Goal: Information Seeking & Learning: Compare options

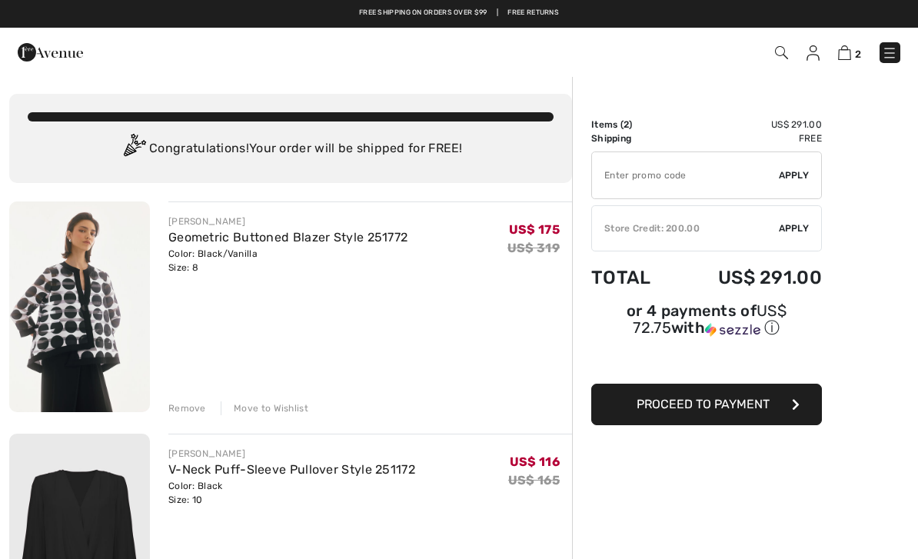
click at [888, 46] on img at bounding box center [889, 52] width 15 height 15
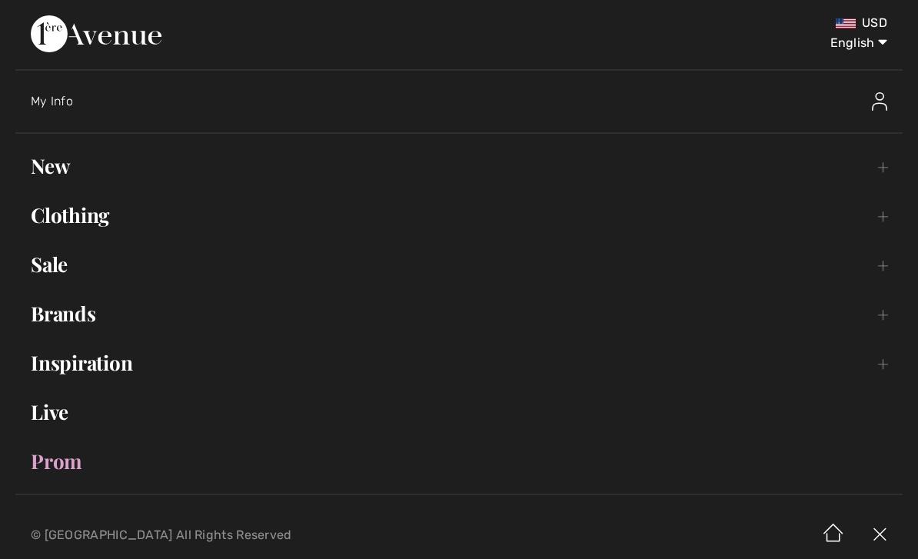
click at [64, 168] on link "New Toggle submenu" at bounding box center [458, 166] width 887 height 34
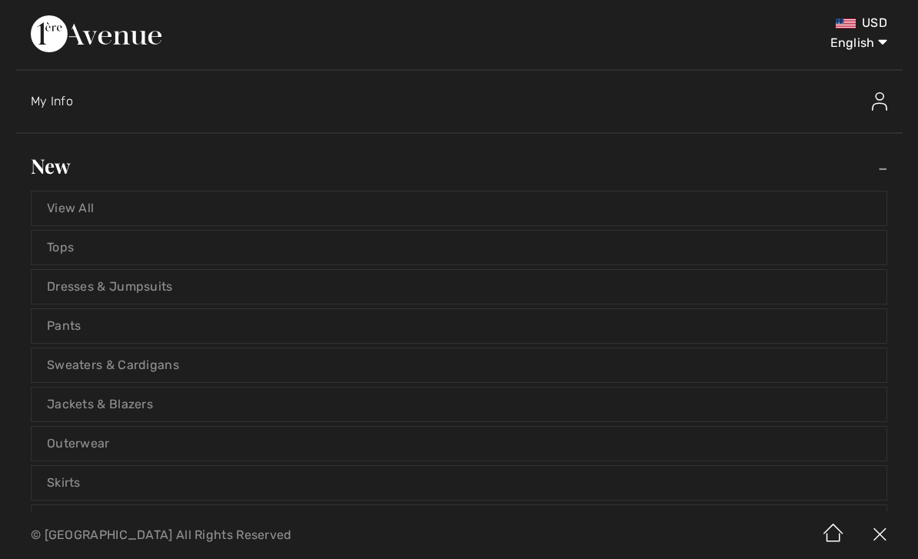
click at [74, 244] on link "Tops" at bounding box center [459, 248] width 855 height 34
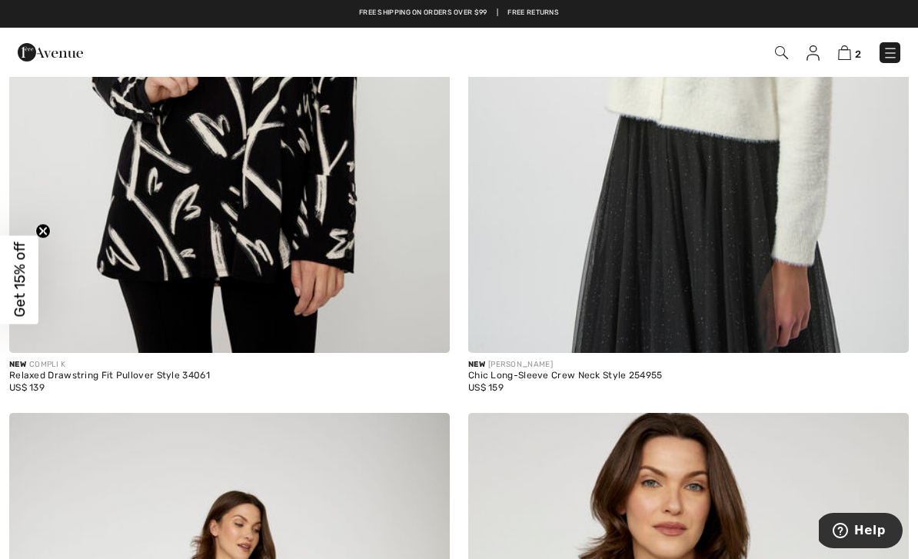
scroll to position [10327, 0]
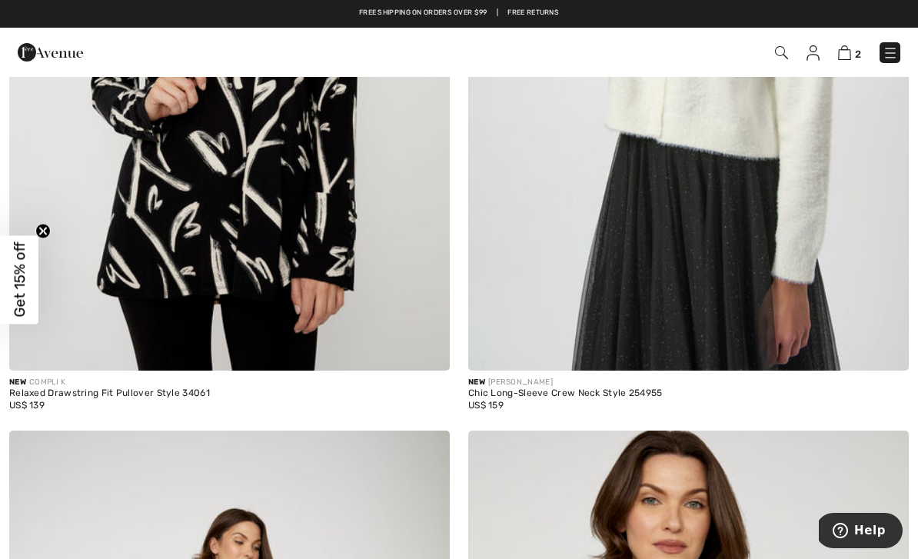
click at [777, 242] on img at bounding box center [688, 39] width 441 height 661
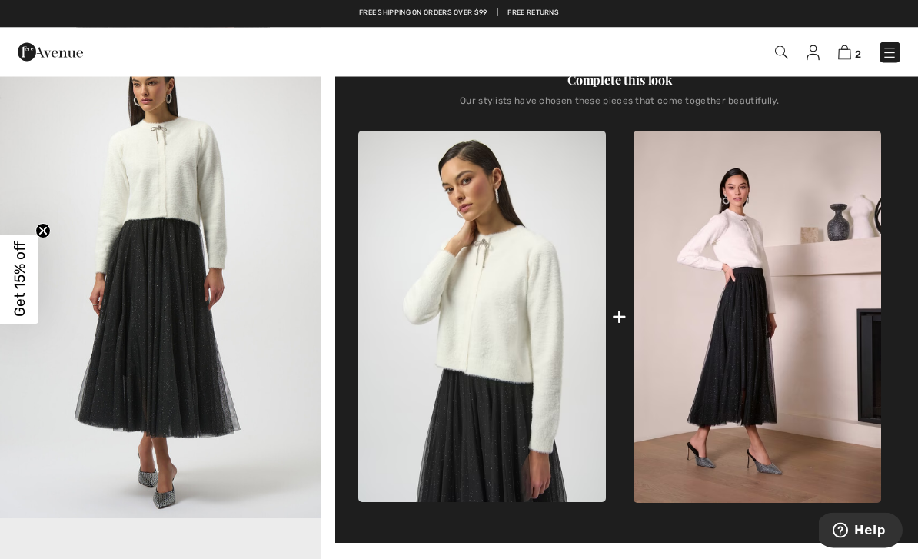
scroll to position [521, 0]
click at [759, 408] on img at bounding box center [758, 317] width 248 height 372
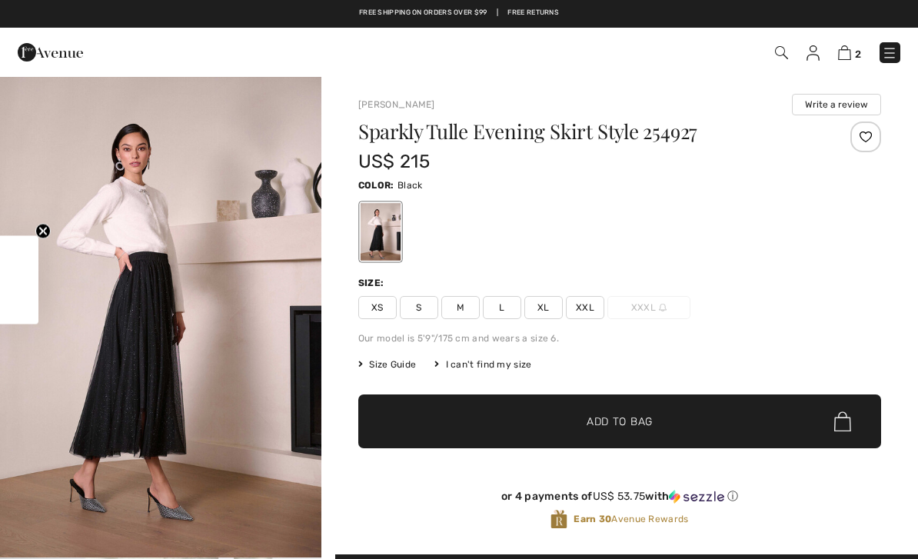
checkbox input "true"
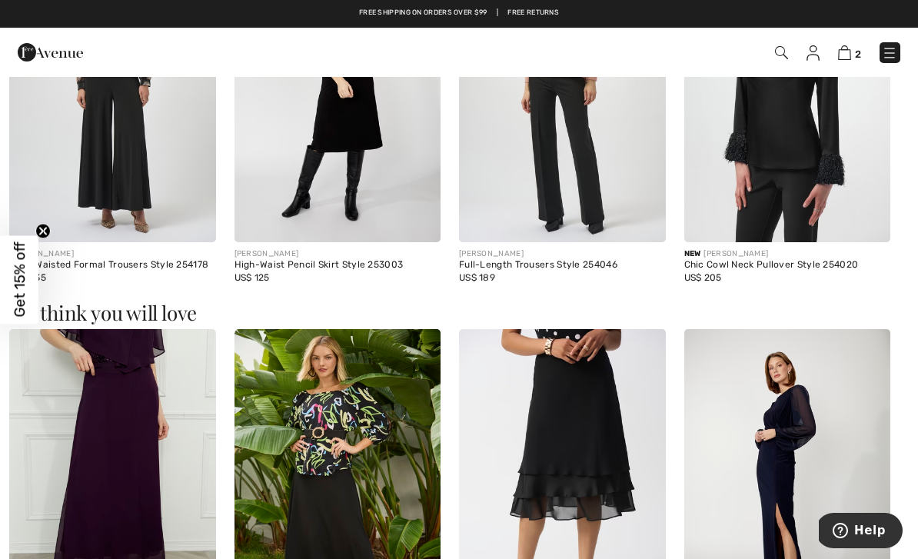
scroll to position [1542, 0]
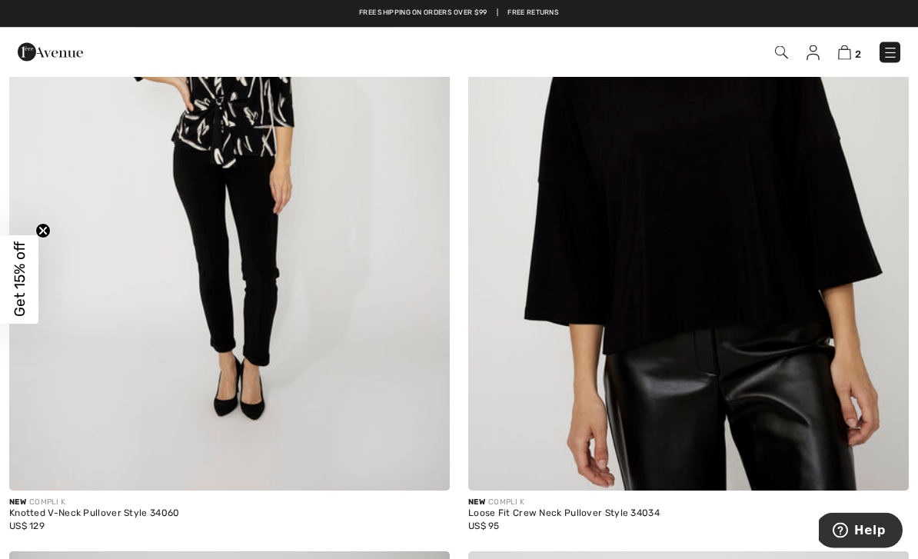
scroll to position [10926, 0]
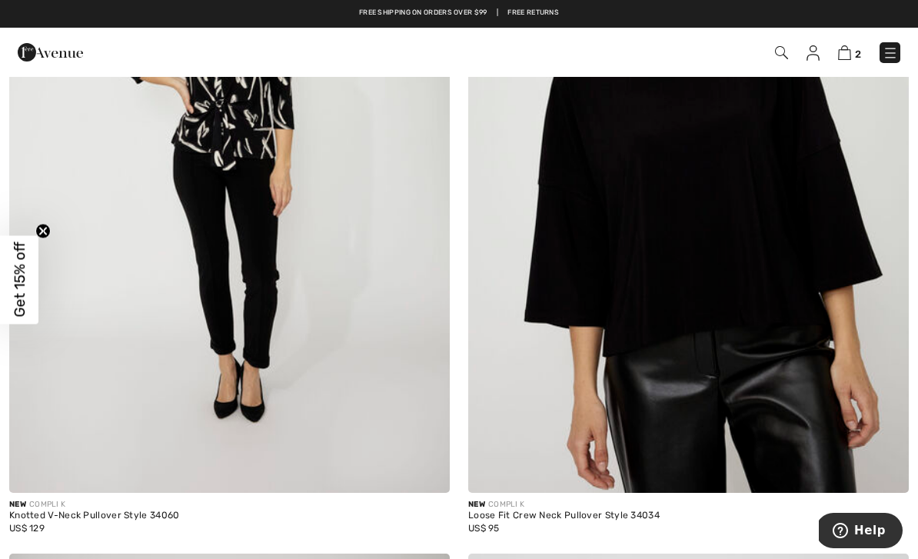
click at [773, 356] on img at bounding box center [688, 162] width 441 height 661
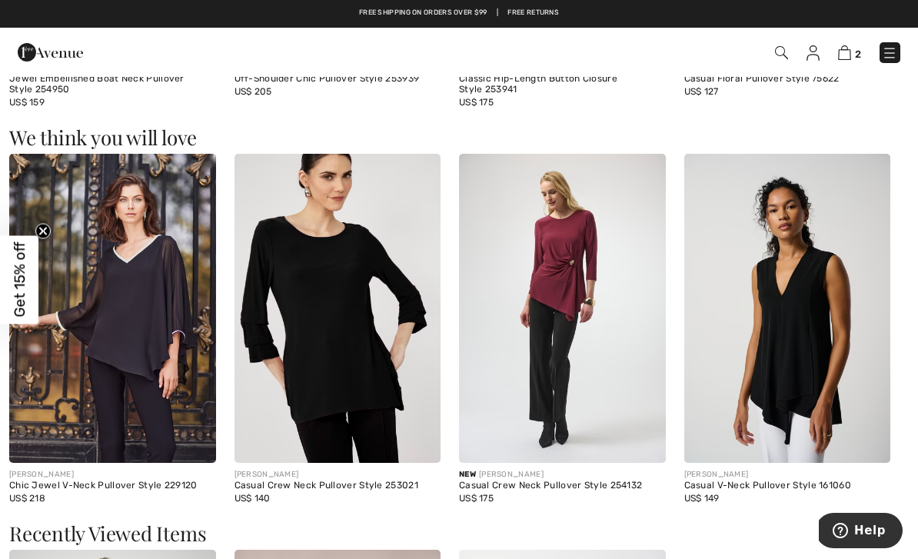
scroll to position [1702, 0]
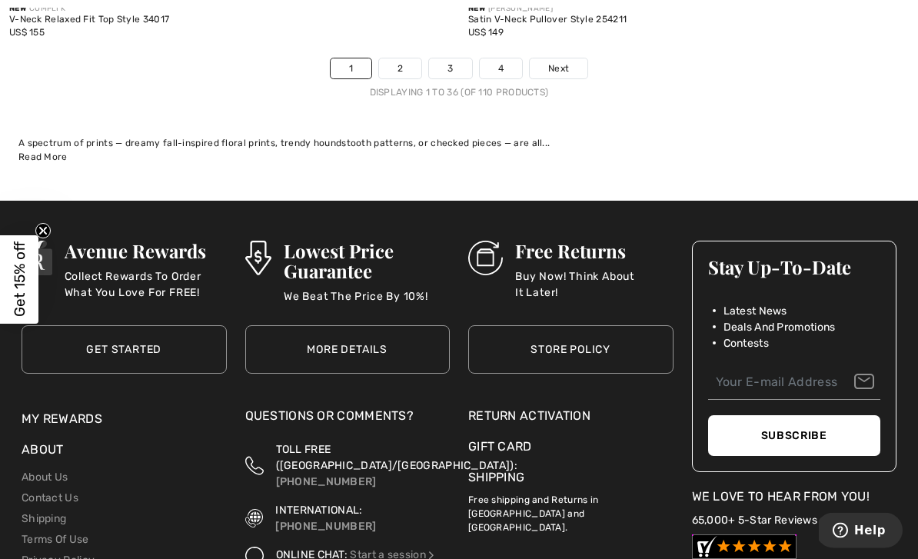
scroll to position [13587, 0]
click at [408, 58] on link "2" at bounding box center [400, 68] width 42 height 20
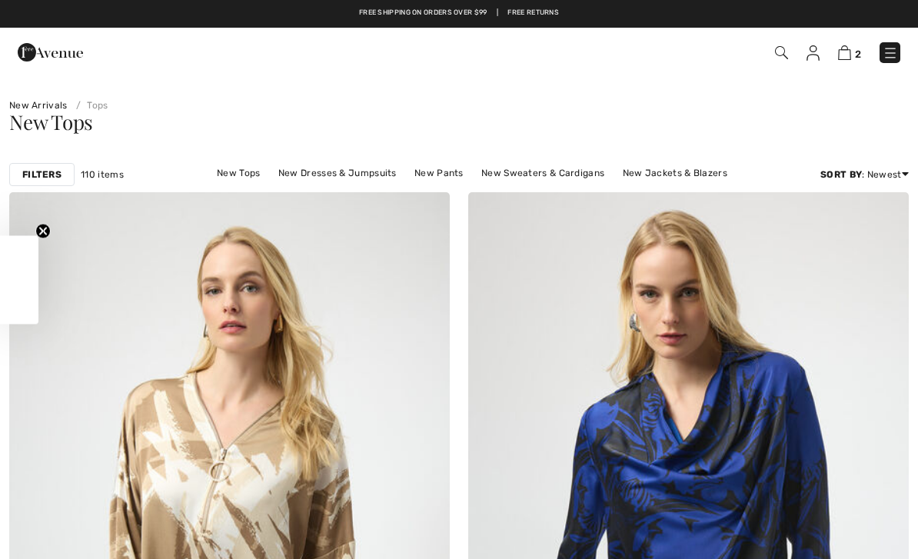
checkbox input "true"
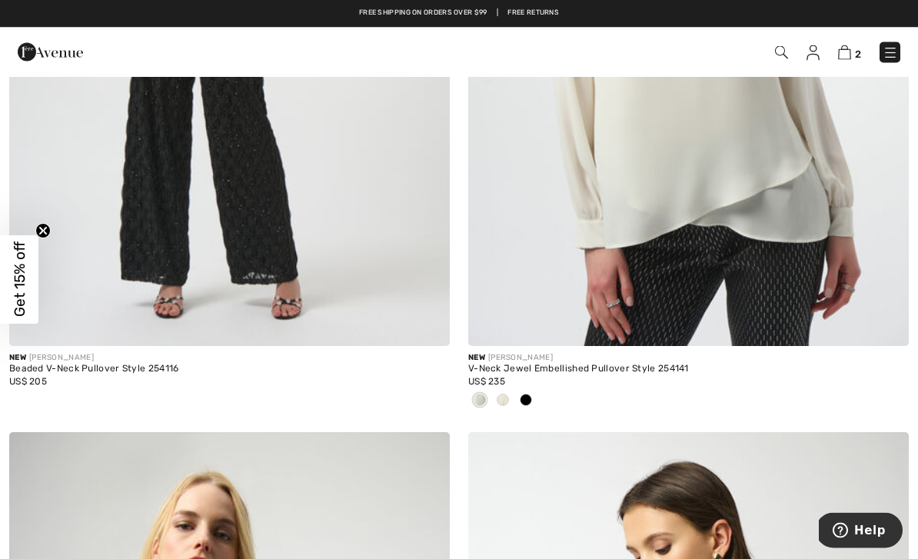
scroll to position [10921, 0]
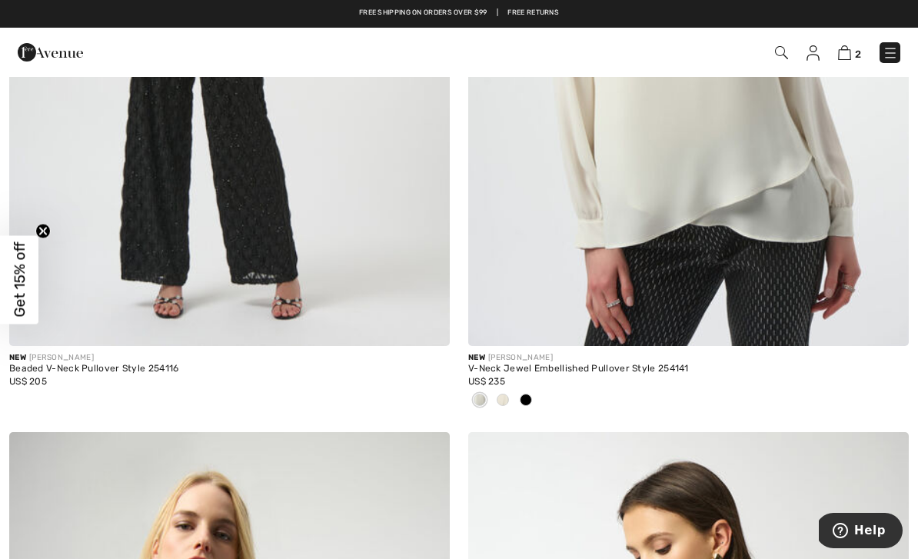
click at [148, 352] on div "New JOSEPH RIBKOFF" at bounding box center [229, 358] width 441 height 12
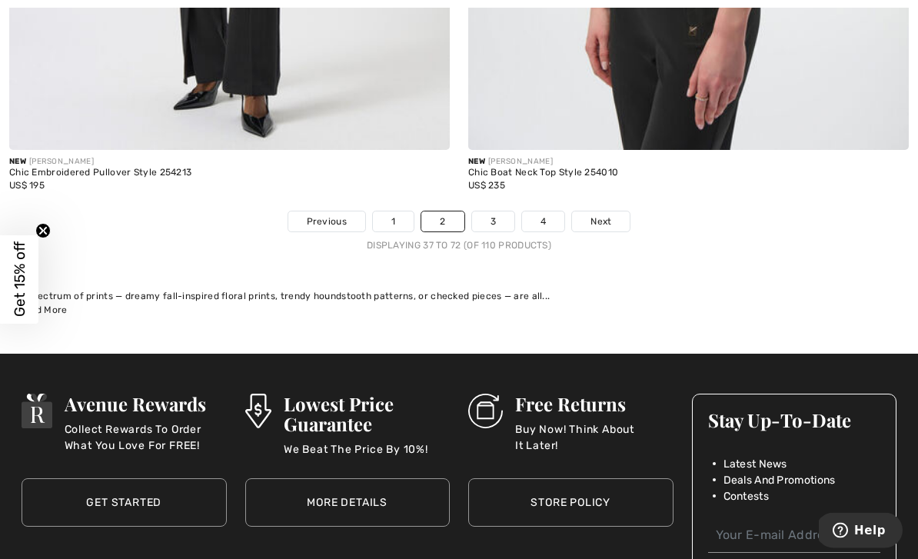
scroll to position [13307, 0]
click at [499, 215] on link "3" at bounding box center [493, 221] width 42 height 20
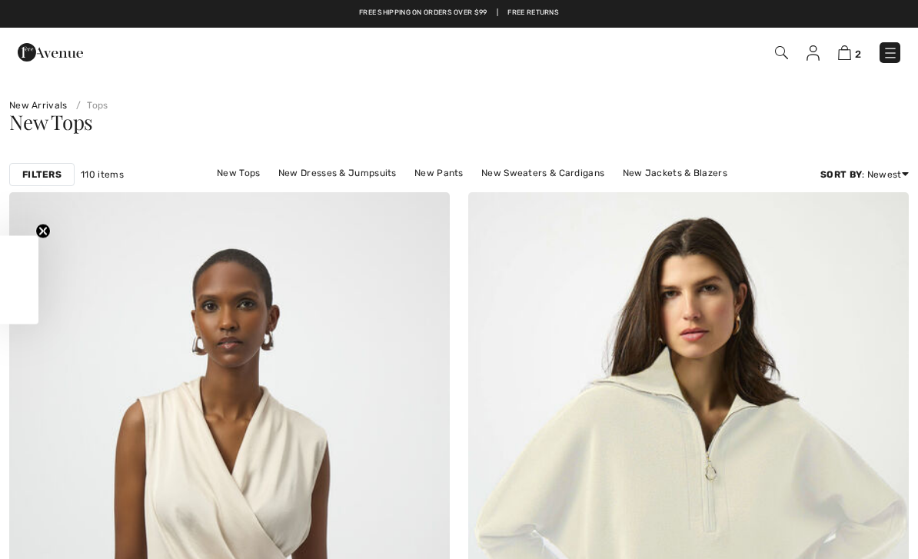
checkbox input "true"
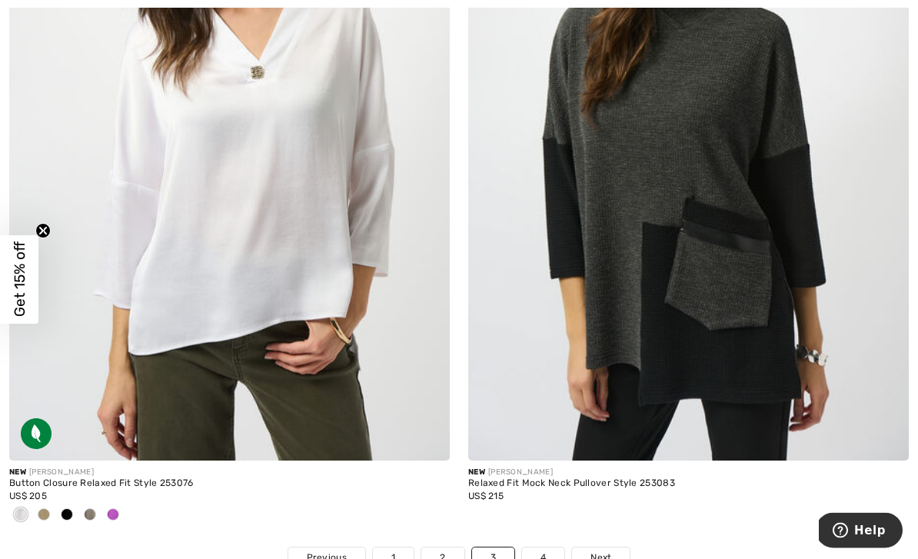
scroll to position [13200, 0]
click at [551, 548] on link "4" at bounding box center [543, 558] width 42 height 20
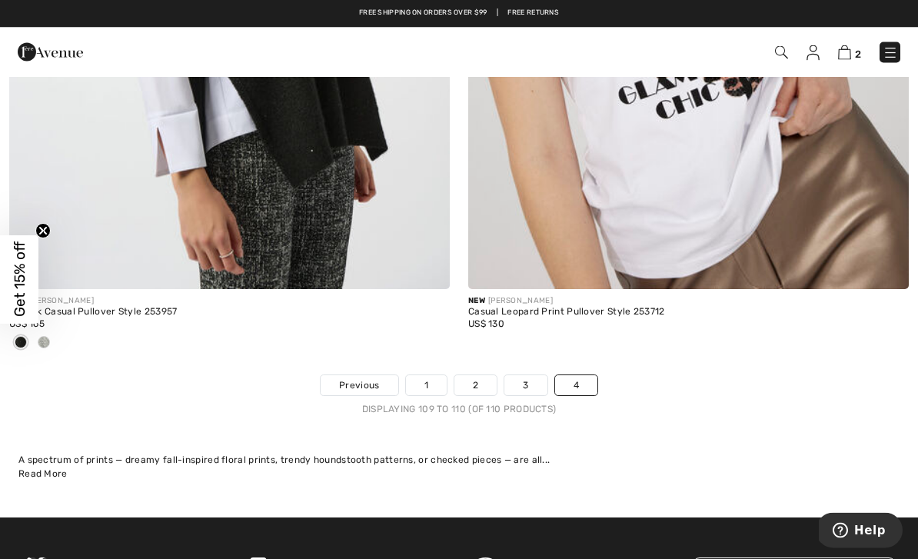
scroll to position [544, 0]
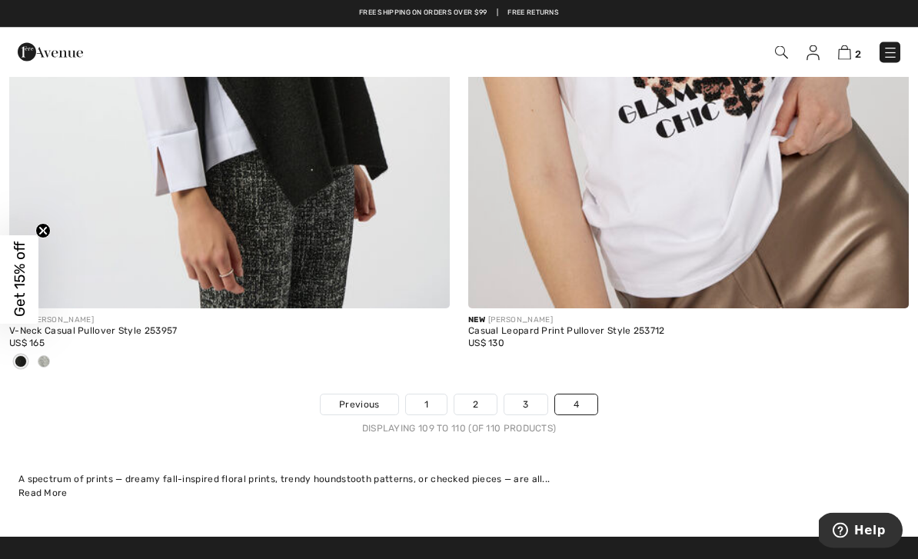
click at [897, 38] on div "2 Checkout" at bounding box center [648, 53] width 528 height 32
click at [892, 57] on img at bounding box center [890, 52] width 15 height 15
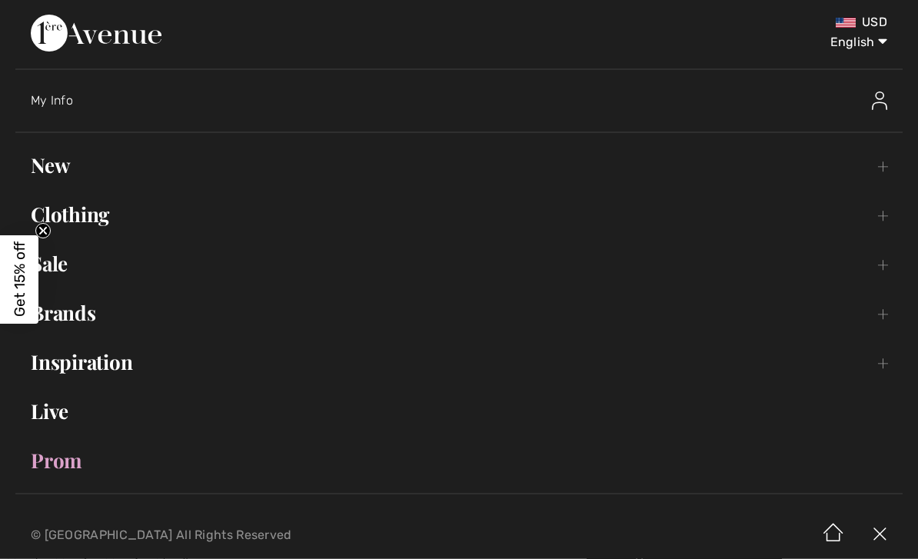
scroll to position [545, 0]
click at [63, 176] on link "New Toggle submenu" at bounding box center [458, 166] width 887 height 34
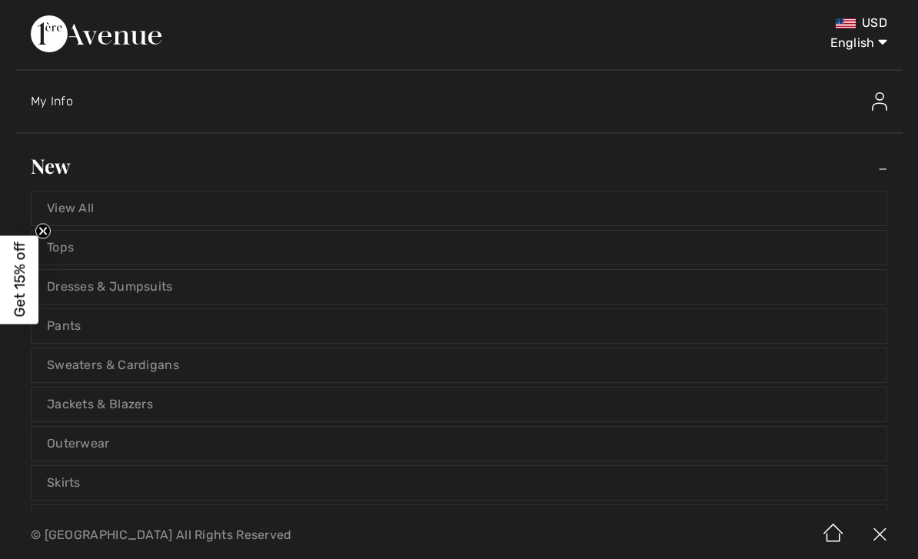
click at [151, 284] on link "Dresses & Jumpsuits" at bounding box center [459, 287] width 855 height 34
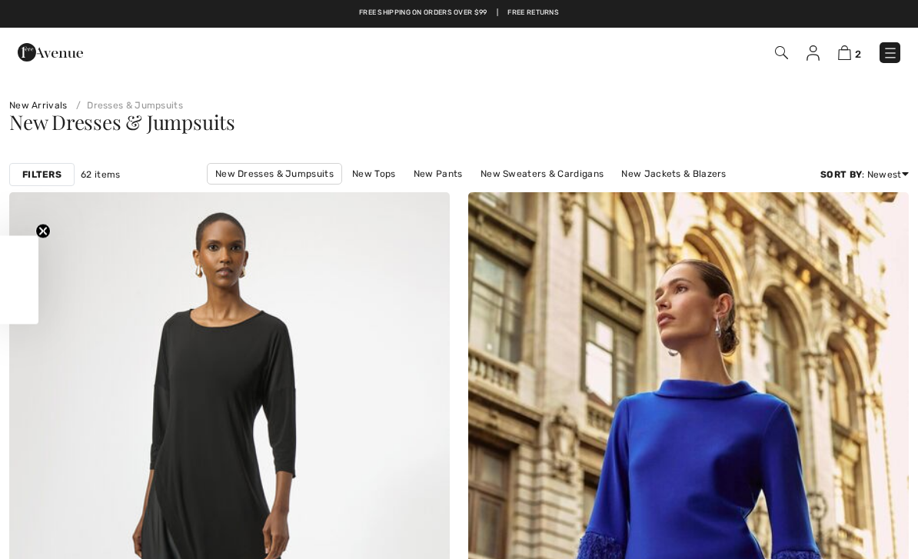
checkbox input "true"
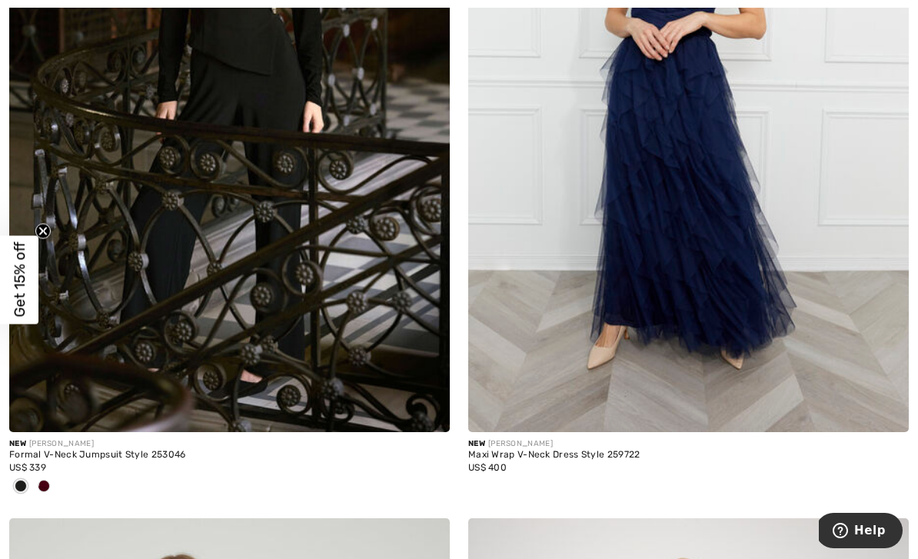
scroll to position [2665, 0]
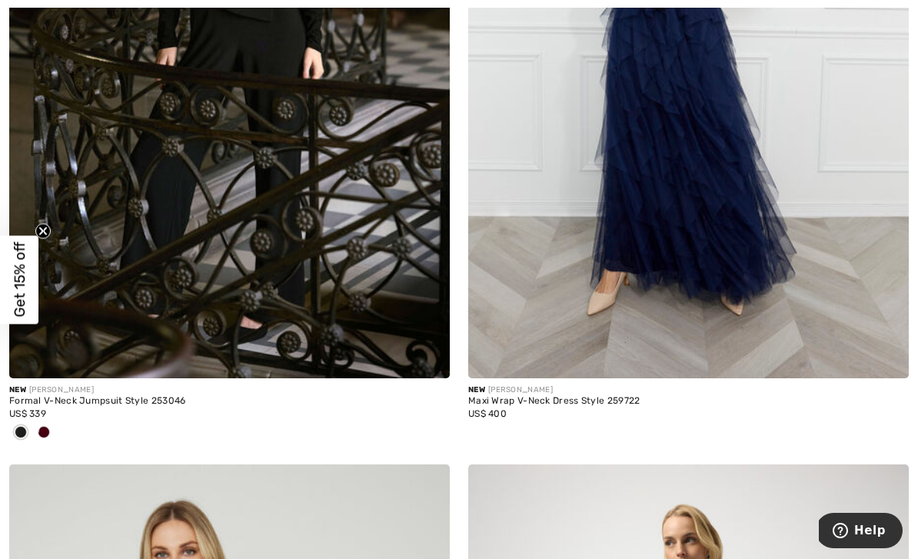
click at [49, 435] on div at bounding box center [43, 433] width 23 height 25
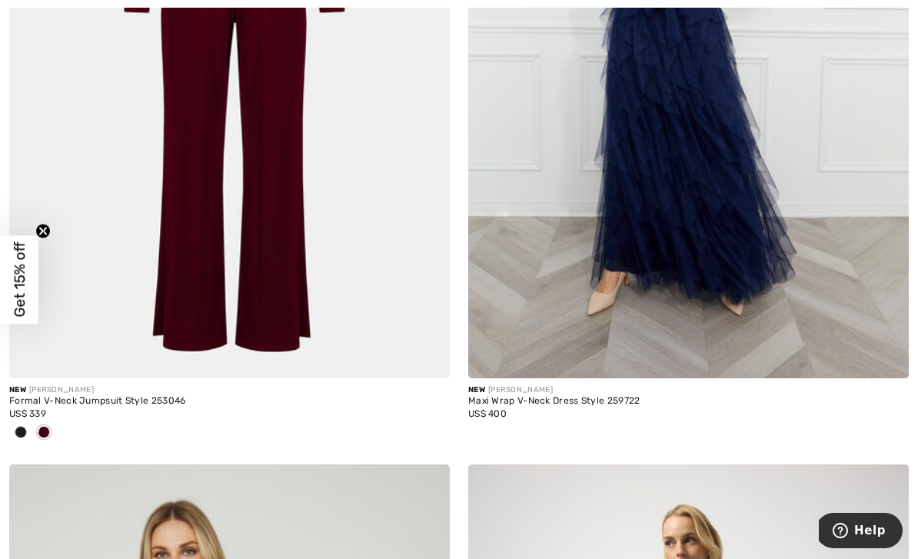
click at [50, 428] on span at bounding box center [44, 432] width 12 height 12
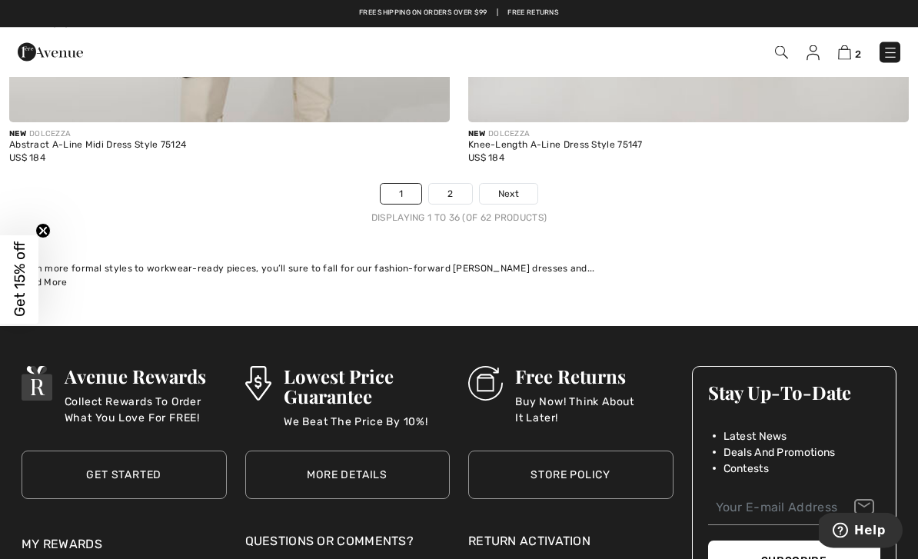
scroll to position [13487, 0]
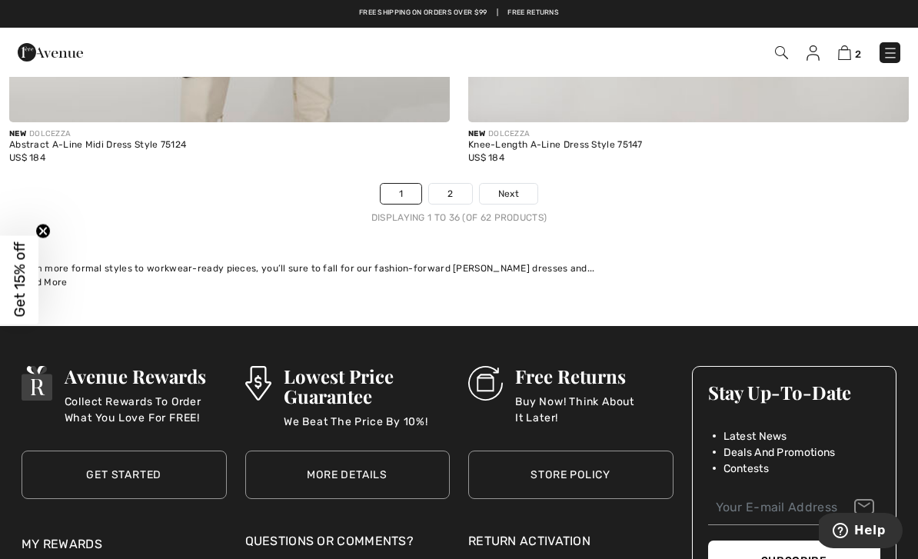
click at [454, 184] on link "2" at bounding box center [450, 194] width 42 height 20
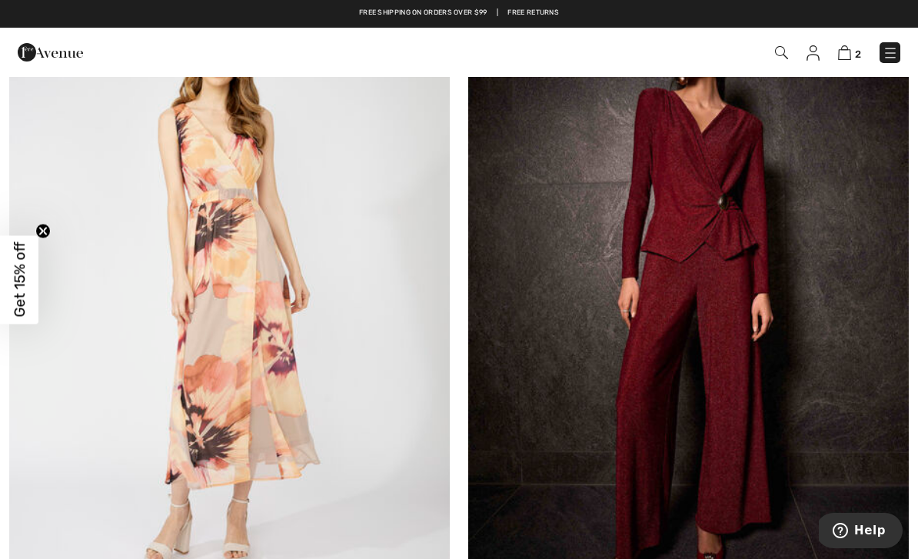
scroll to position [5418, 0]
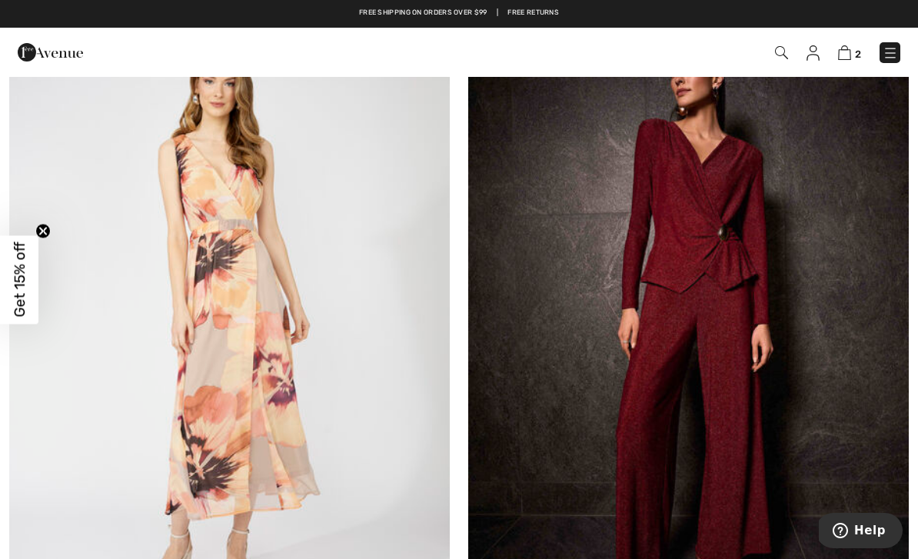
click at [842, 542] on button "Help" at bounding box center [859, 530] width 87 height 35
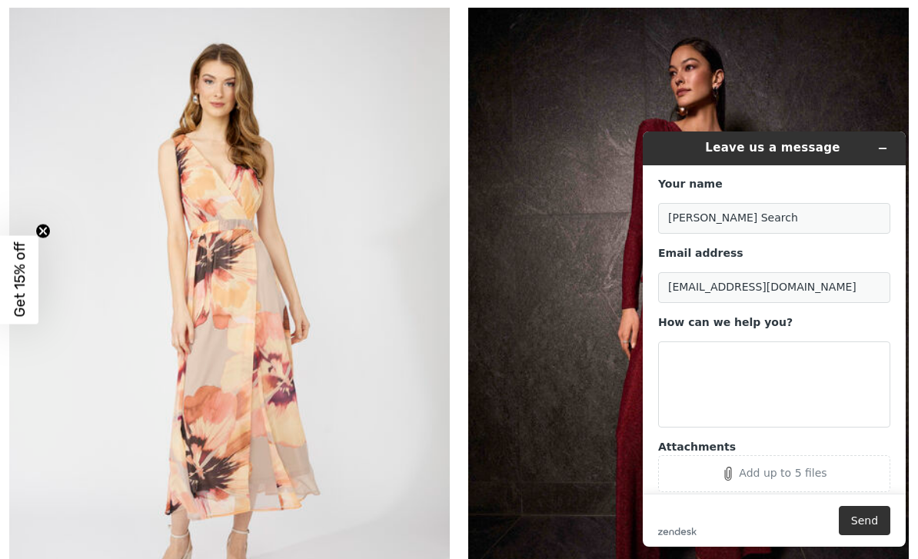
scroll to position [5443, 0]
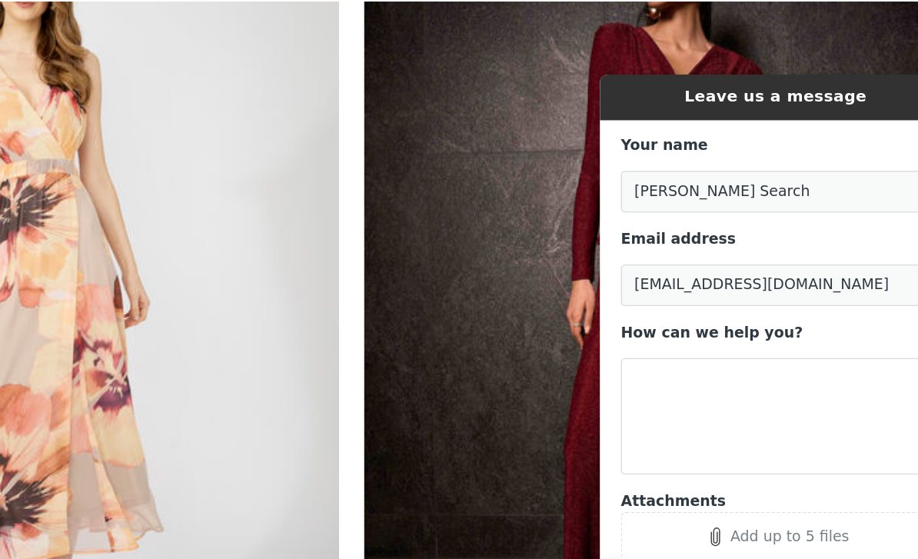
click at [804, 75] on header "Leave us a message" at bounding box center [726, 87] width 263 height 34
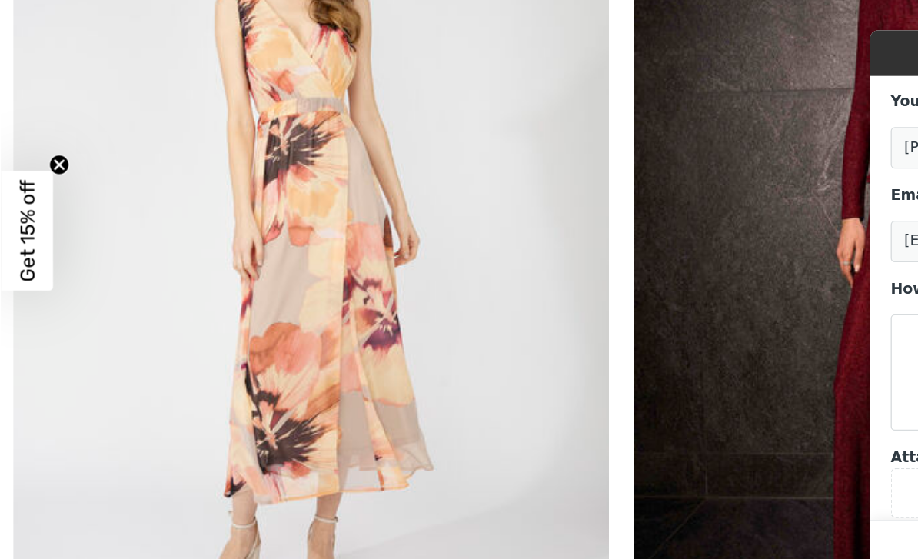
scroll to position [5457, 0]
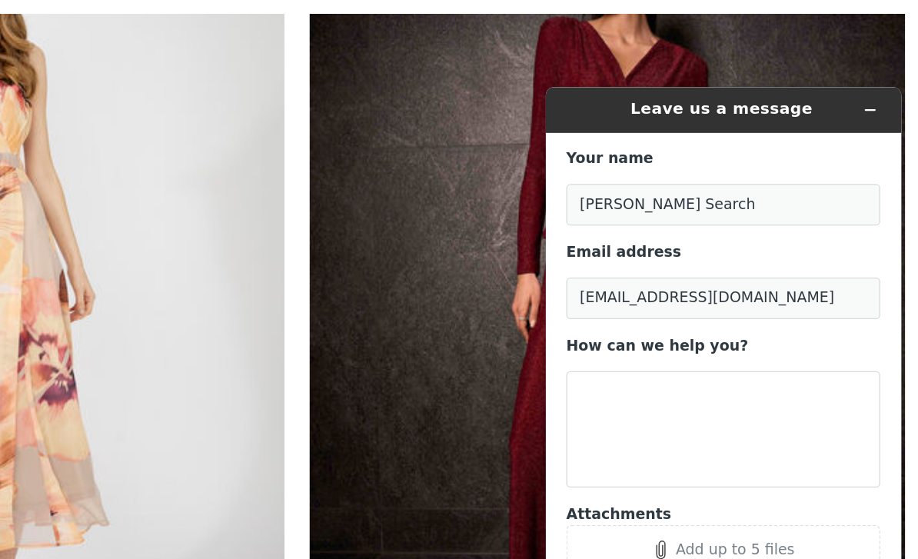
click at [786, 94] on icon "Minimize widget" at bounding box center [781, 99] width 11 height 11
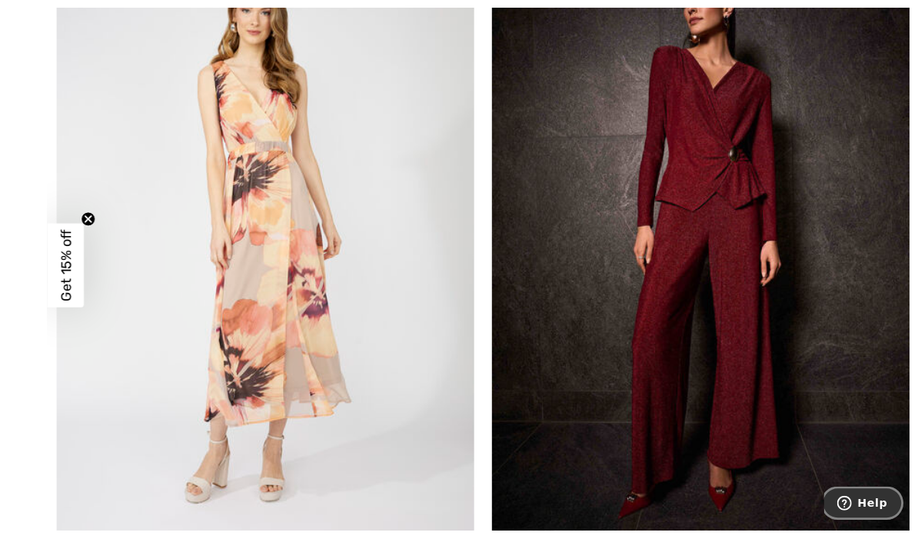
scroll to position [5553, 0]
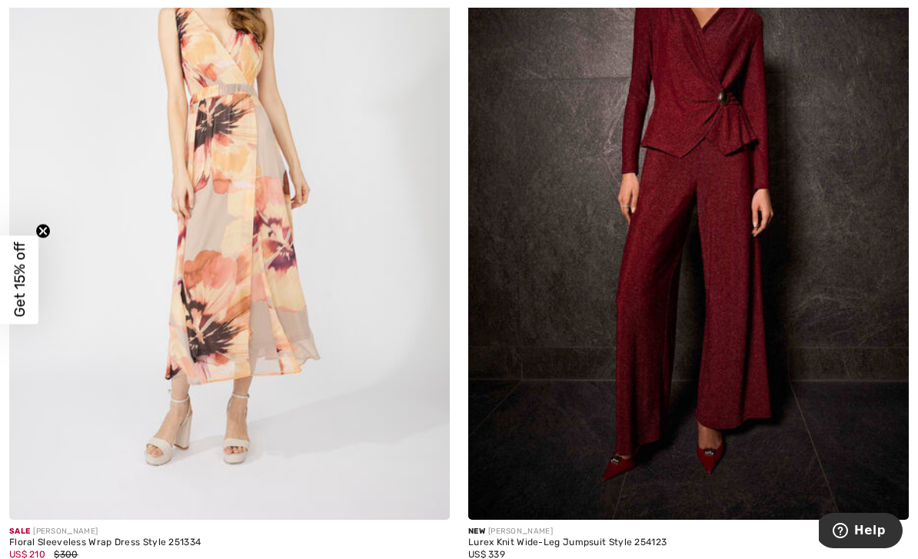
click at [714, 428] on img at bounding box center [688, 188] width 441 height 661
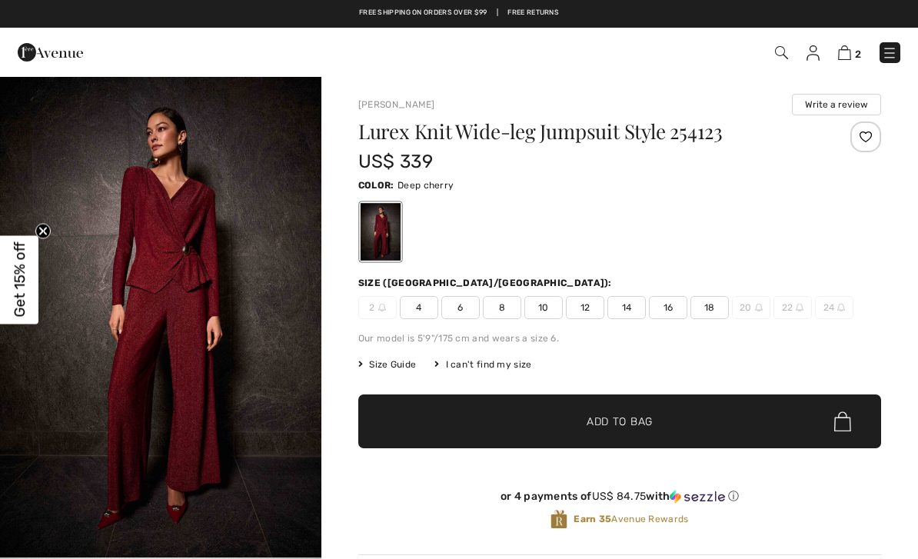
checkbox input "true"
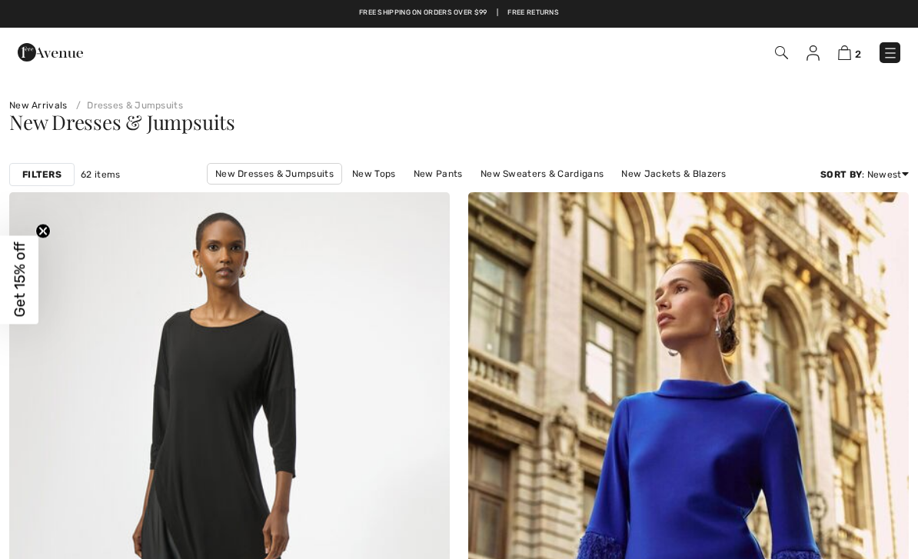
checkbox input "true"
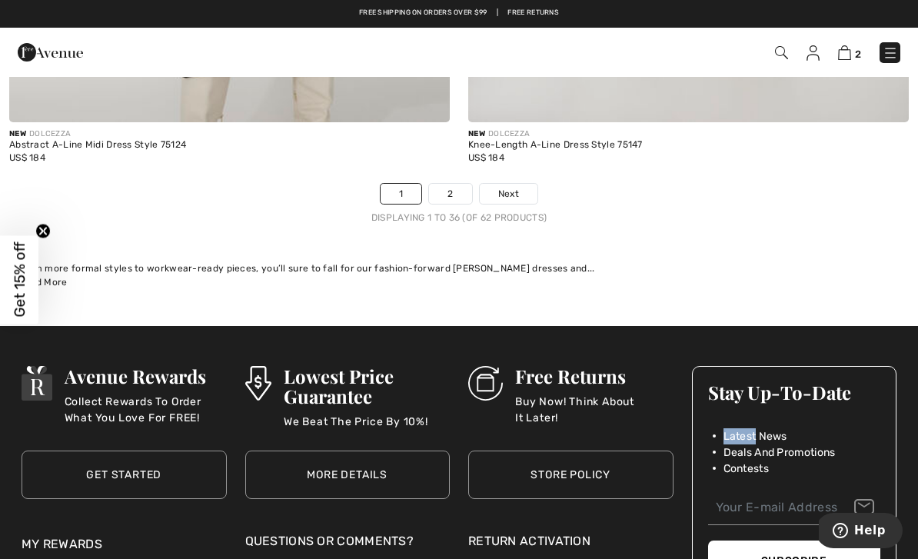
click at [458, 185] on link "2" at bounding box center [450, 194] width 42 height 20
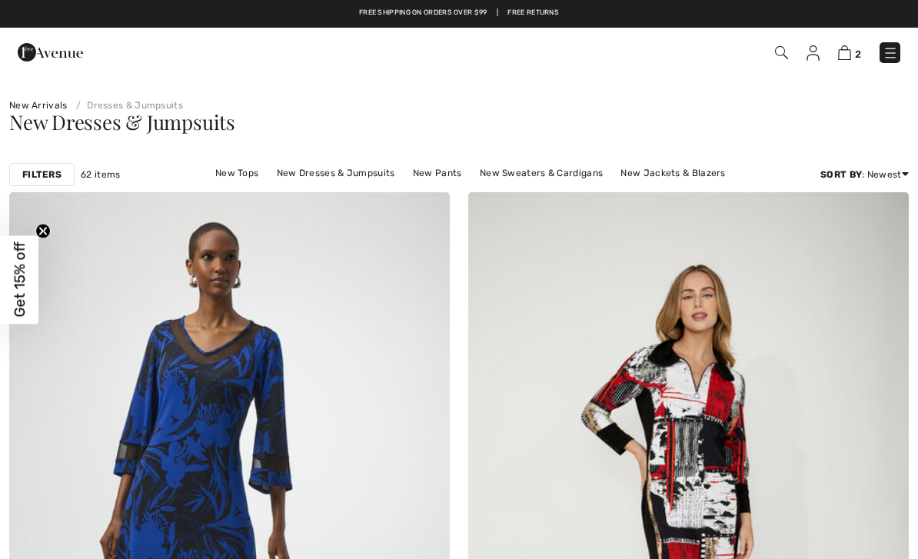
checkbox input "true"
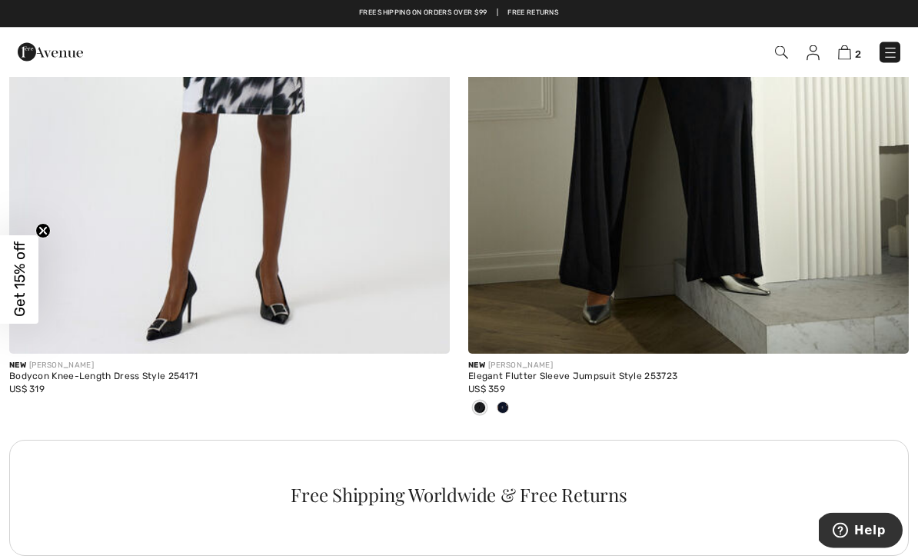
scroll to position [8656, 0]
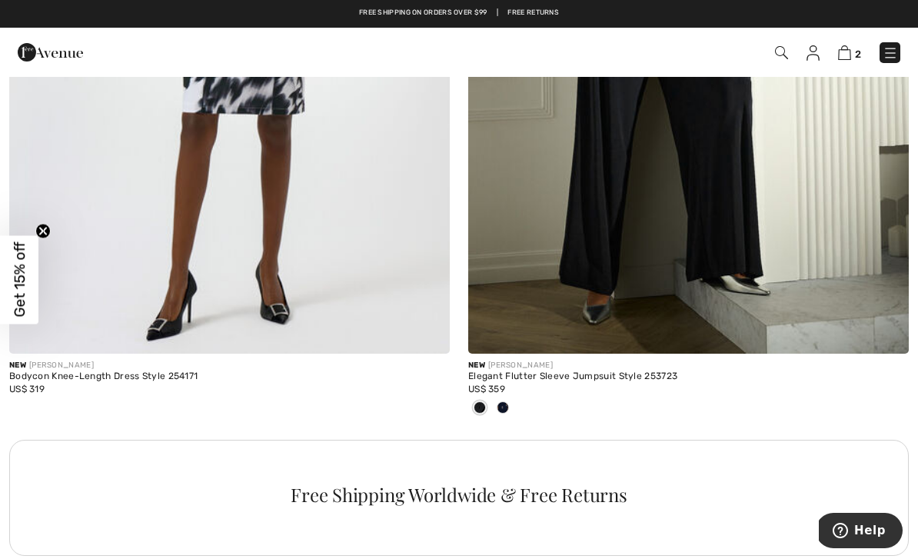
click at [898, 45] on link at bounding box center [890, 52] width 21 height 21
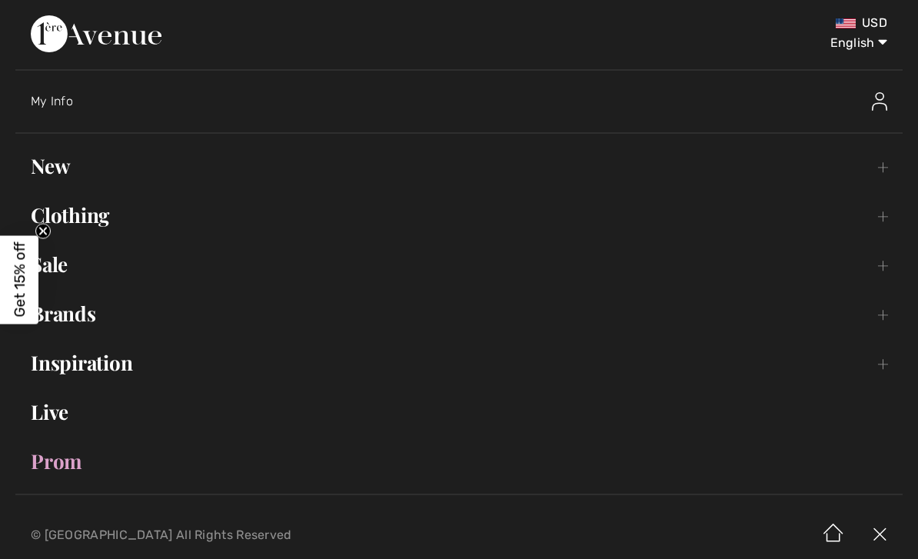
click at [70, 167] on link "New Toggle submenu" at bounding box center [458, 166] width 887 height 34
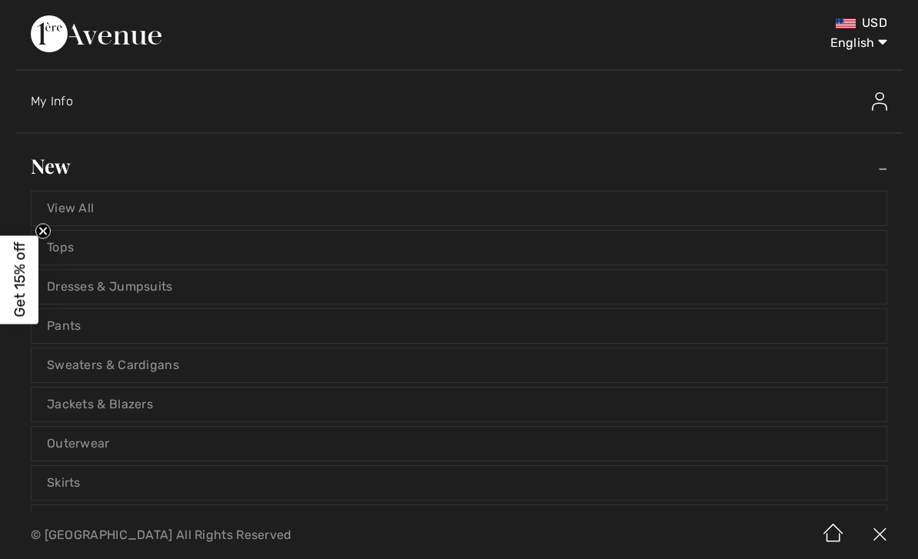
click at [138, 402] on link "Jackets & Blazers" at bounding box center [459, 405] width 855 height 34
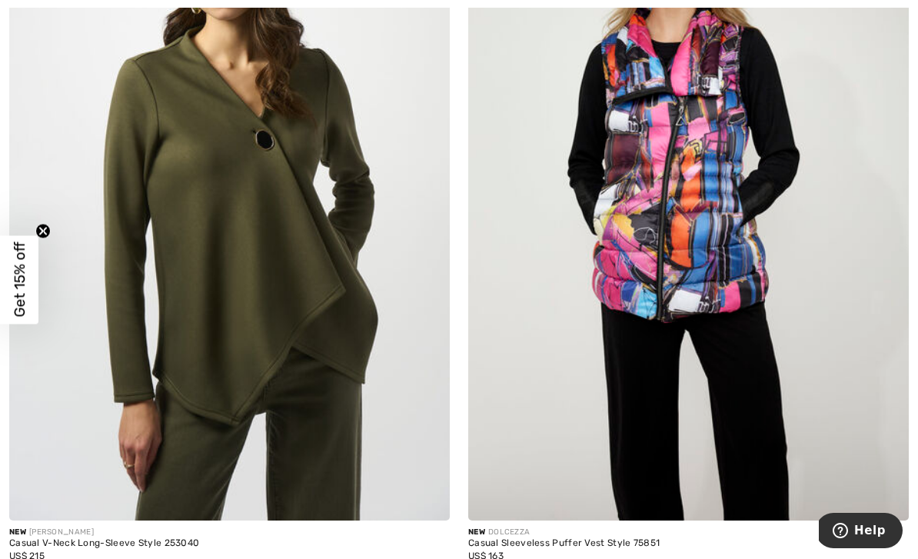
scroll to position [4882, 0]
click at [347, 345] on img at bounding box center [229, 189] width 441 height 661
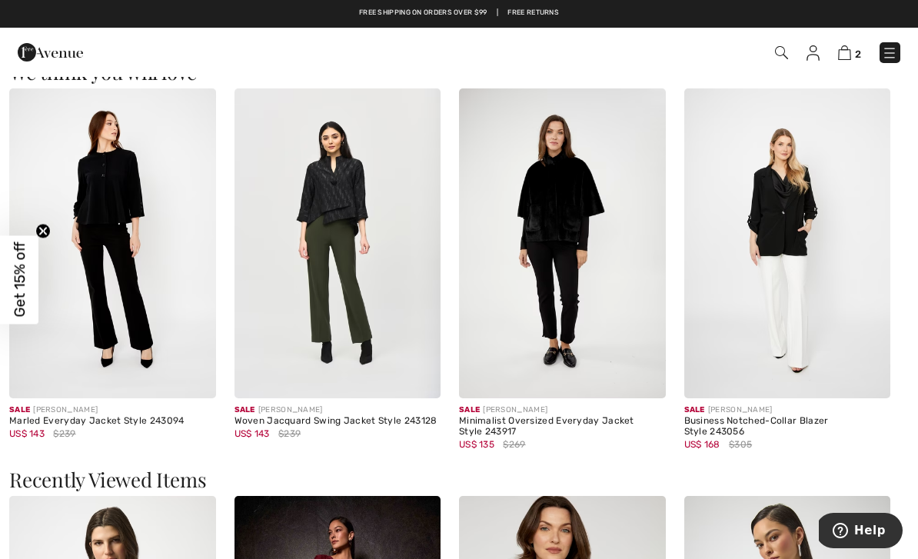
scroll to position [1296, 0]
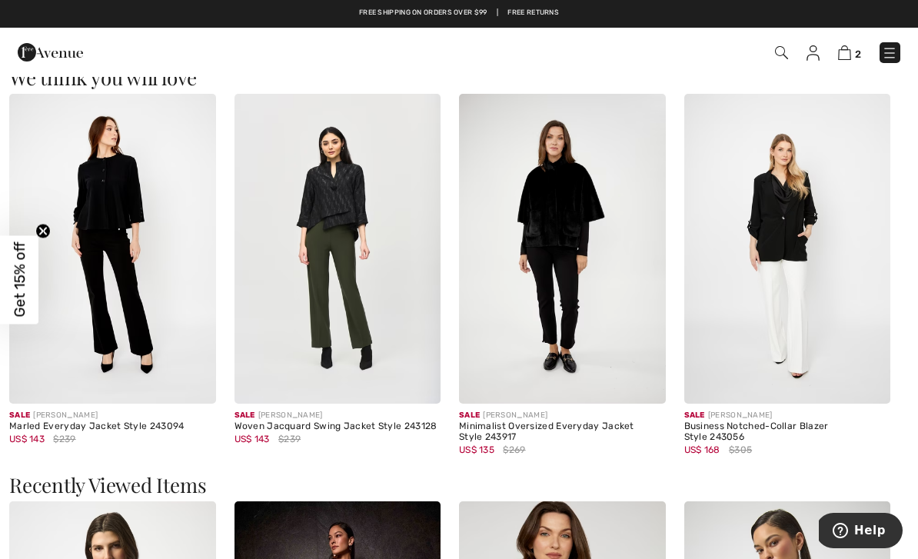
click at [358, 425] on div "Woven Jacquard Swing Jacket Style 243128" at bounding box center [338, 426] width 207 height 11
click at [346, 401] on img at bounding box center [338, 249] width 207 height 310
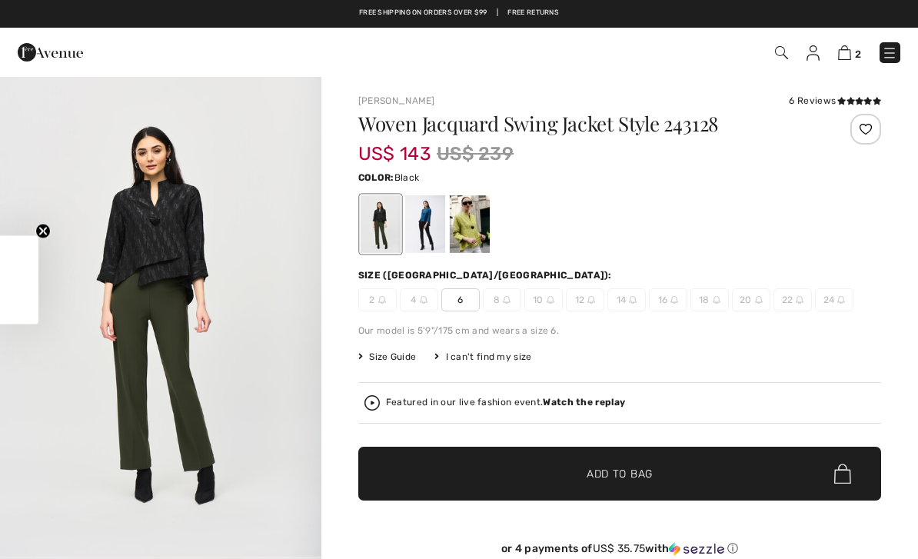
checkbox input "true"
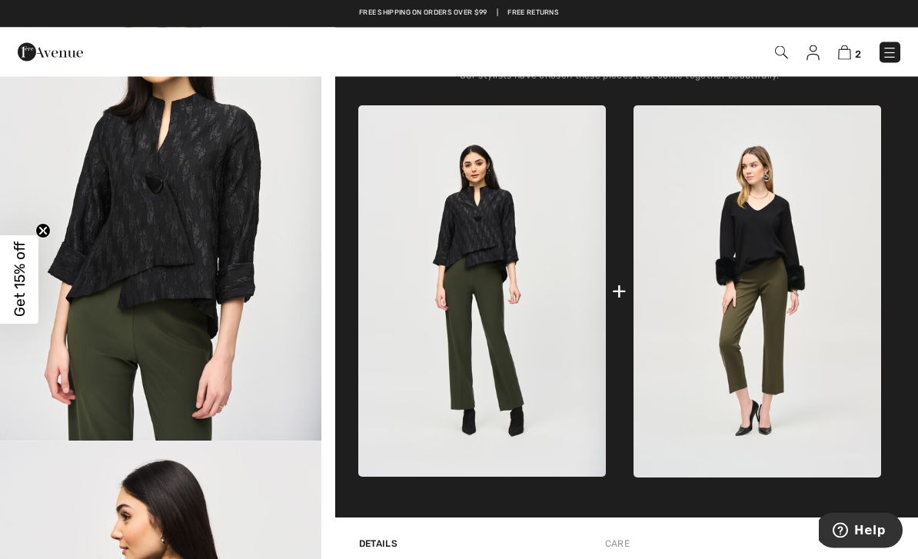
scroll to position [598, 0]
click at [780, 388] on img at bounding box center [758, 291] width 248 height 372
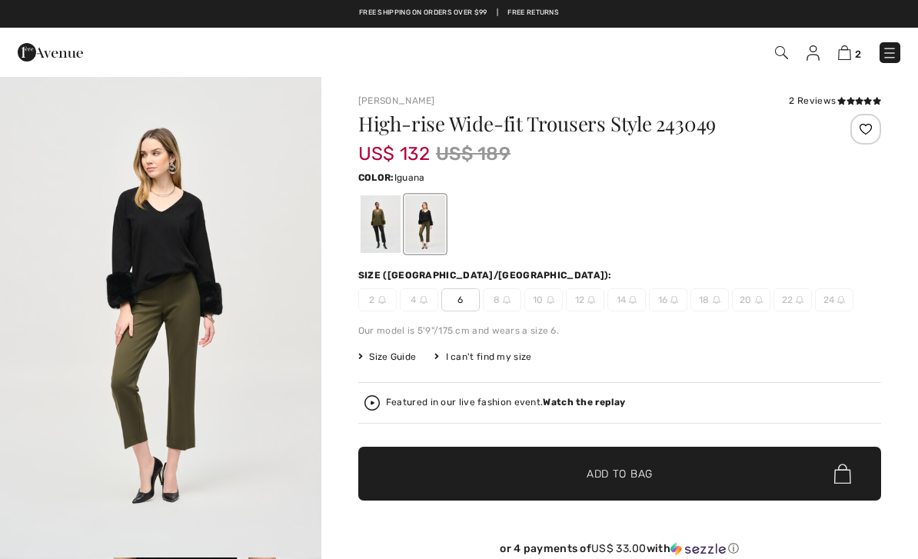
checkbox input "true"
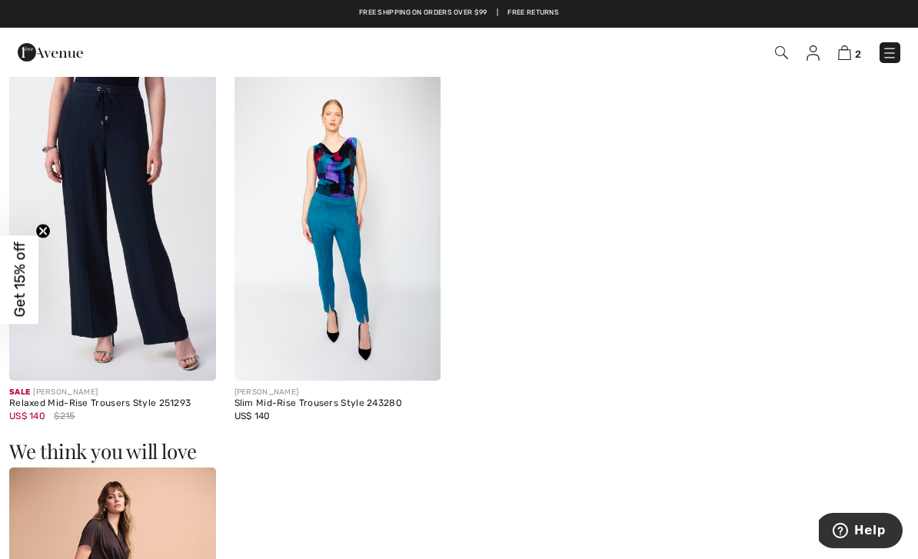
scroll to position [1512, 0]
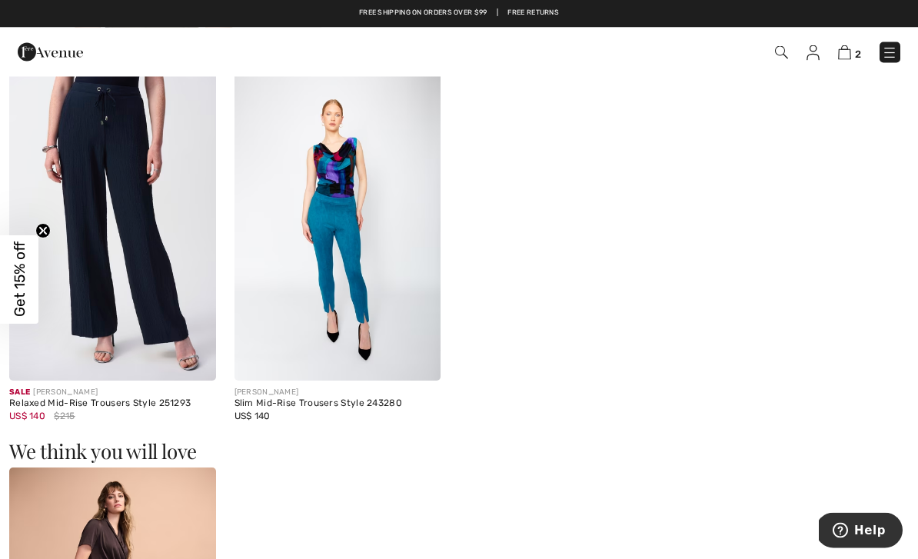
click at [130, 396] on div "Sale JOSEPH RIBKOFF" at bounding box center [112, 394] width 207 height 12
click at [144, 280] on img at bounding box center [112, 227] width 207 height 310
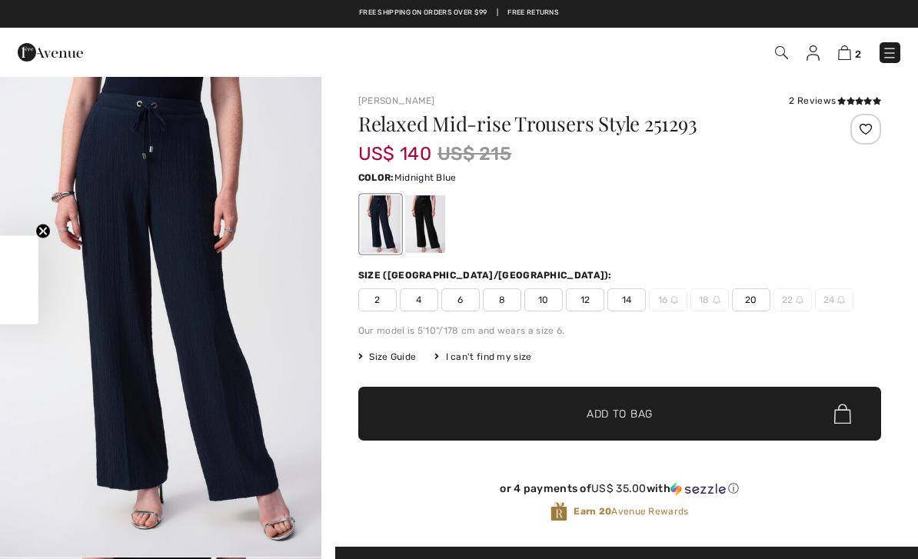
checkbox input "true"
click at [431, 223] on div at bounding box center [425, 224] width 40 height 58
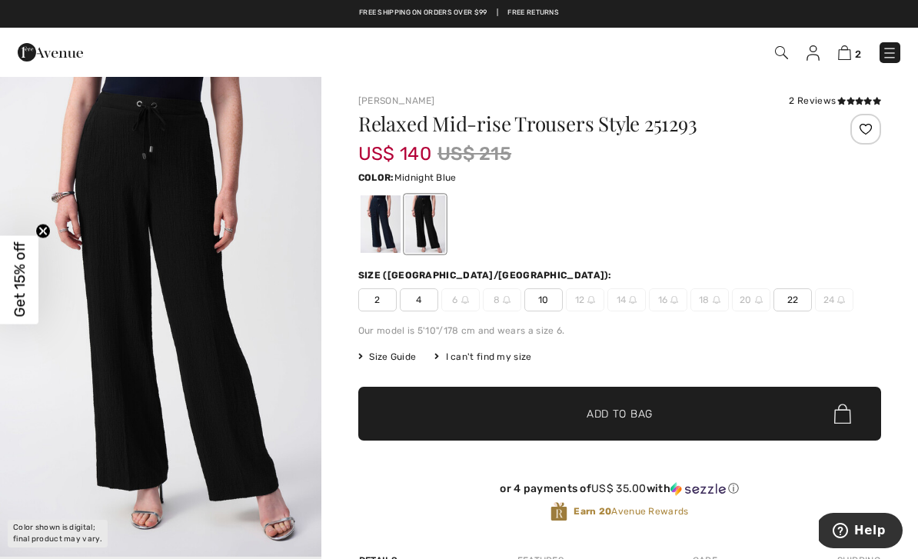
click at [375, 228] on div at bounding box center [381, 224] width 40 height 58
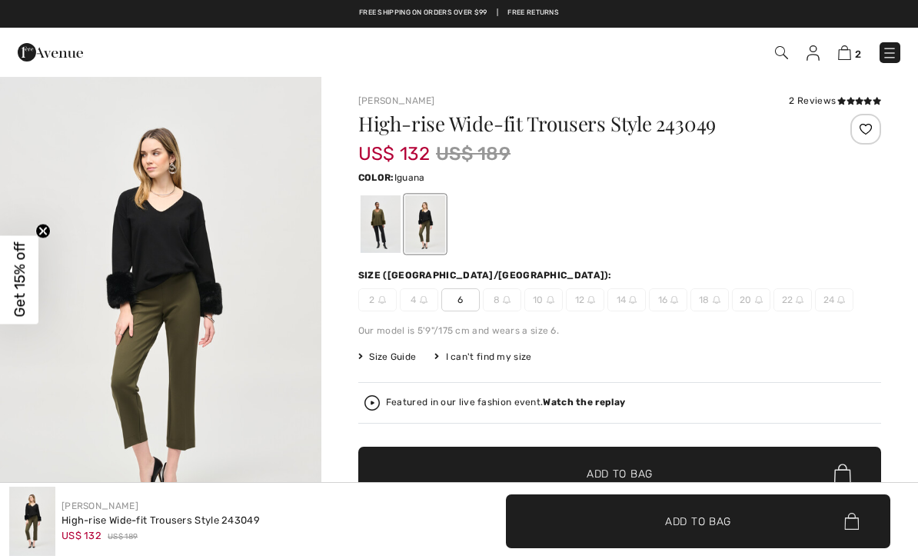
checkbox input "true"
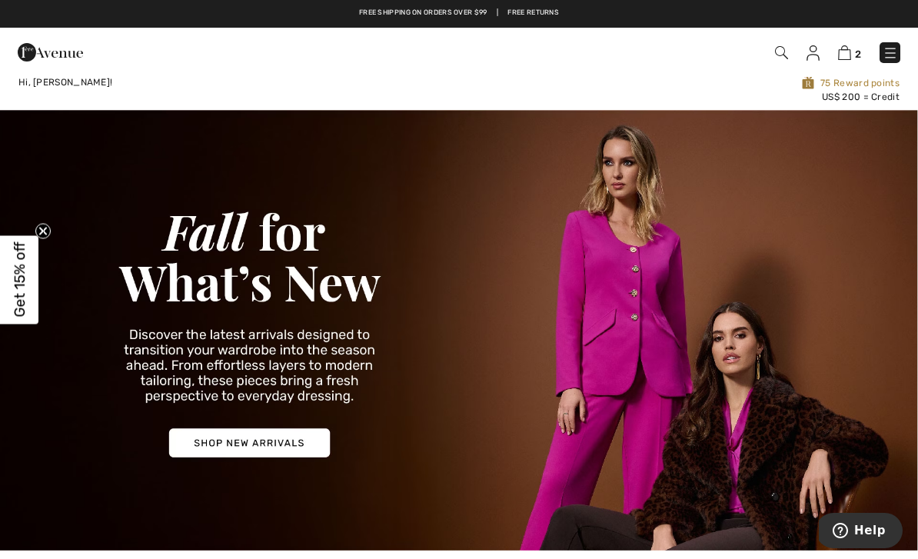
click at [896, 48] on img at bounding box center [890, 52] width 15 height 15
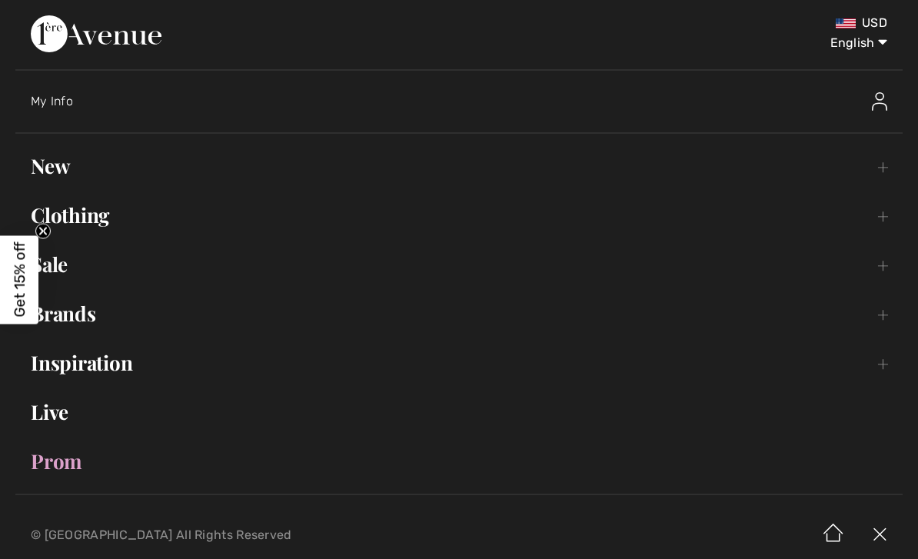
click at [62, 262] on link "Sale Toggle submenu" at bounding box center [458, 265] width 887 height 34
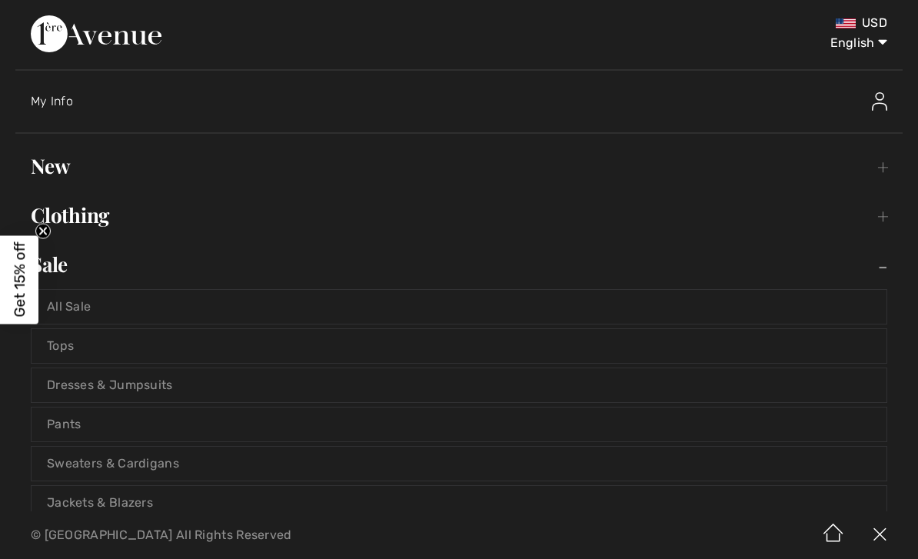
click at [92, 298] on link "All Sale" at bounding box center [459, 307] width 855 height 34
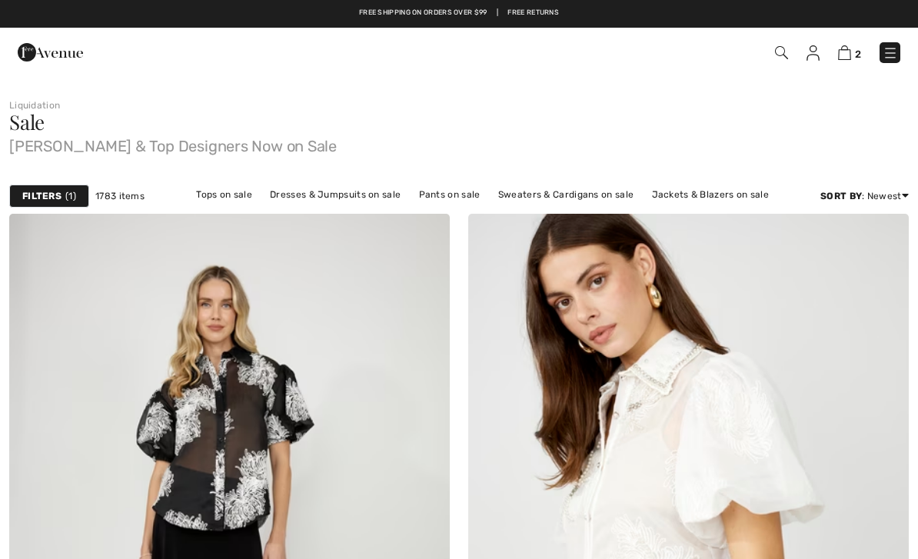
checkbox input "true"
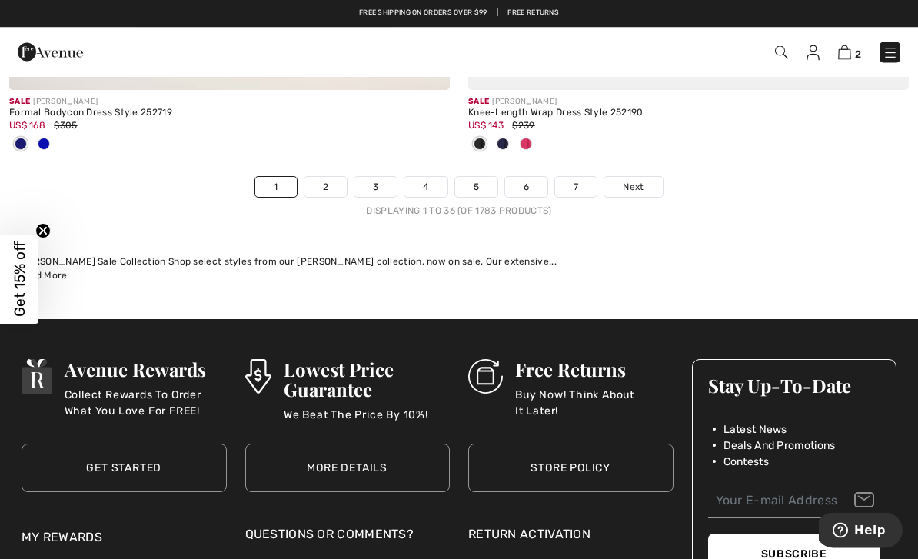
scroll to position [13465, 0]
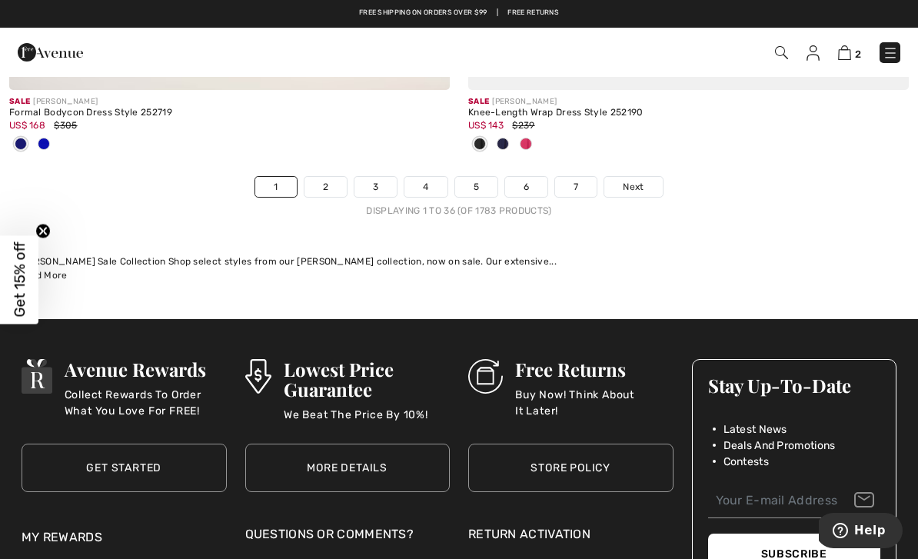
click at [321, 177] on link "2" at bounding box center [326, 187] width 42 height 20
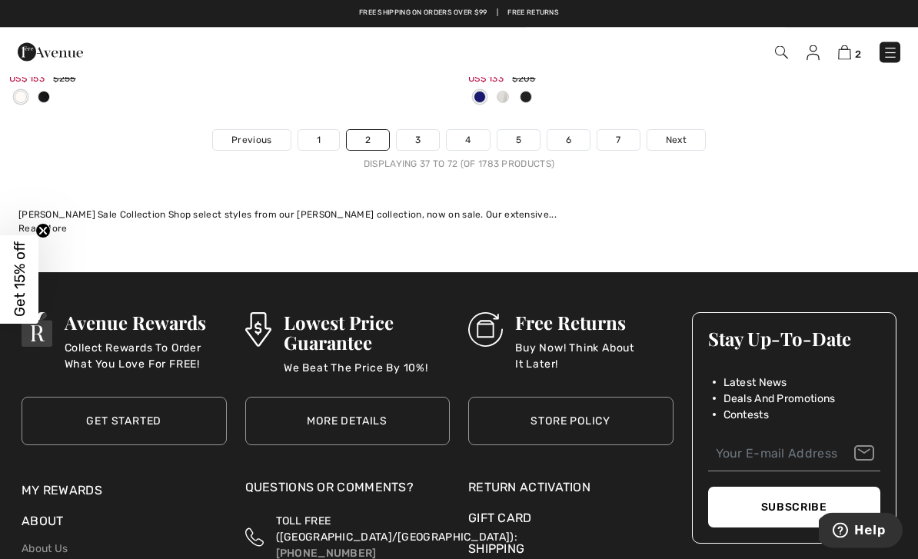
scroll to position [13766, 0]
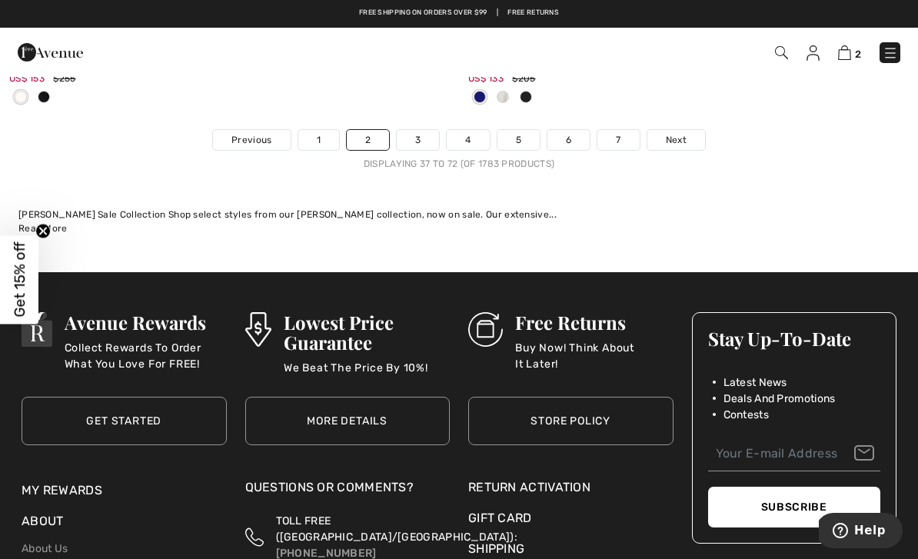
click at [425, 131] on link "3" at bounding box center [418, 140] width 42 height 20
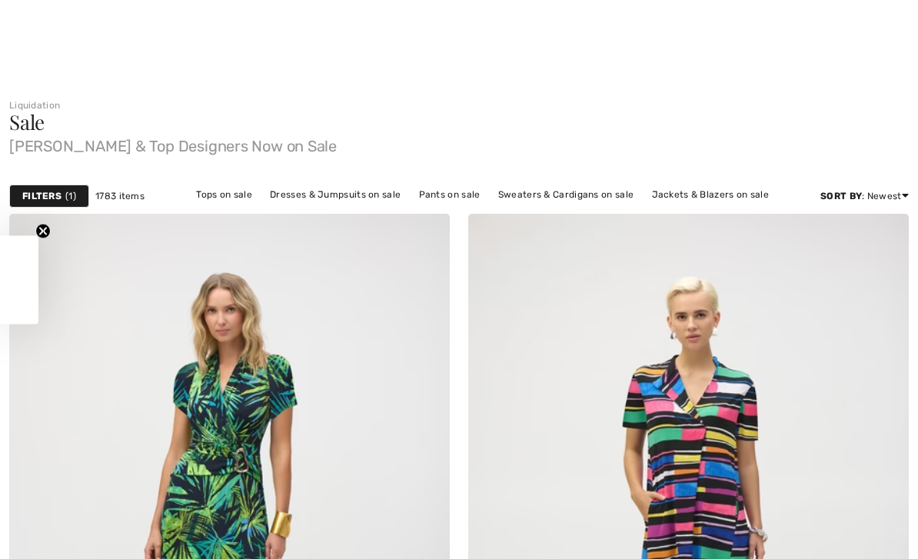
checkbox input "true"
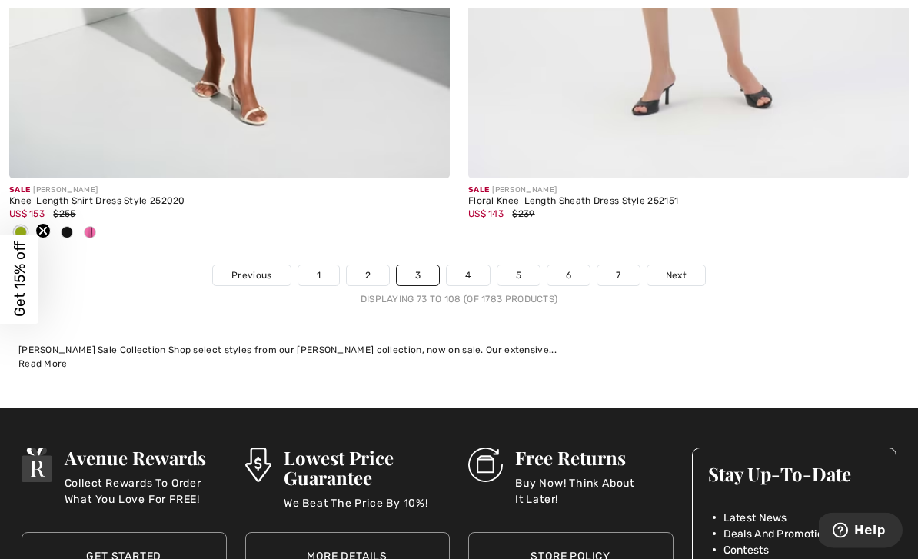
scroll to position [13529, 0]
click at [478, 265] on link "4" at bounding box center [468, 275] width 42 height 20
click at [472, 265] on link "4" at bounding box center [468, 275] width 42 height 20
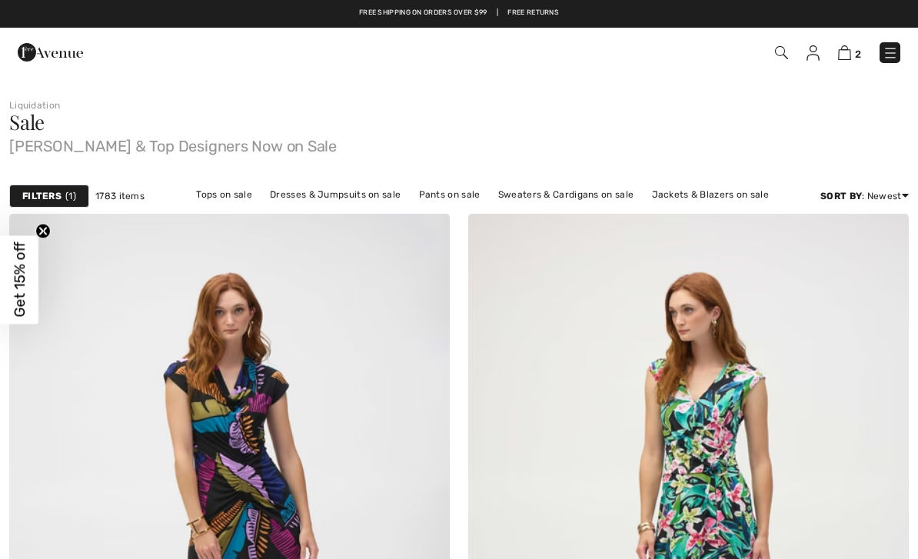
checkbox input "true"
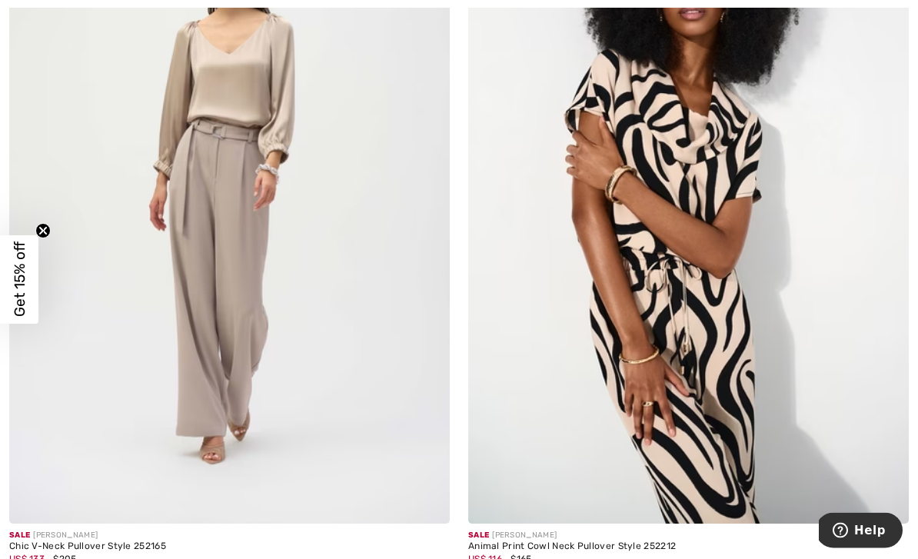
scroll to position [2566, 0]
click at [750, 372] on img at bounding box center [688, 193] width 441 height 661
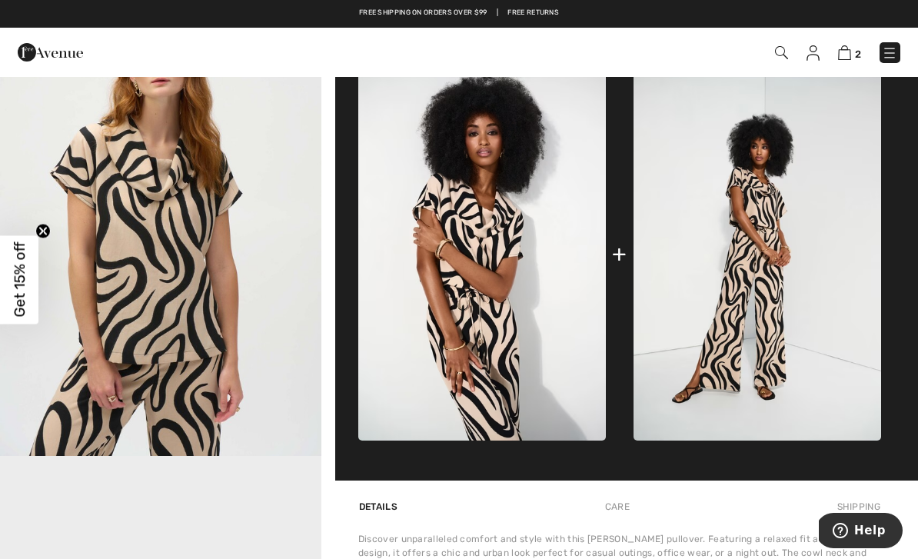
scroll to position [587, 0]
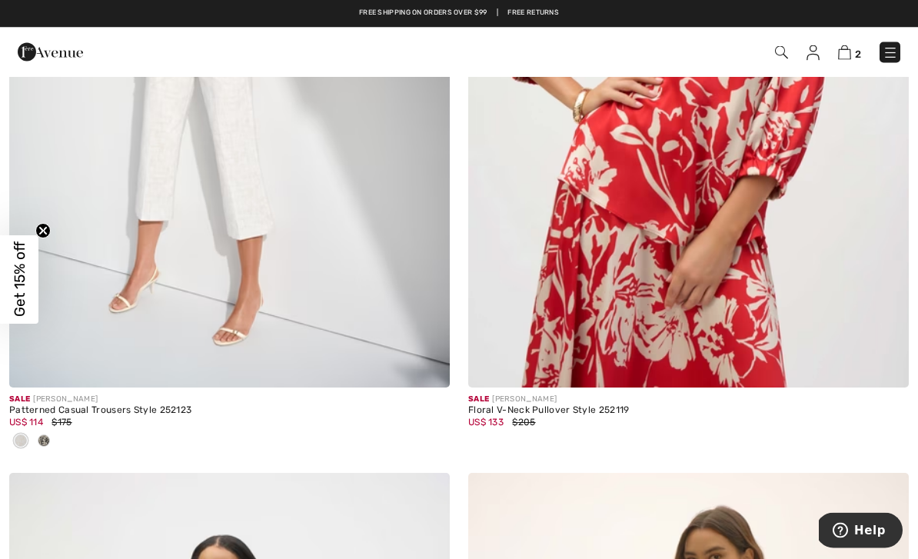
scroll to position [3425, 0]
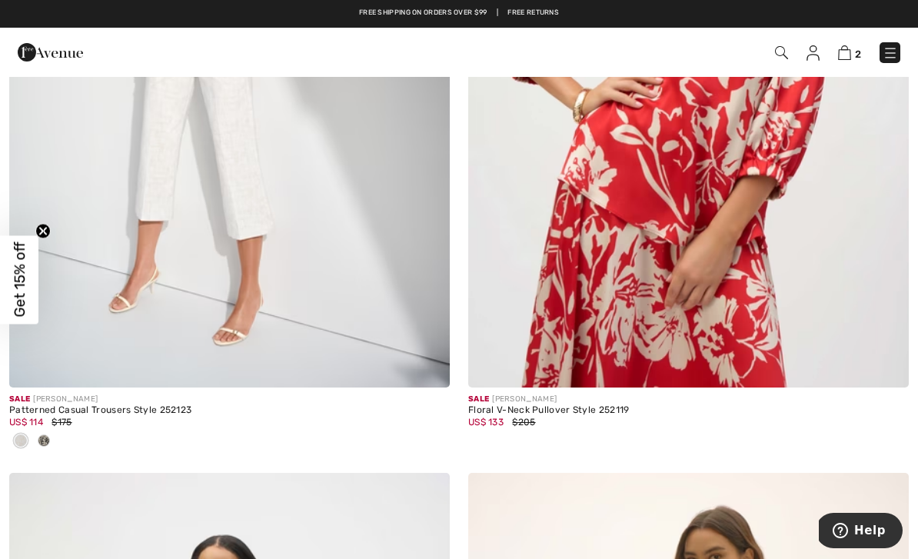
click at [591, 405] on div "Floral V-Neck Pullover Style 252119" at bounding box center [688, 410] width 441 height 11
click at [746, 231] on img at bounding box center [688, 56] width 441 height 661
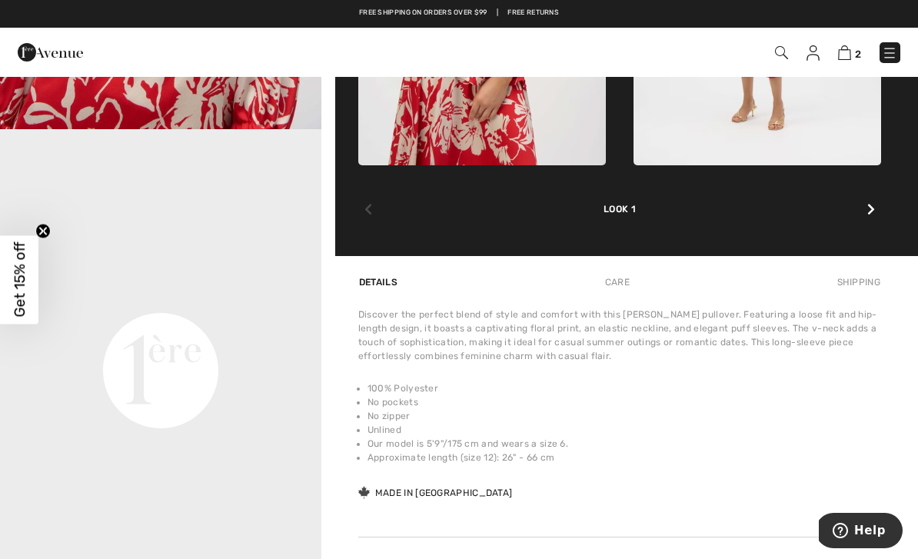
scroll to position [908, 0]
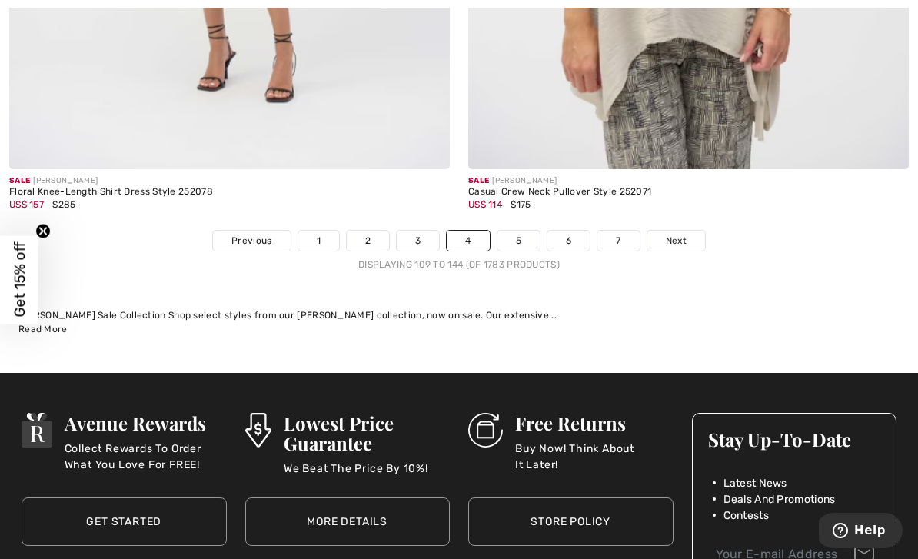
scroll to position [13438, 0]
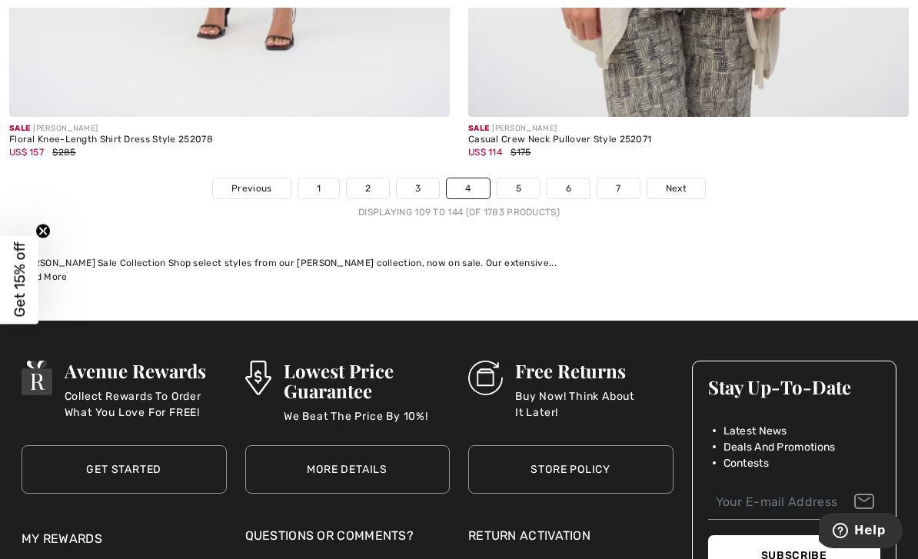
click at [525, 178] on link "5" at bounding box center [519, 188] width 42 height 20
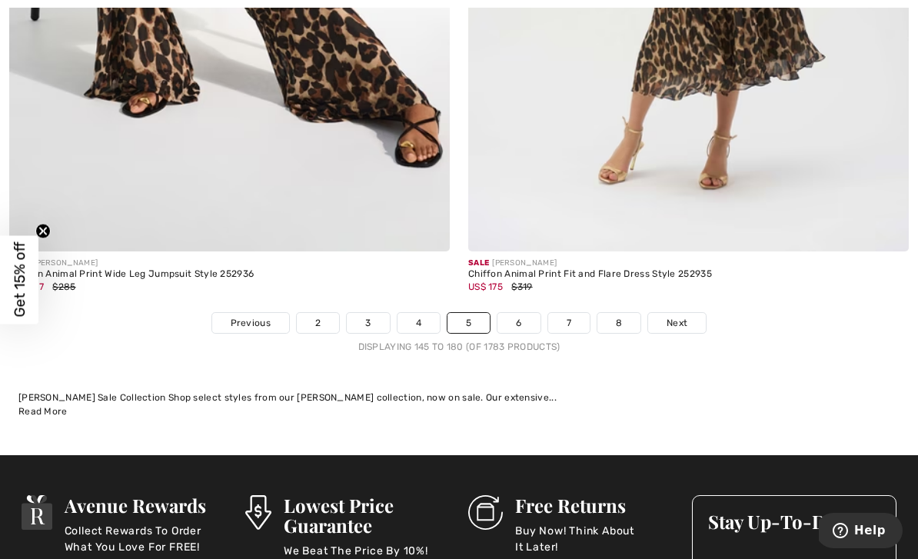
scroll to position [13334, 0]
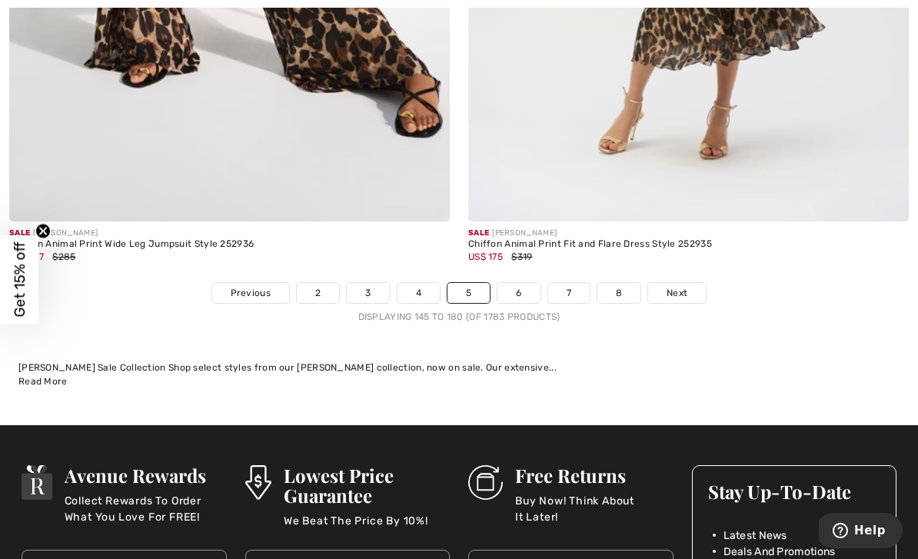
click at [528, 283] on link "6" at bounding box center [519, 293] width 42 height 20
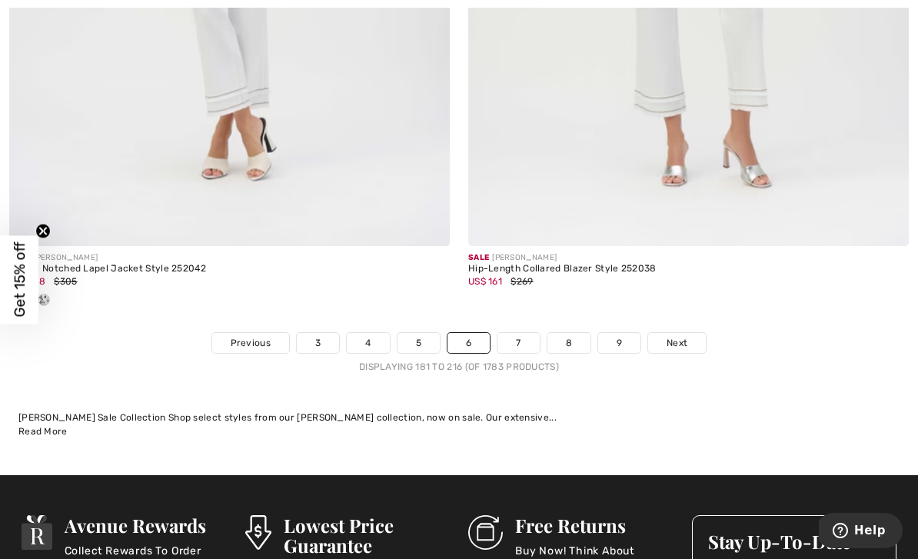
scroll to position [13228, 0]
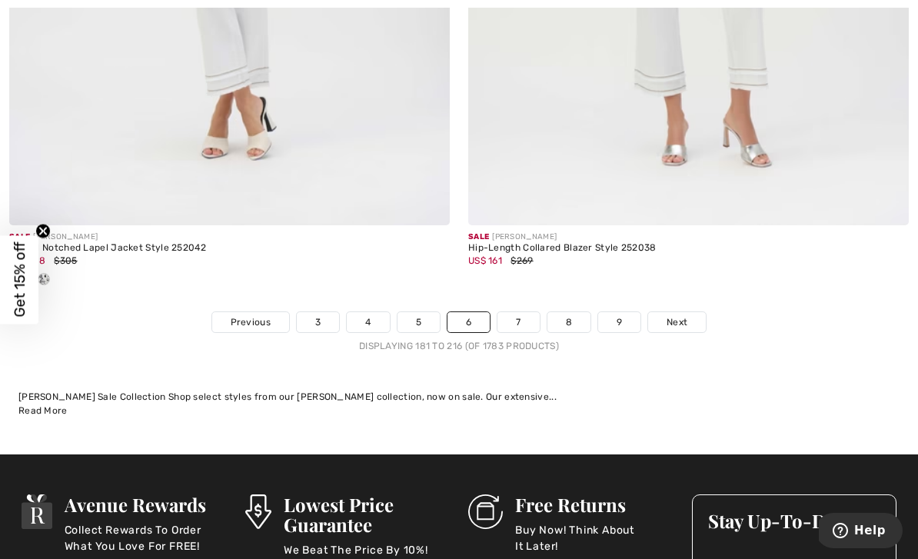
click at [524, 320] on link "7" at bounding box center [519, 322] width 42 height 20
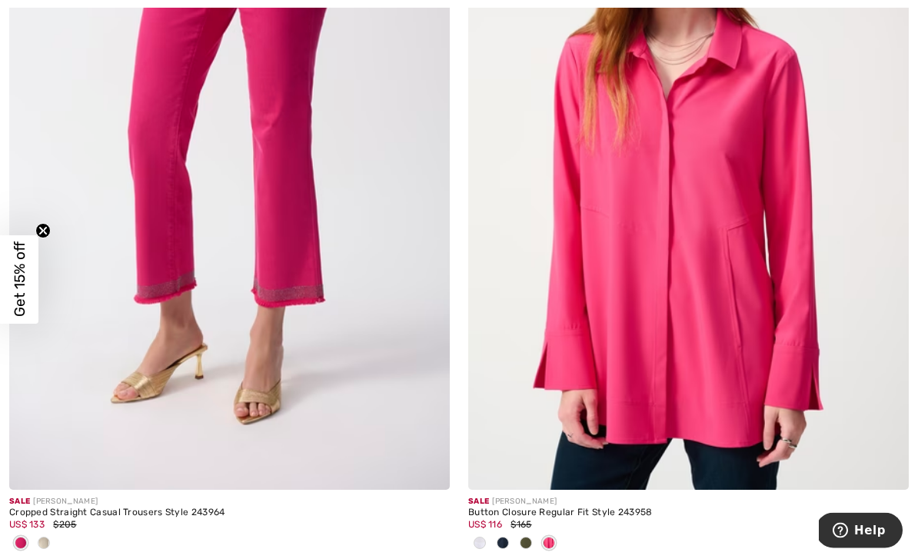
scroll to position [3324, 0]
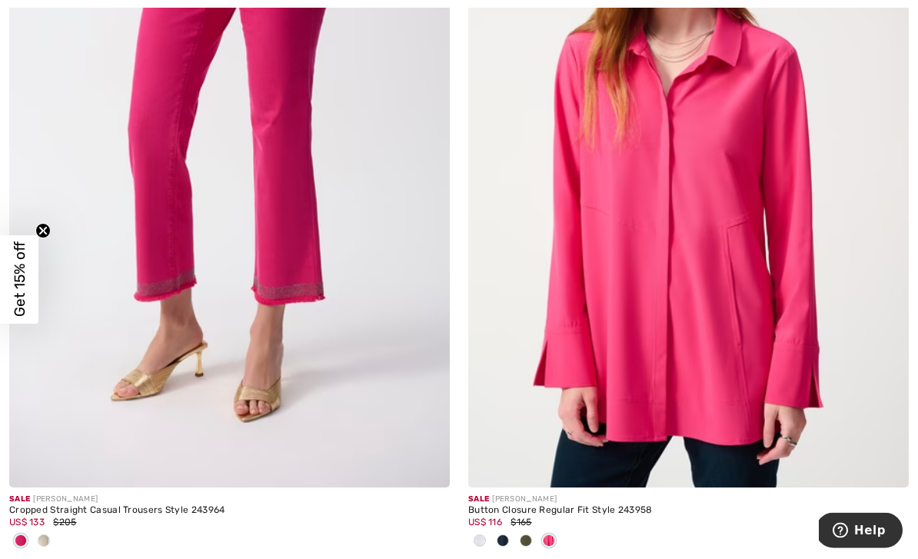
click at [747, 358] on img at bounding box center [688, 157] width 441 height 661
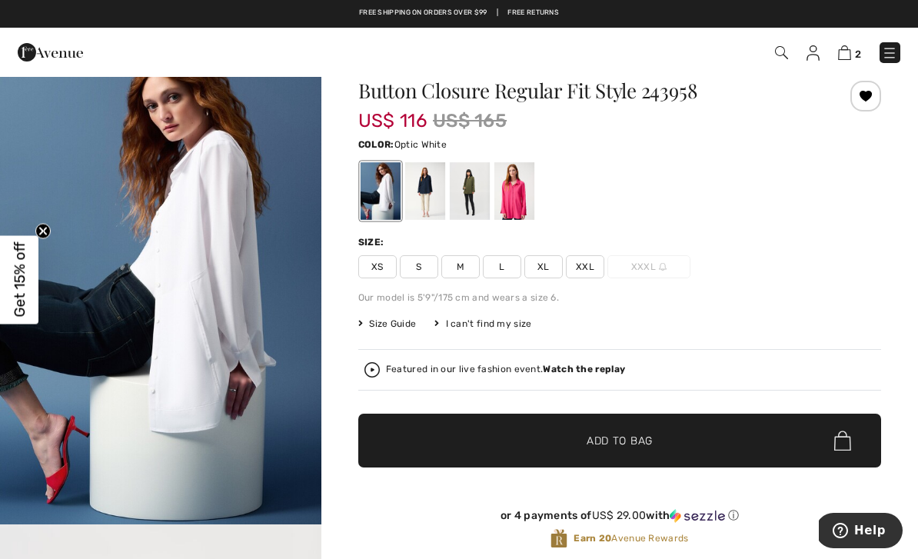
scroll to position [18, 0]
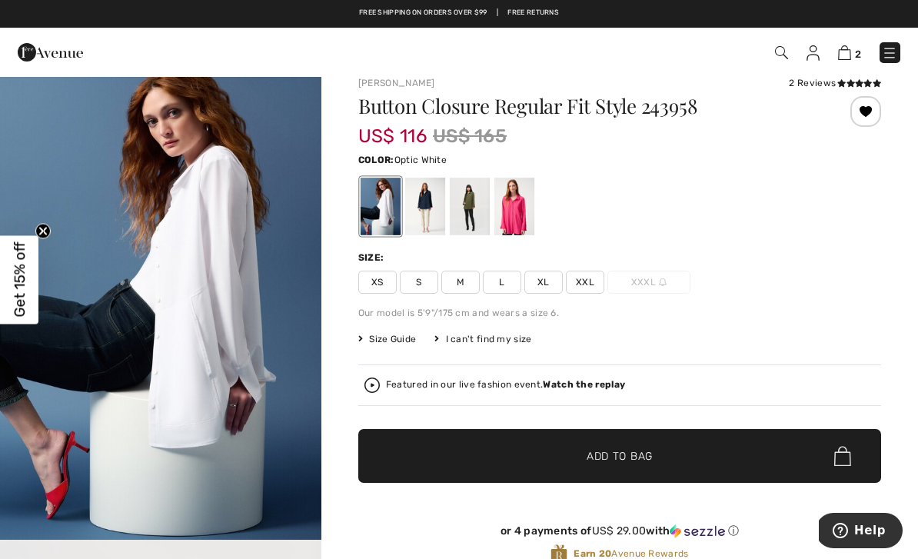
click at [504, 288] on span "L" at bounding box center [502, 282] width 38 height 23
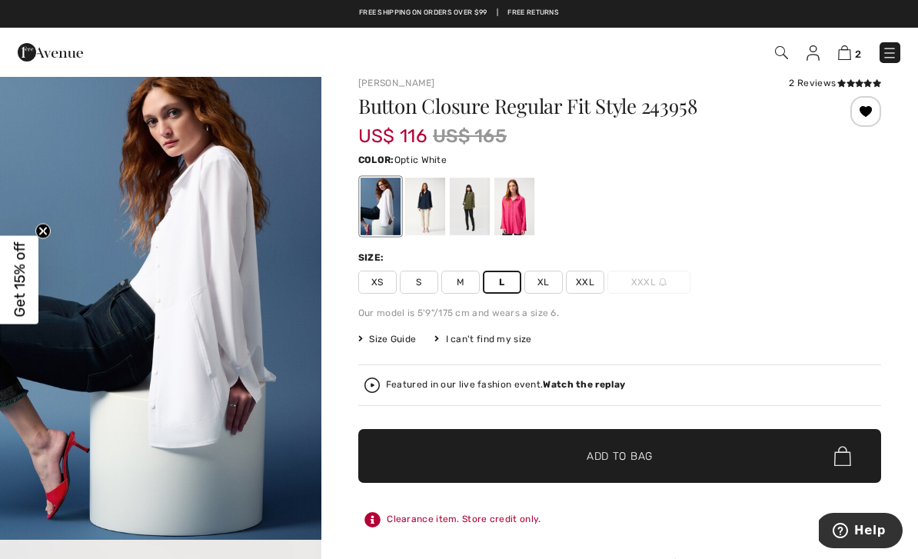
click at [401, 335] on span "Size Guide" at bounding box center [387, 339] width 58 height 14
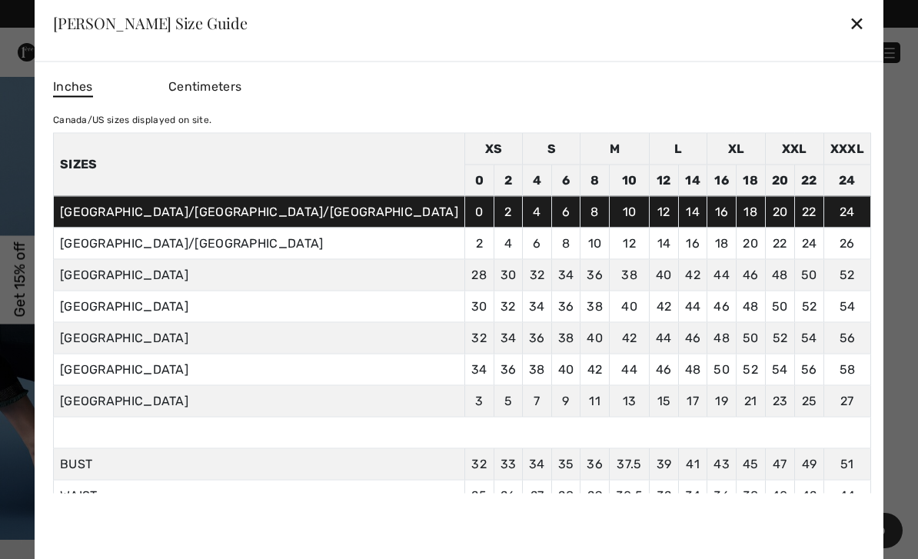
click at [849, 22] on div "✕" at bounding box center [857, 23] width 16 height 32
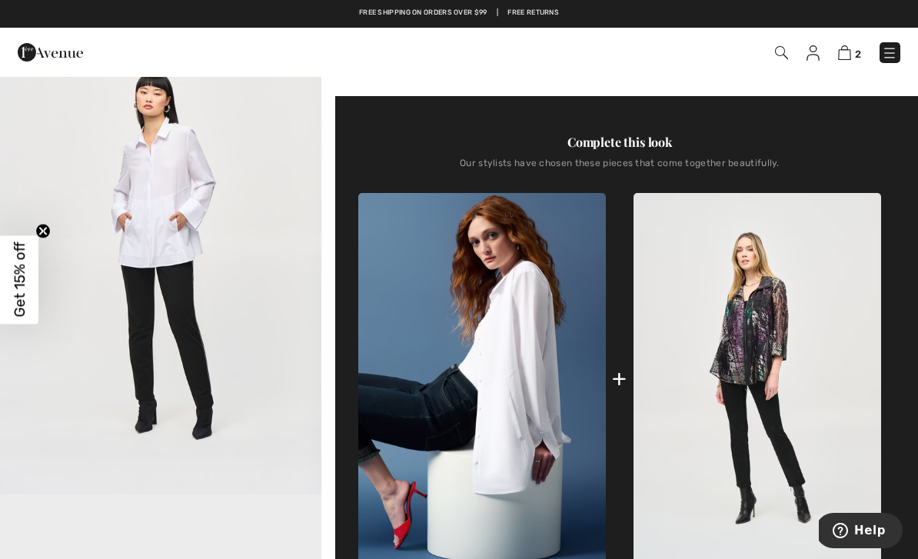
scroll to position [547, 0]
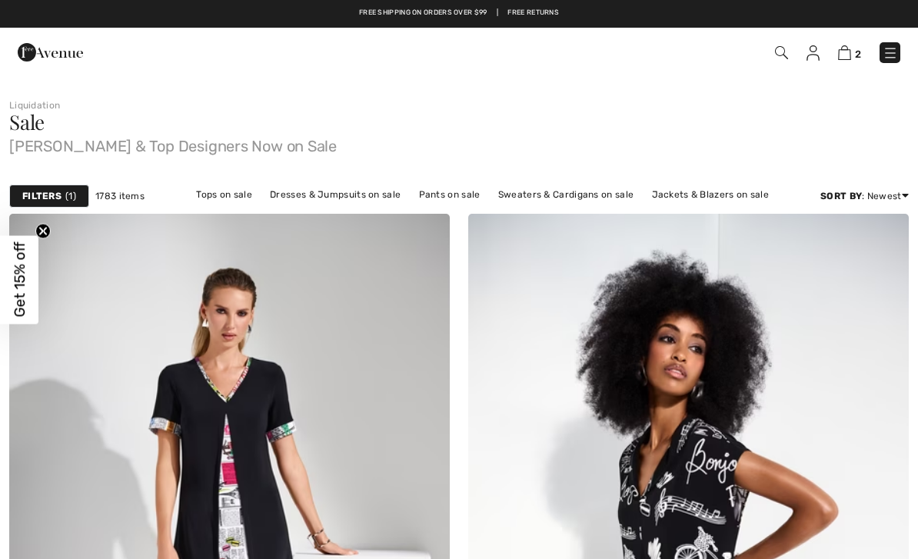
checkbox input "true"
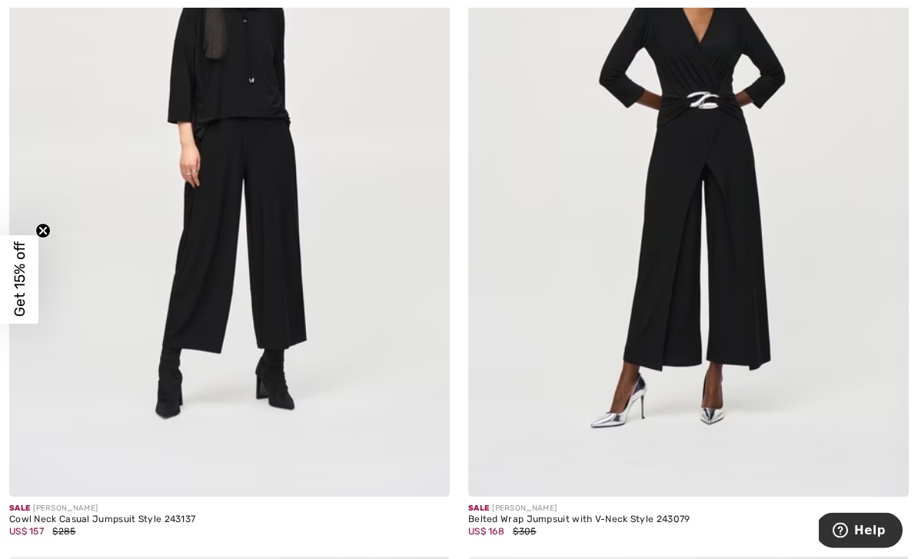
scroll to position [7940, 0]
click at [189, 514] on div "Cowl Neck Casual Jumpsuit Style 243137" at bounding box center [229, 519] width 441 height 11
click at [261, 336] on img at bounding box center [229, 165] width 441 height 661
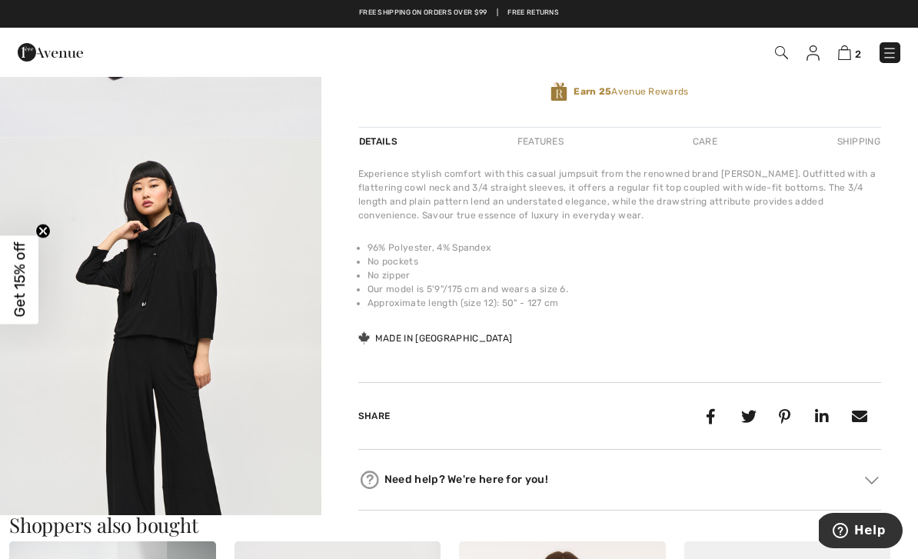
scroll to position [422, 0]
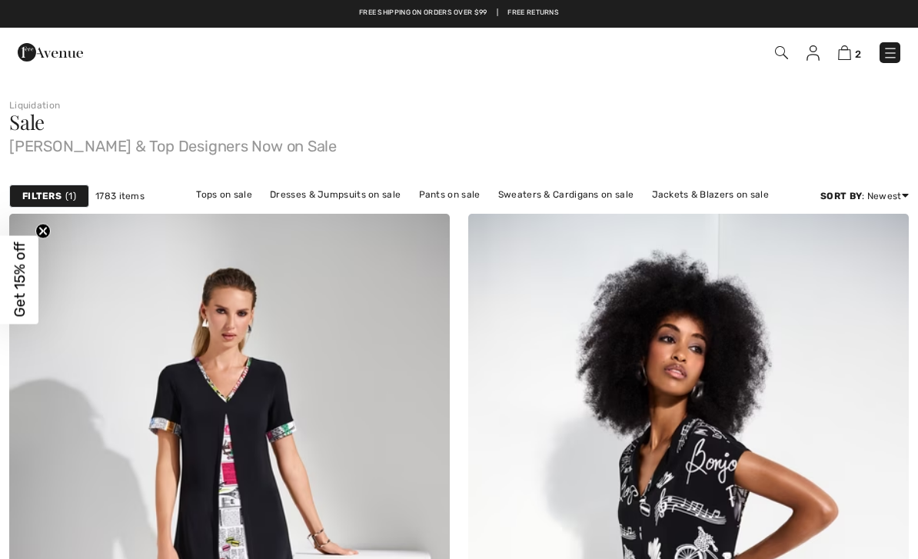
checkbox input "true"
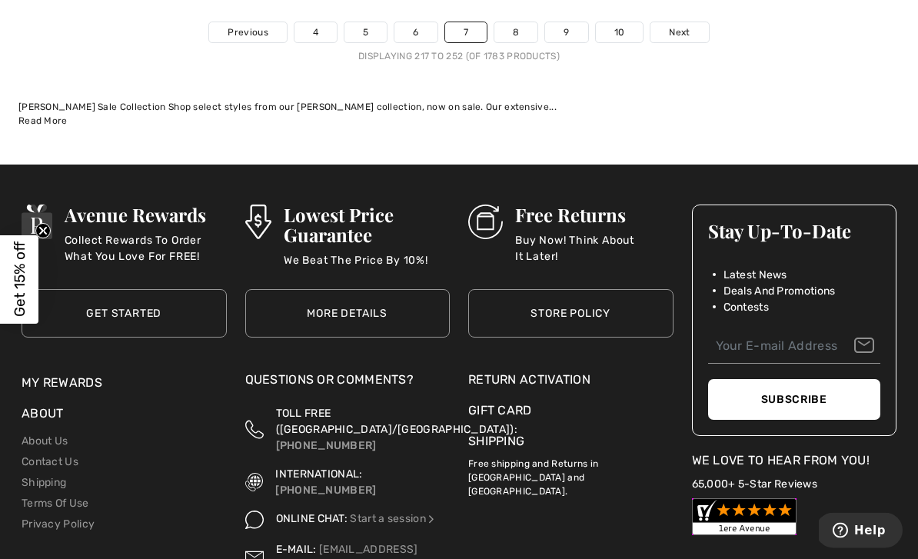
scroll to position [13797, 0]
click at [511, 22] on link "8" at bounding box center [515, 32] width 43 height 20
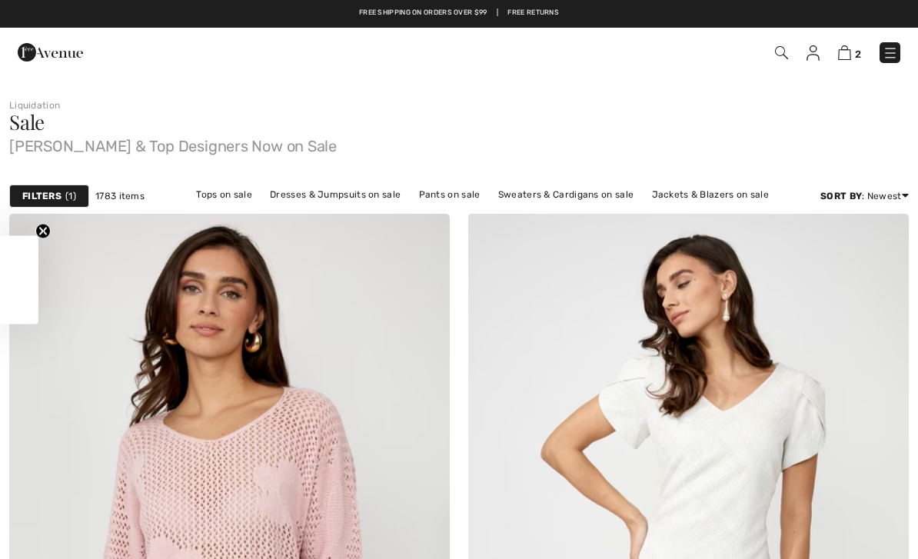
checkbox input "true"
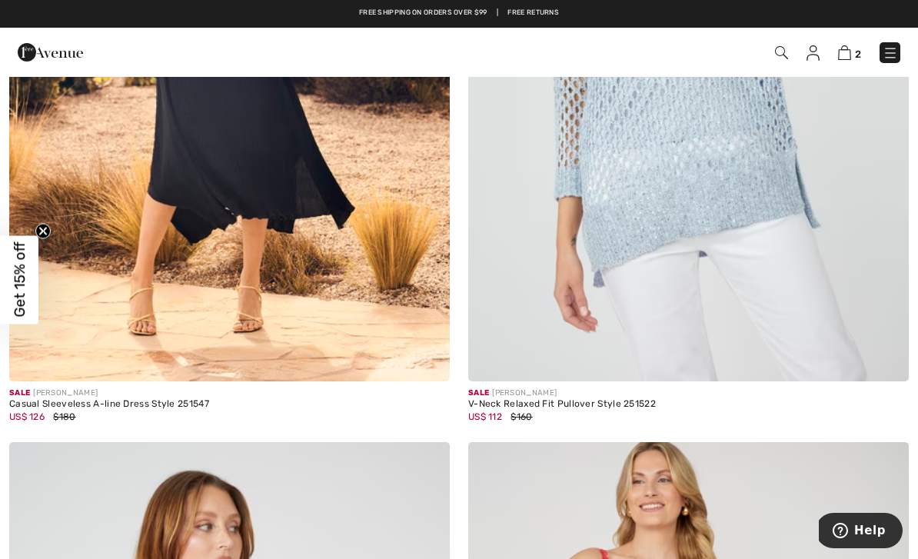
scroll to position [4918, 0]
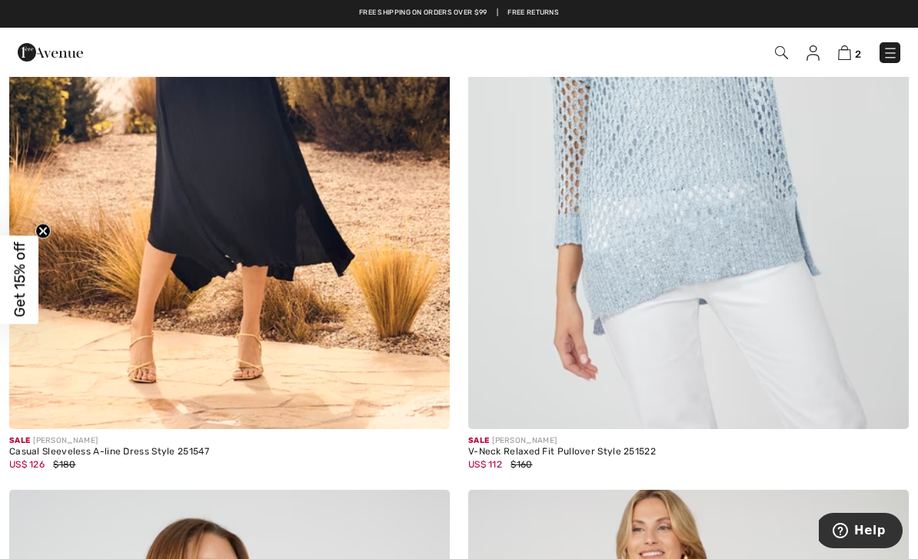
click at [198, 441] on div "Sale FRANK LYMAN" at bounding box center [229, 441] width 441 height 12
click at [364, 246] on img at bounding box center [229, 99] width 441 height 661
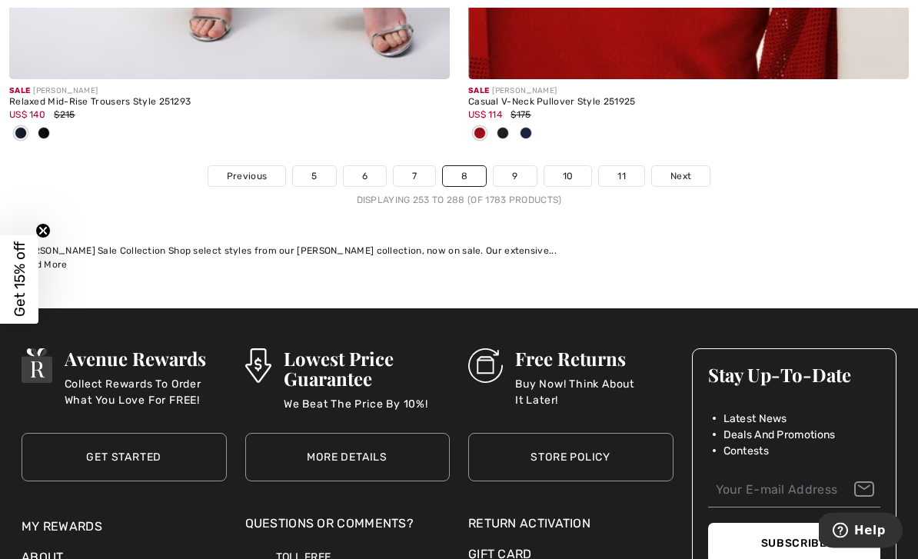
scroll to position [13501, 0]
click at [521, 167] on link "9" at bounding box center [515, 176] width 42 height 20
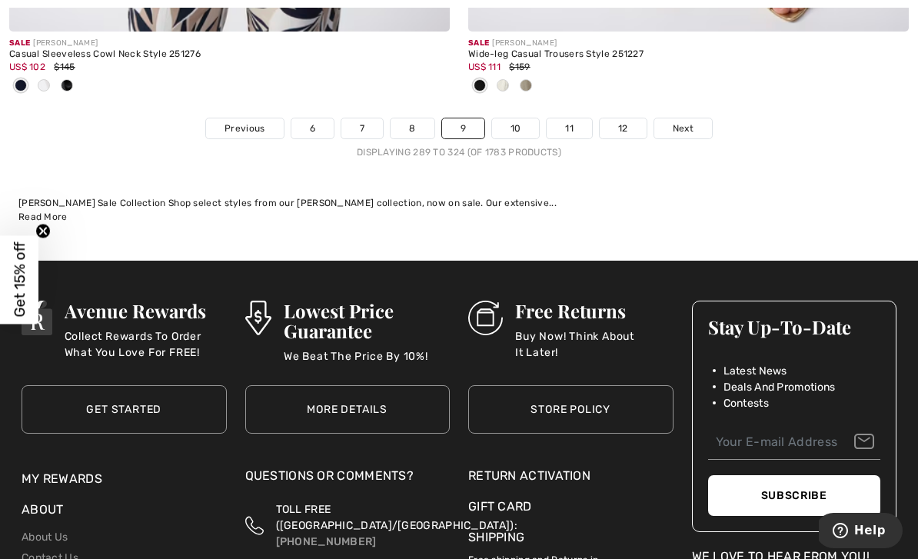
scroll to position [13806, 0]
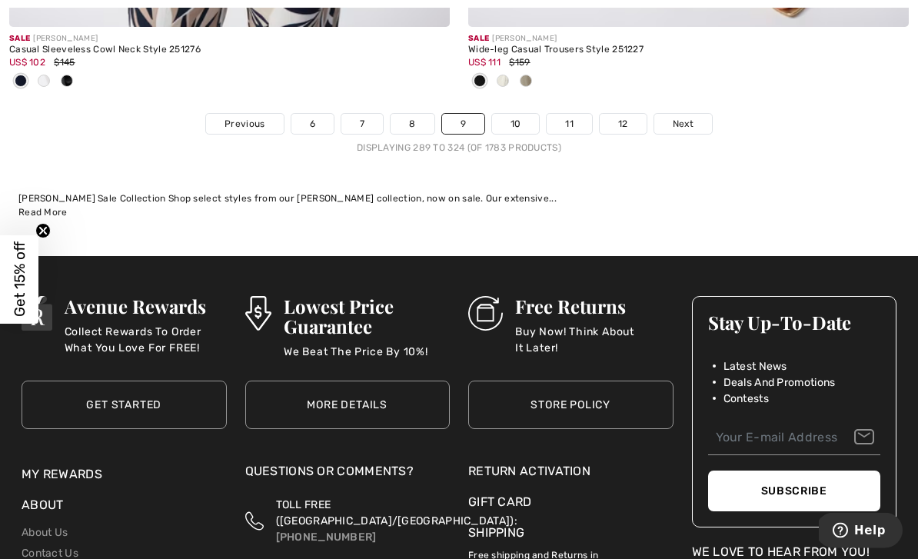
click at [522, 115] on link "10" at bounding box center [516, 125] width 48 height 20
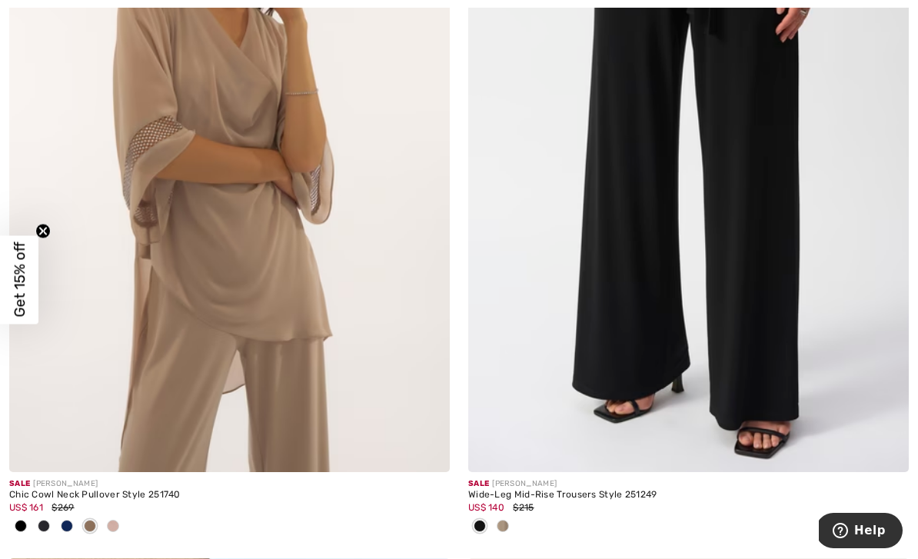
scroll to position [7334, 0]
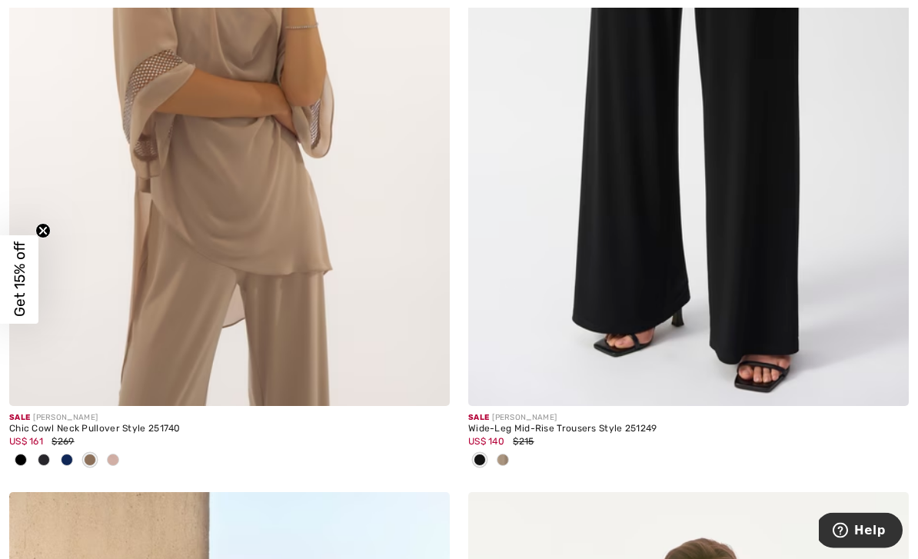
click at [270, 304] on img at bounding box center [229, 76] width 441 height 661
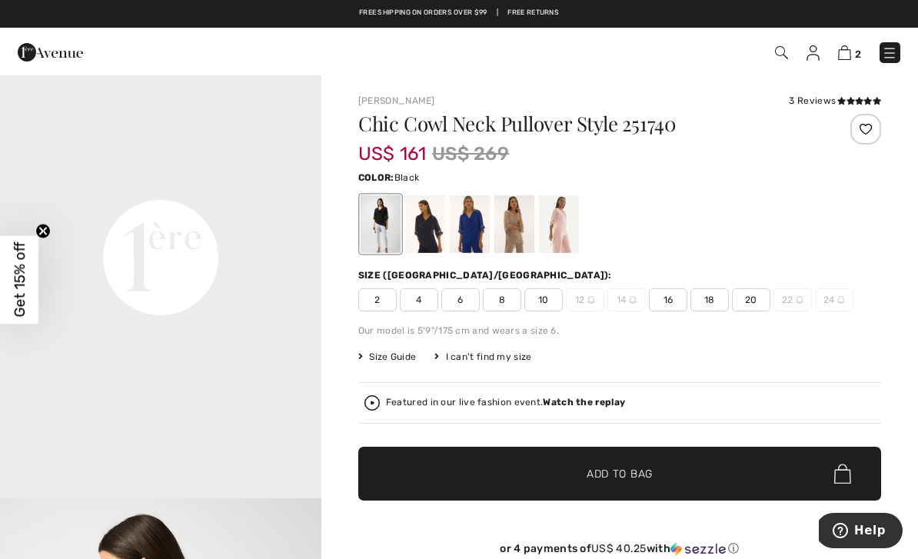
scroll to position [1027, 0]
click at [524, 233] on div at bounding box center [514, 224] width 40 height 58
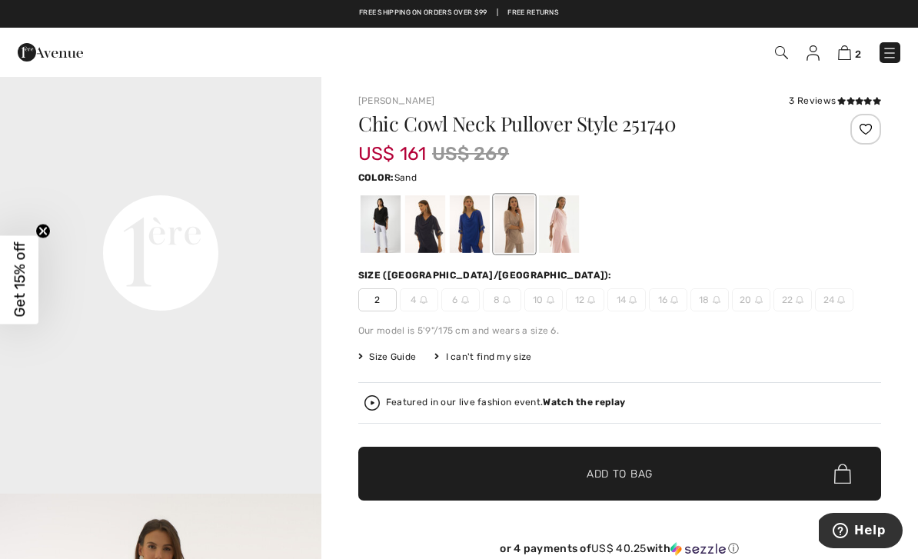
scroll to position [0, 0]
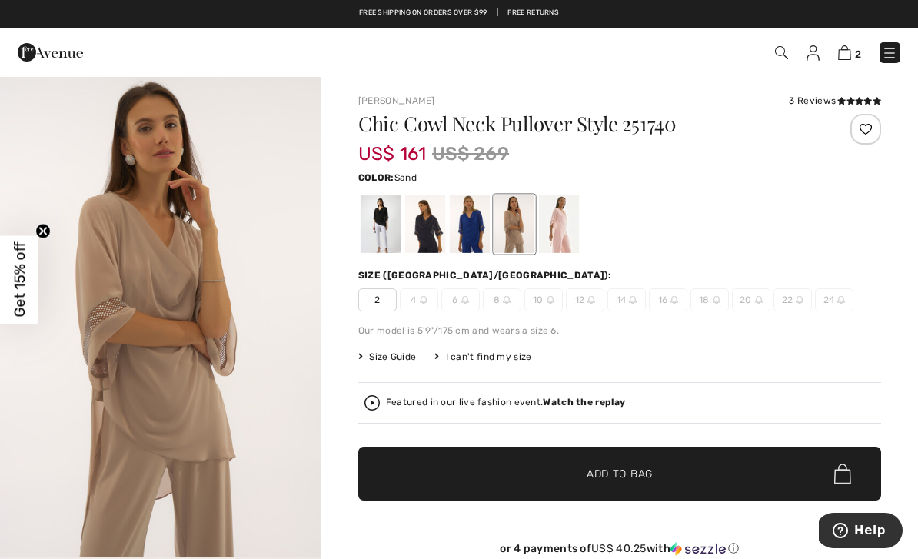
click at [478, 235] on div at bounding box center [470, 224] width 40 height 58
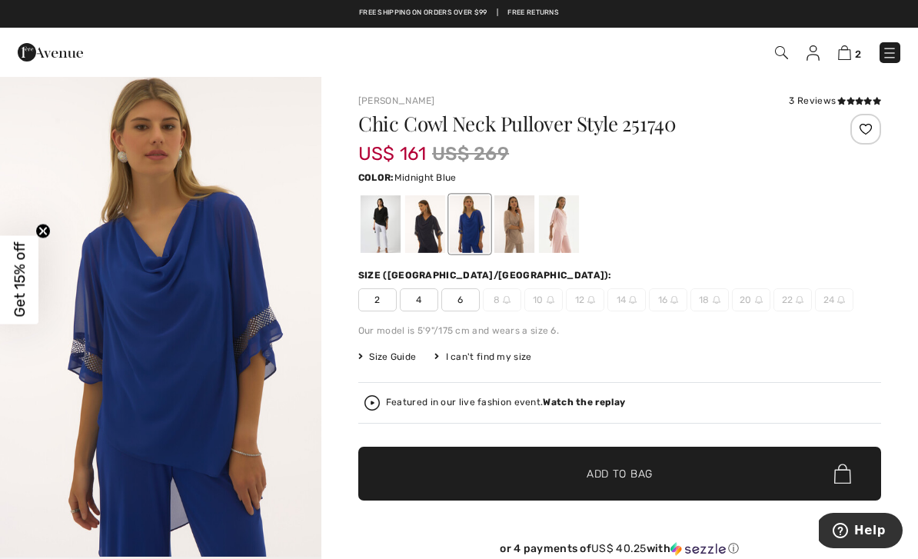
click at [431, 244] on div at bounding box center [425, 224] width 40 height 58
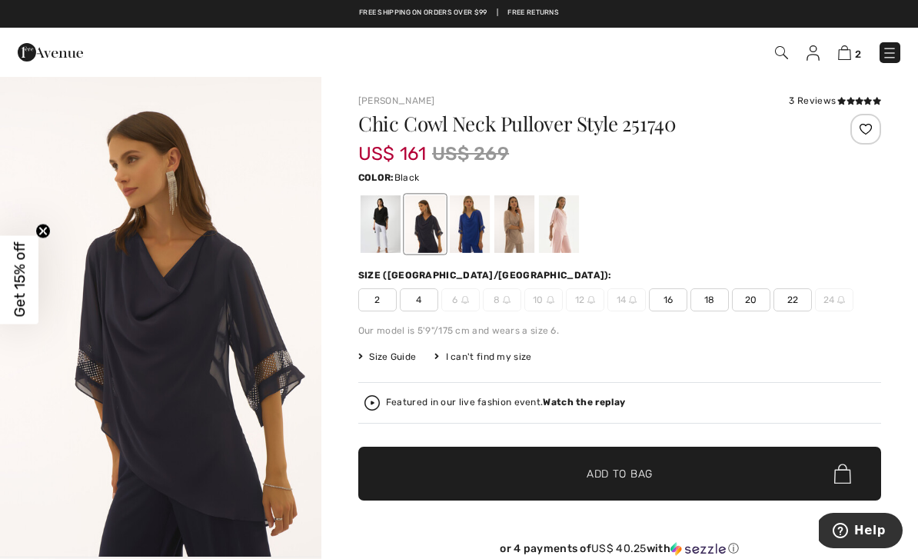
click at [382, 221] on div at bounding box center [381, 224] width 40 height 58
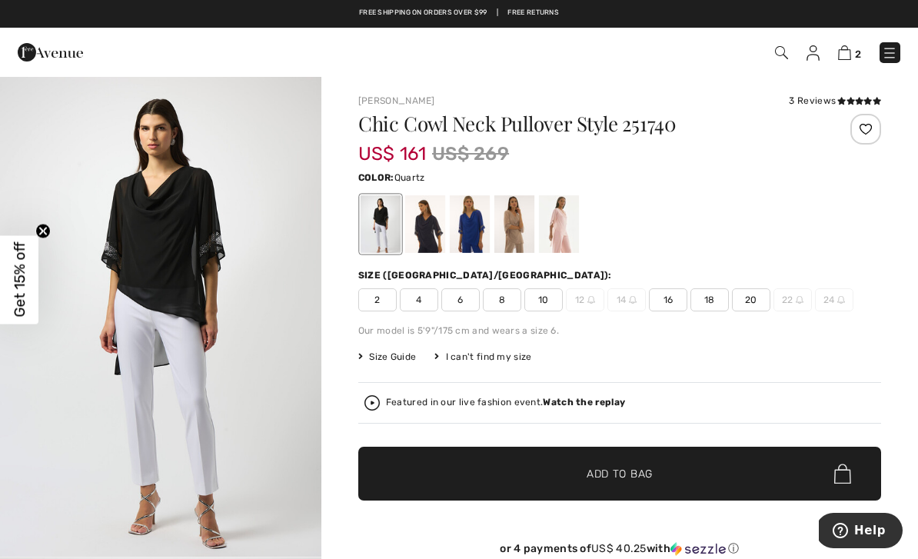
click at [556, 245] on div at bounding box center [559, 224] width 40 height 58
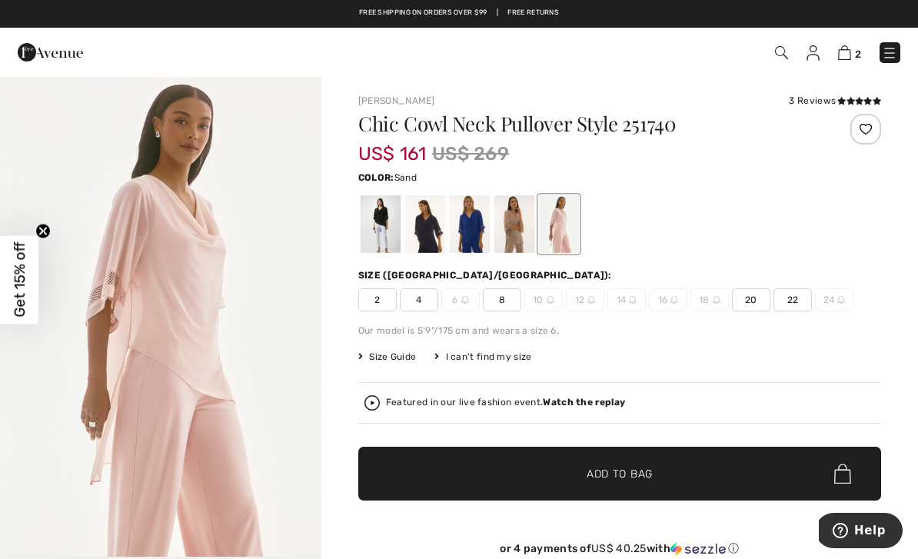
click at [514, 236] on div at bounding box center [514, 224] width 40 height 58
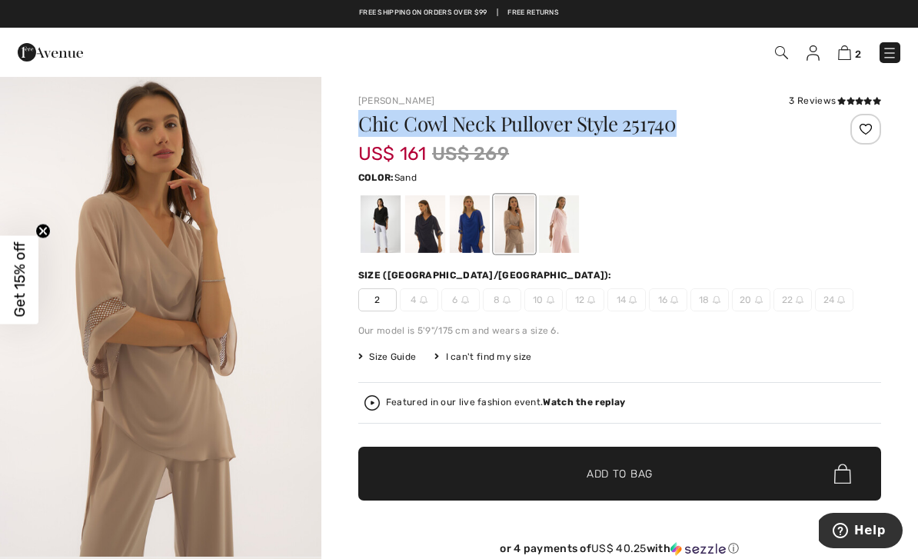
copy h1 "Chic Cowl Neck Pullover Style 251740"
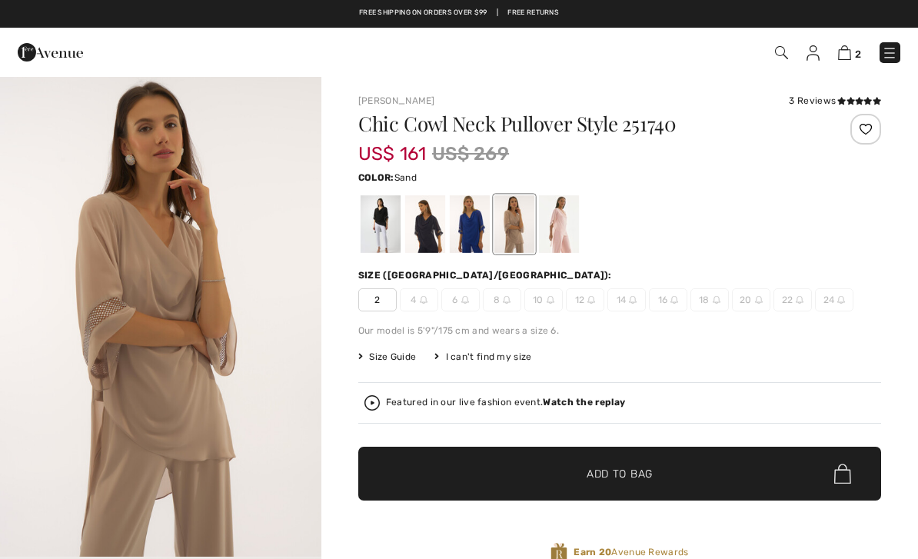
checkbox input "true"
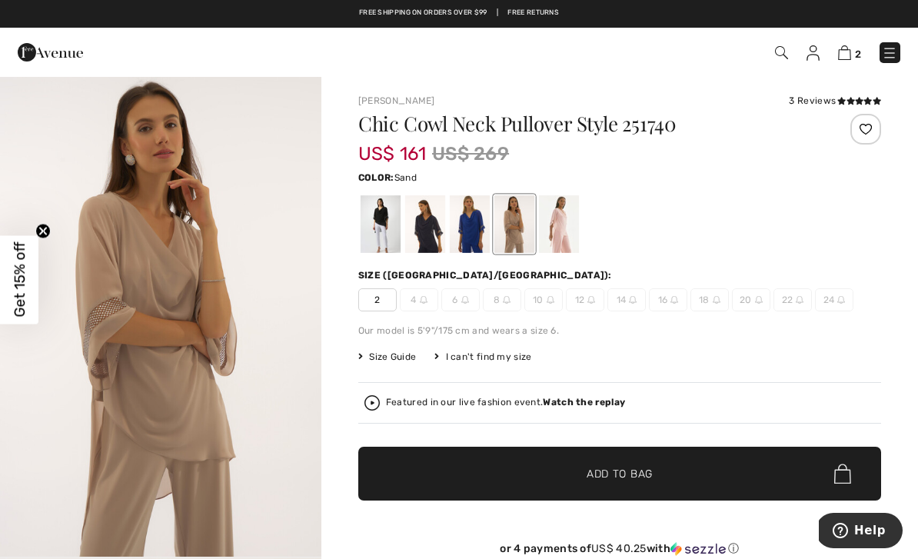
click at [588, 296] on img at bounding box center [592, 300] width 8 height 8
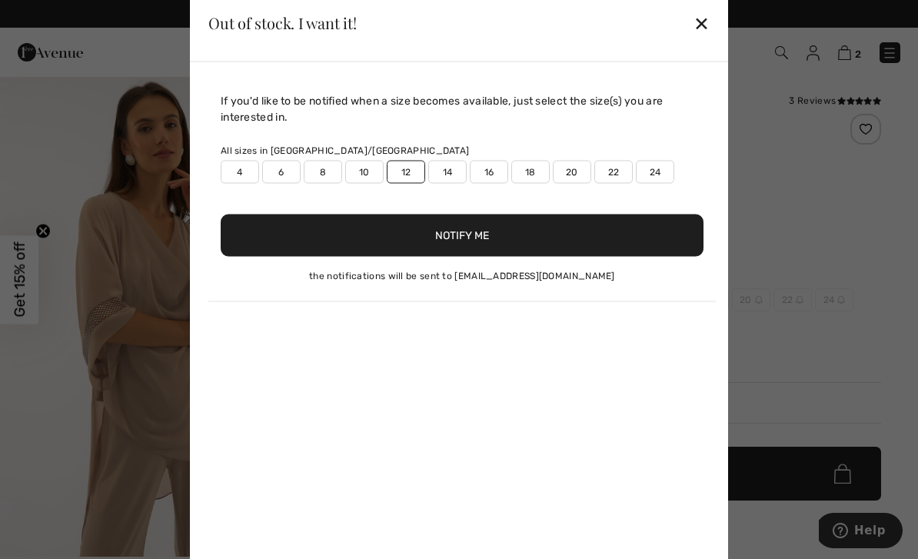
click at [490, 229] on button "Notify Me" at bounding box center [462, 235] width 483 height 42
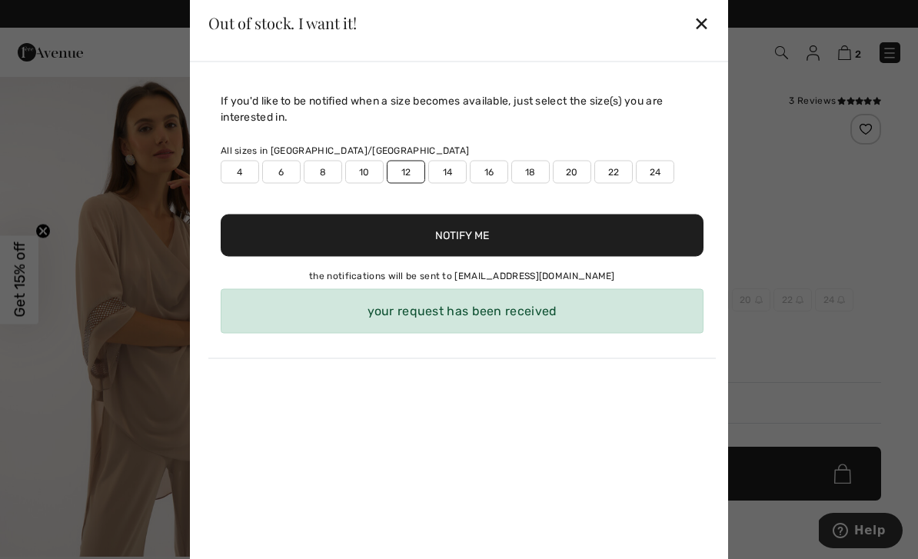
click at [706, 16] on div "✕" at bounding box center [702, 23] width 16 height 32
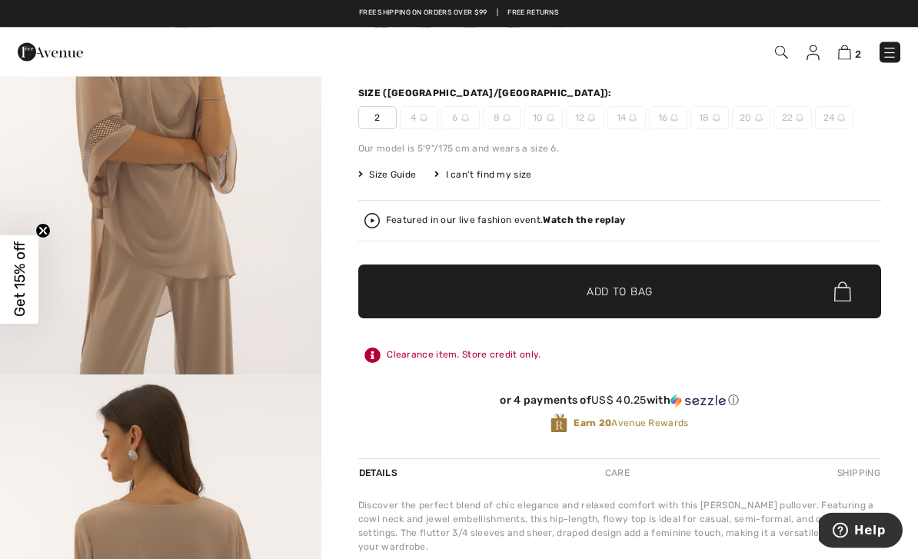
scroll to position [172, 0]
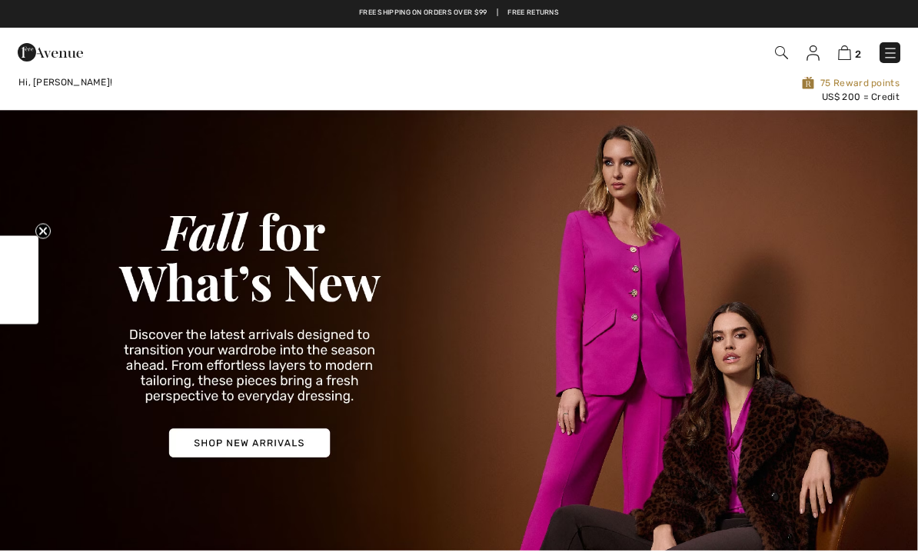
checkbox input "true"
click at [892, 48] on img at bounding box center [890, 52] width 15 height 15
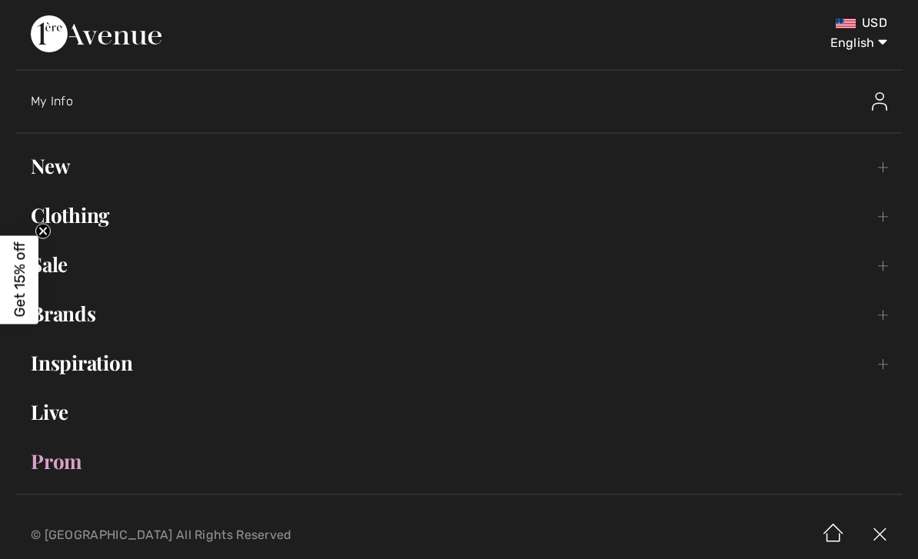
click at [69, 268] on link "Sale Toggle submenu" at bounding box center [458, 265] width 887 height 34
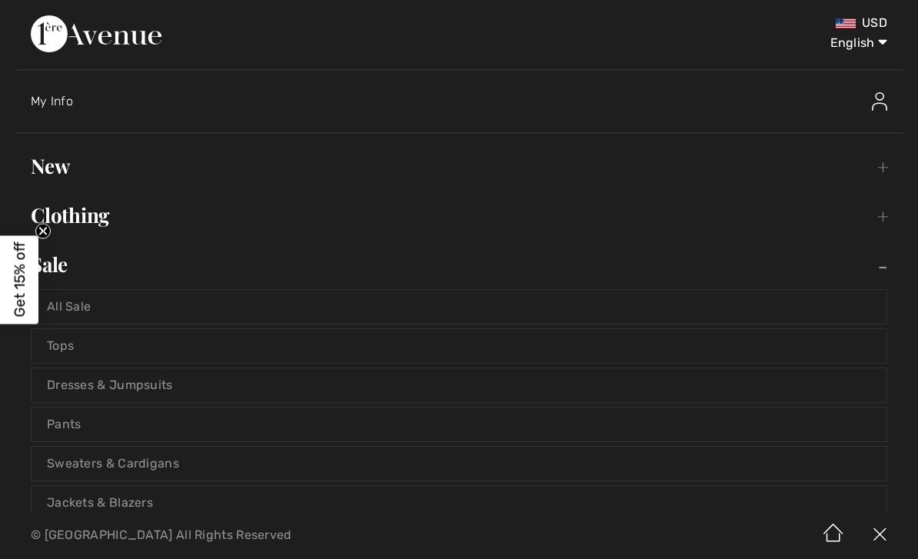
click at [73, 346] on link "Tops" at bounding box center [459, 346] width 855 height 34
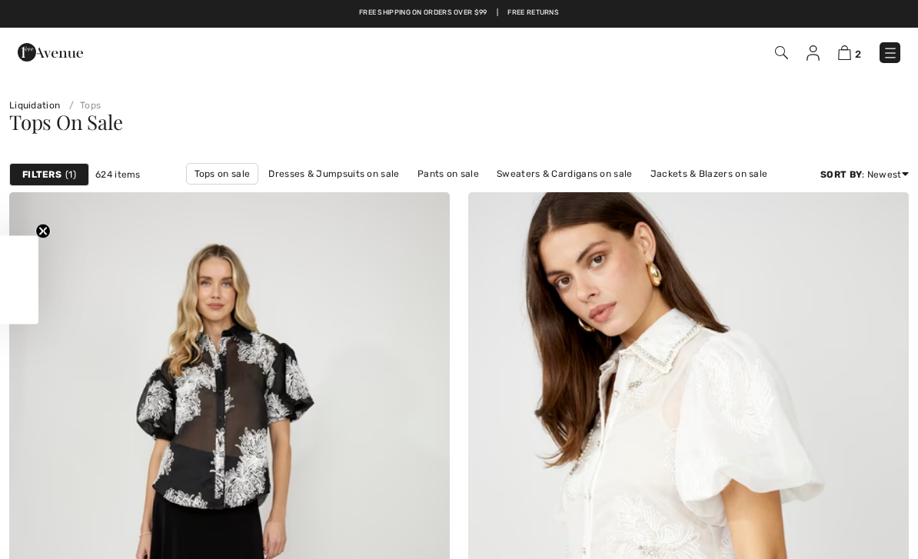
checkbox input "true"
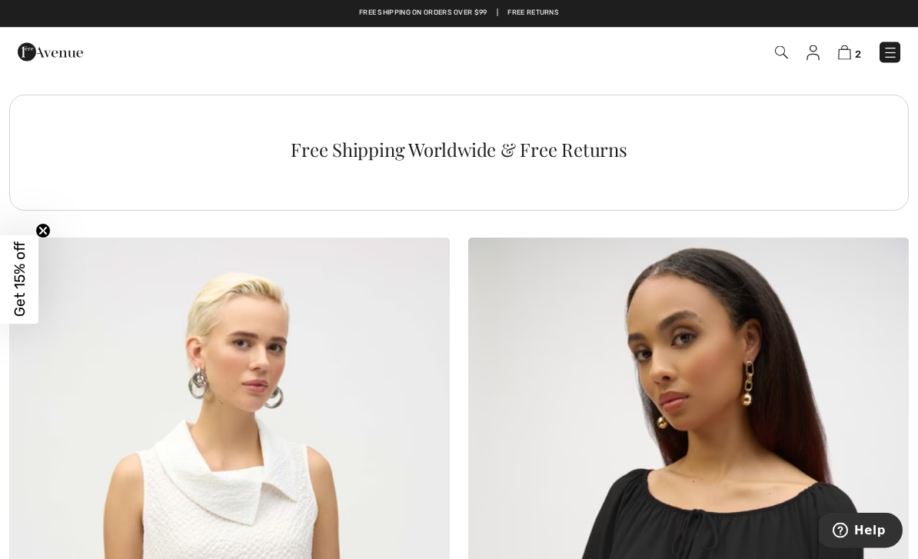
scroll to position [4453, 0]
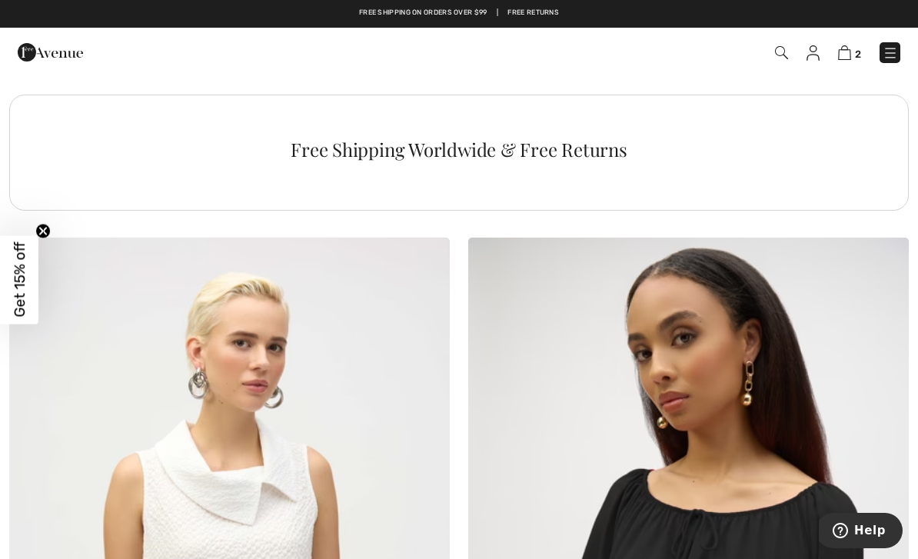
click at [787, 52] on img at bounding box center [781, 52] width 13 height 13
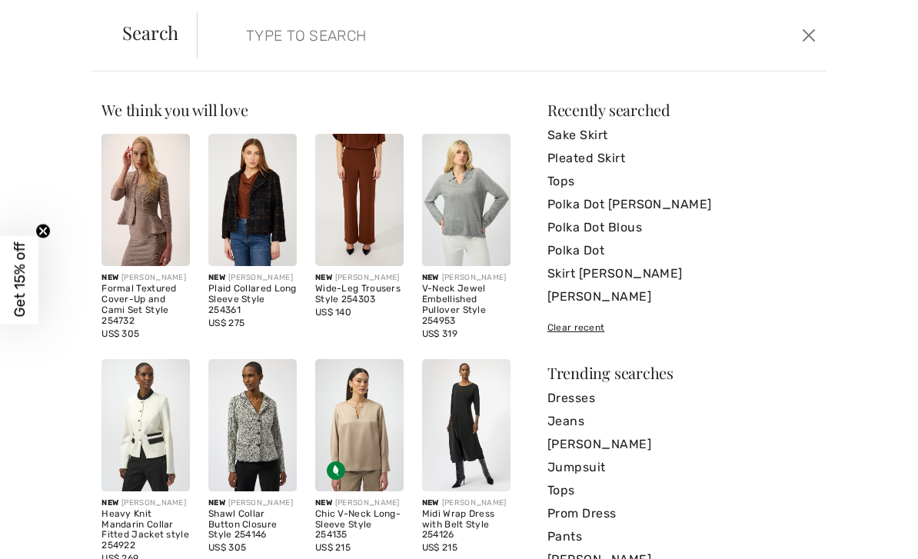
click at [320, 38] on input "search" at bounding box center [446, 35] width 422 height 46
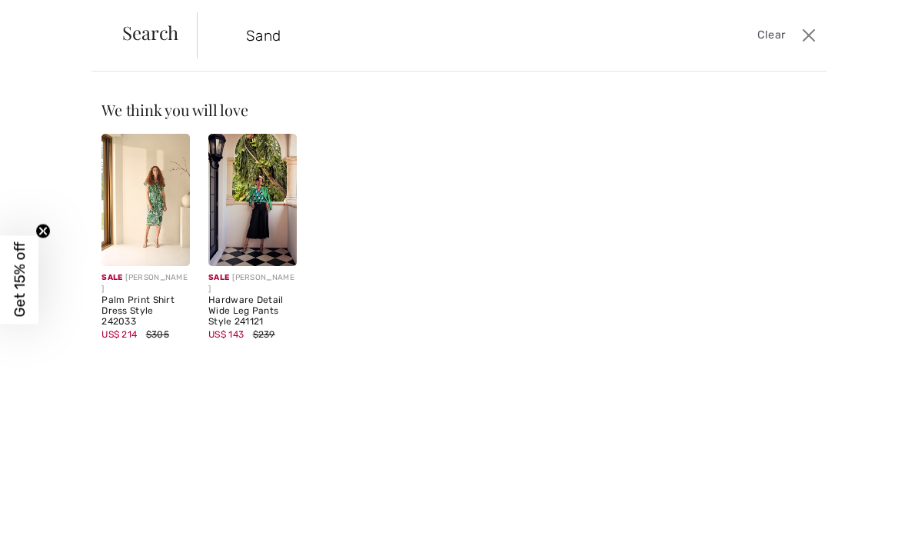
type input "Sand"
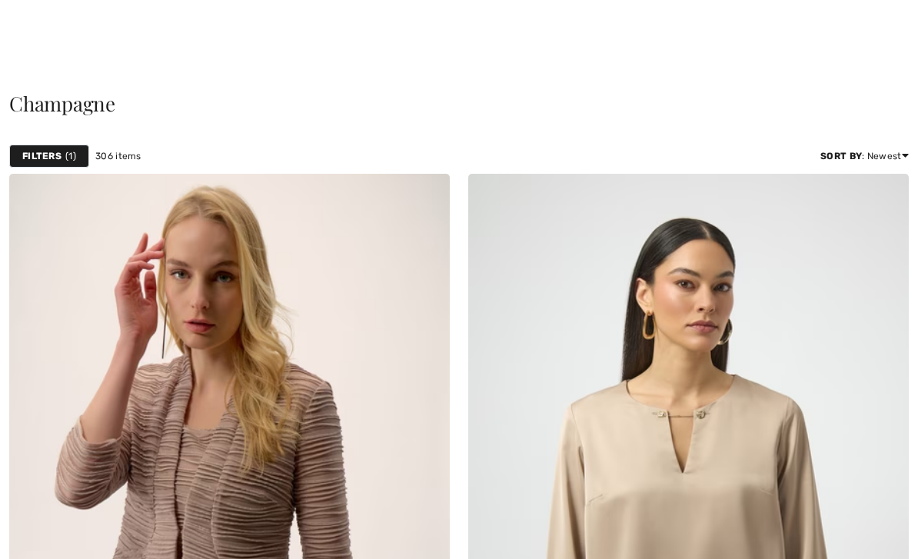
checkbox input "true"
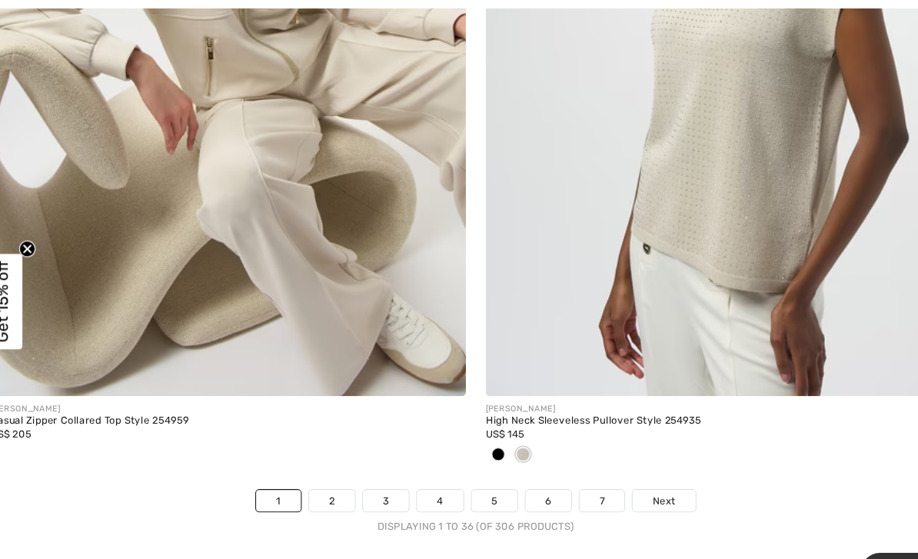
scroll to position [13435, 0]
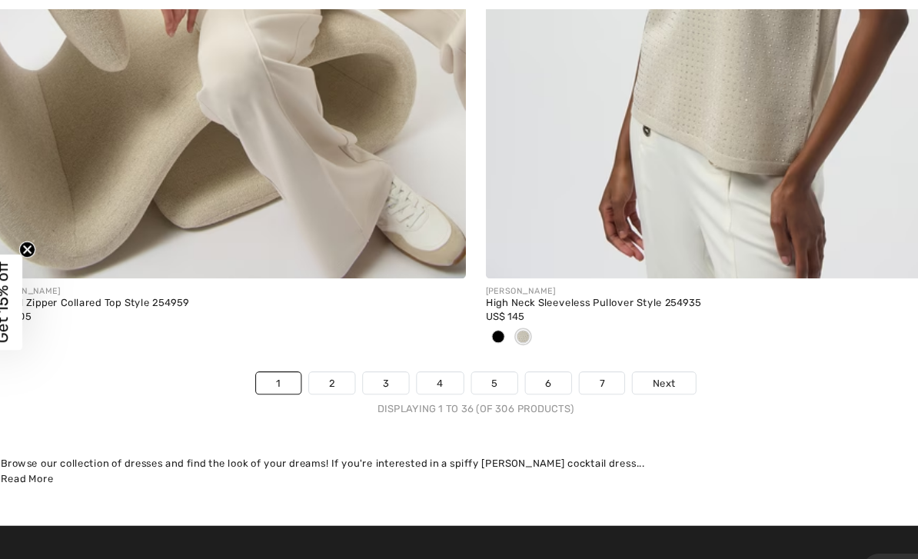
click at [587, 264] on div "[PERSON_NAME]" at bounding box center [688, 270] width 441 height 12
click at [549, 275] on div "High Neck Sleeveless Pullover Style 254935" at bounding box center [688, 280] width 441 height 11
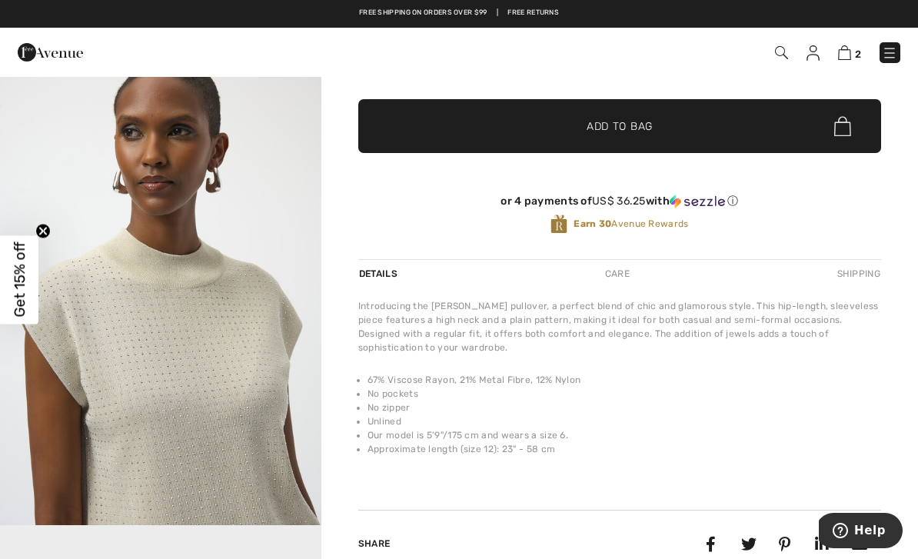
scroll to position [296, 0]
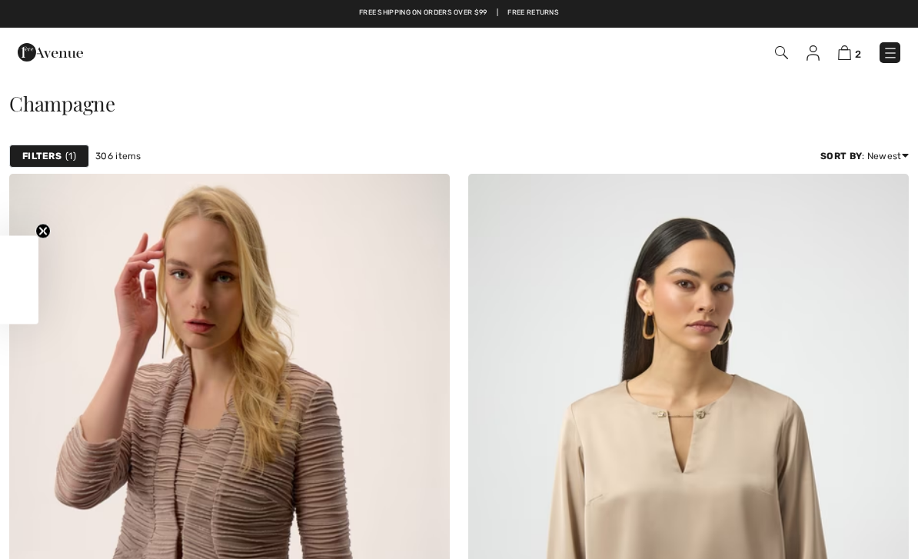
checkbox input "true"
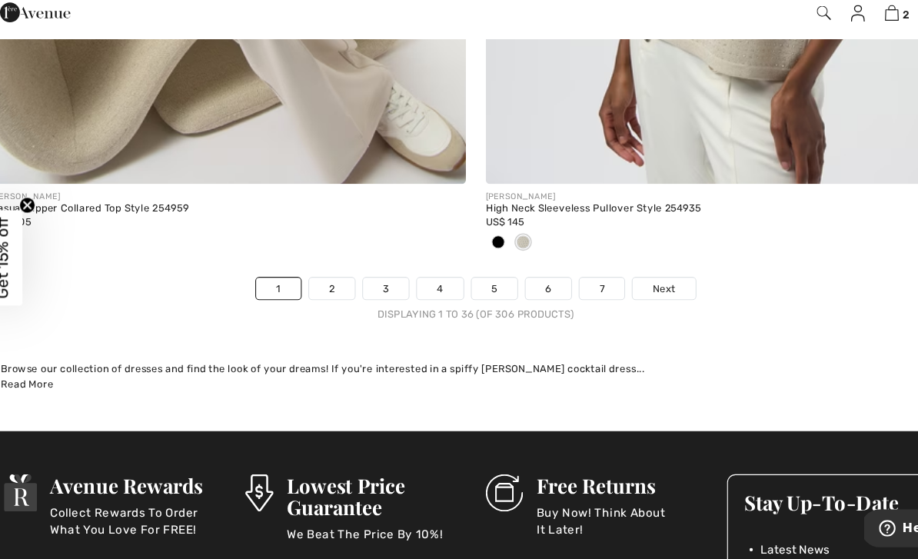
click at [315, 298] on link "2" at bounding box center [326, 308] width 42 height 20
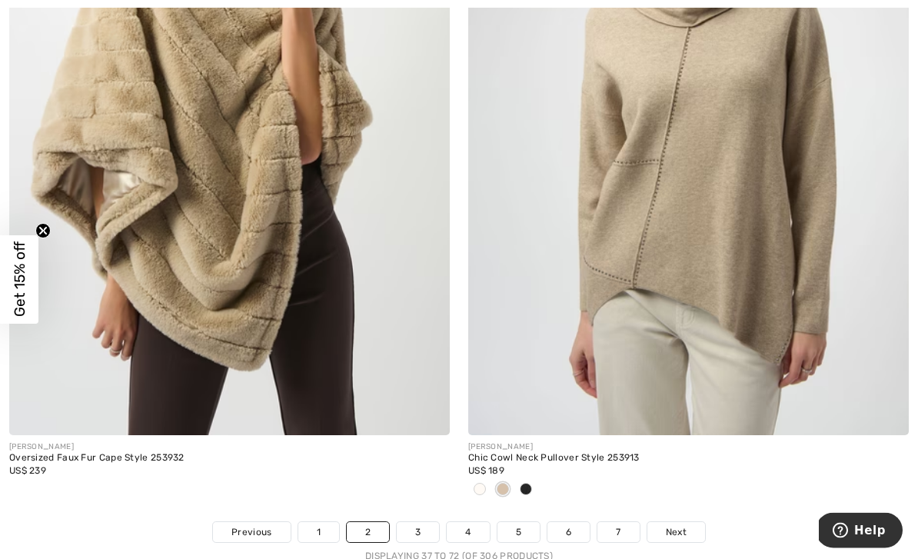
scroll to position [13308, 0]
click at [422, 522] on link "3" at bounding box center [418, 532] width 42 height 20
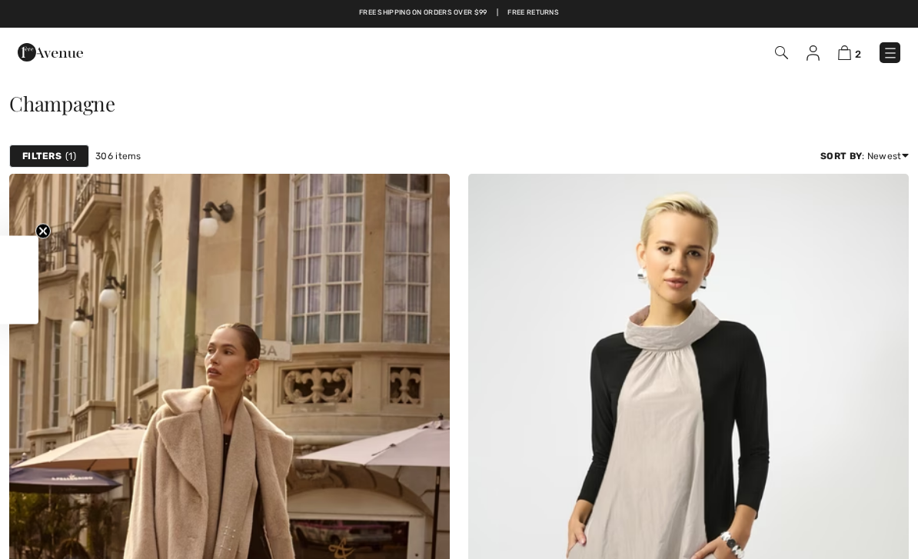
checkbox input "true"
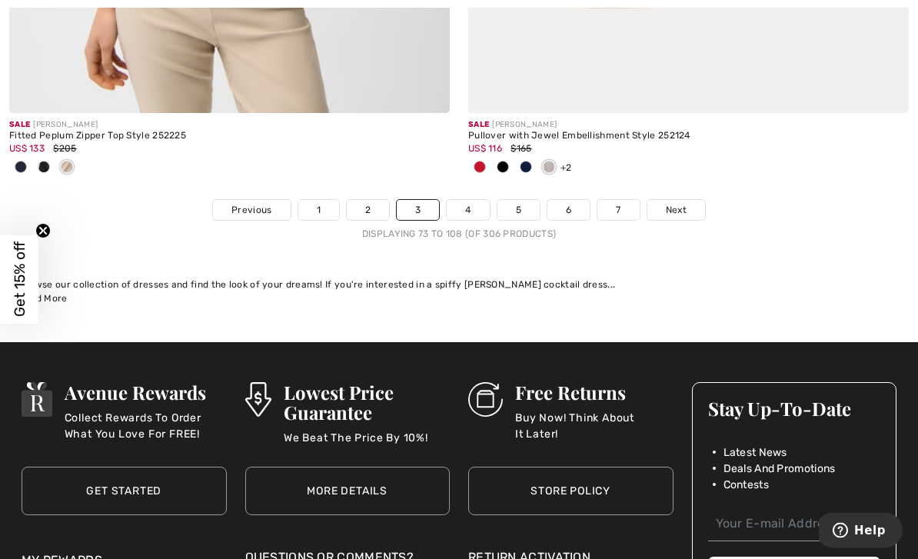
scroll to position [13683, 0]
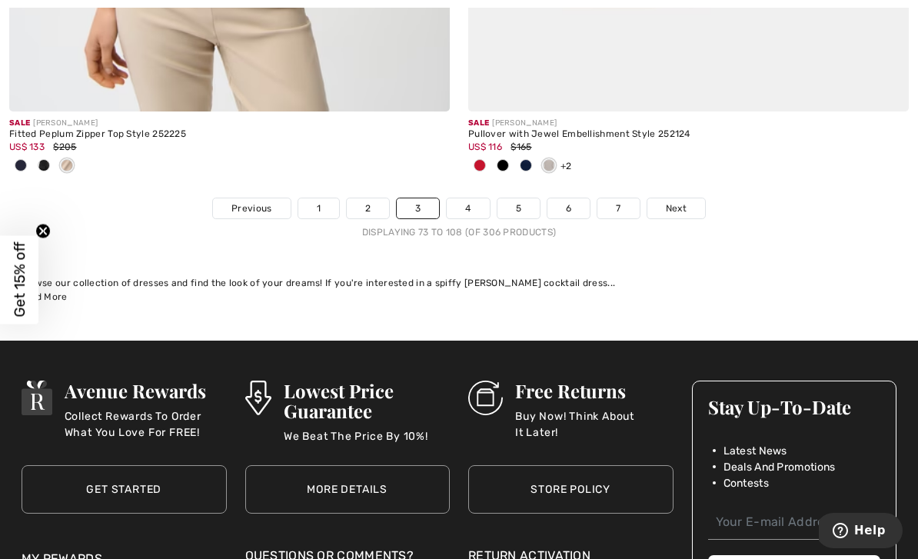
click at [474, 198] on link "4" at bounding box center [468, 208] width 42 height 20
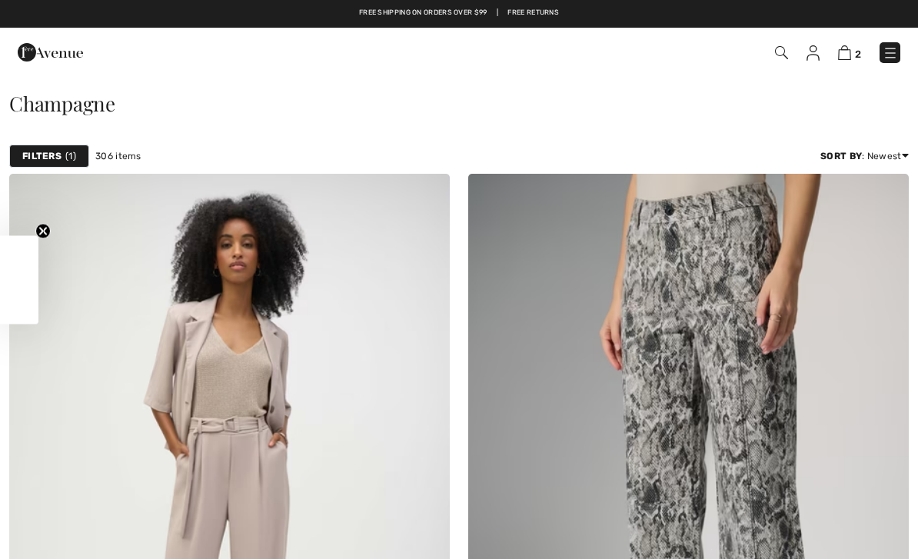
checkbox input "true"
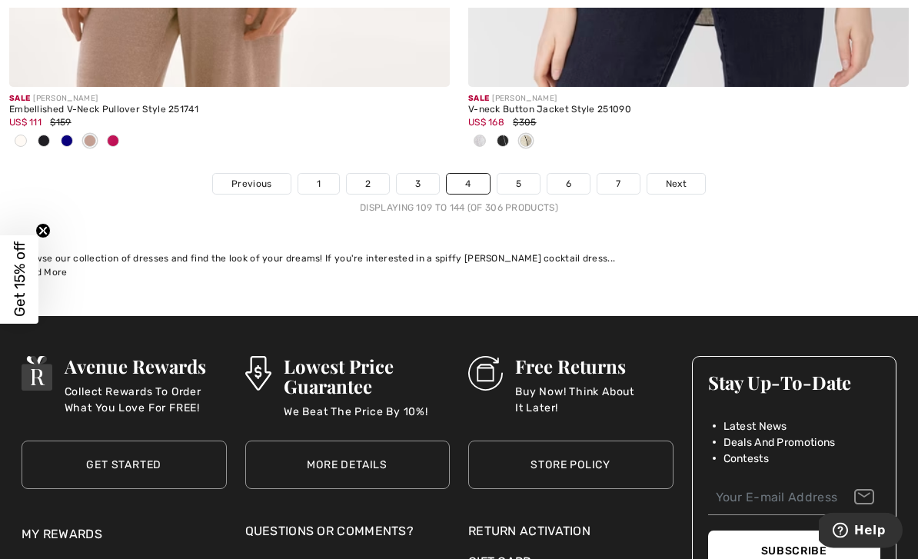
scroll to position [13558, 0]
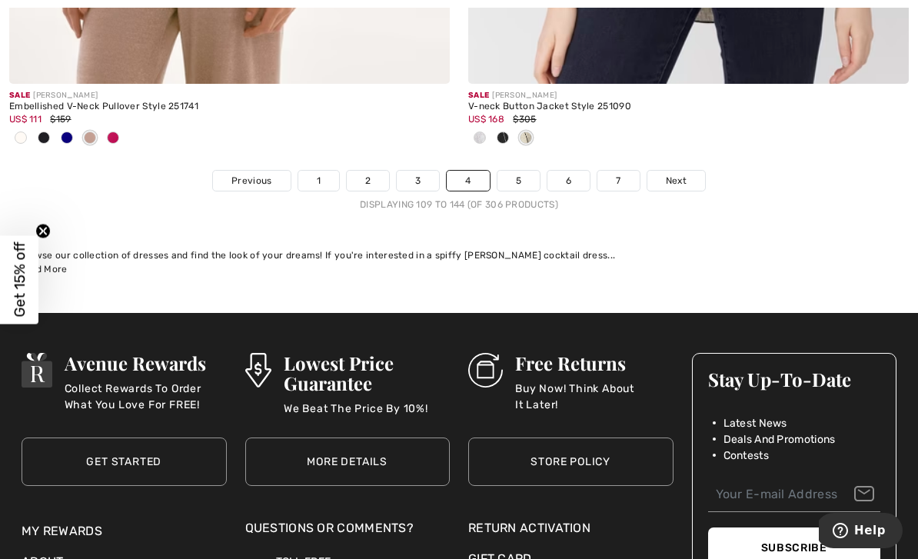
click at [521, 171] on link "5" at bounding box center [519, 181] width 42 height 20
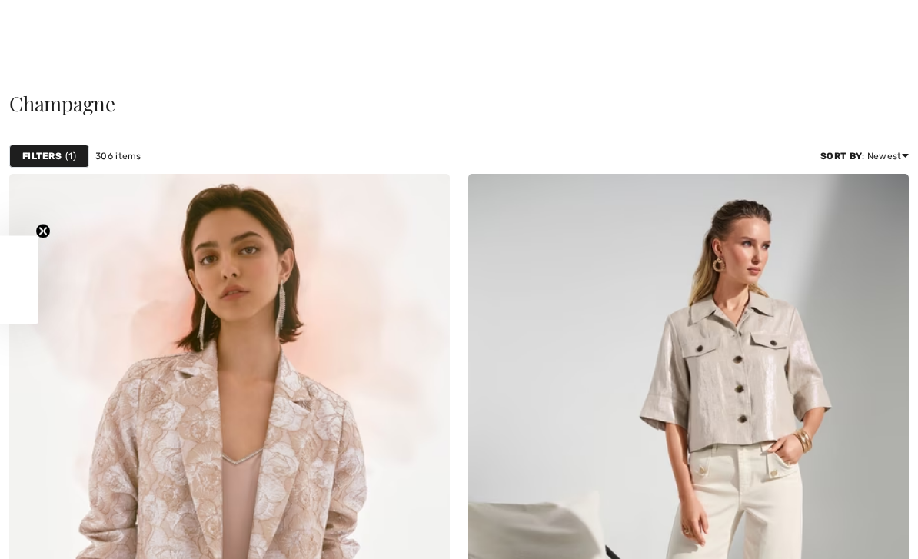
checkbox input "true"
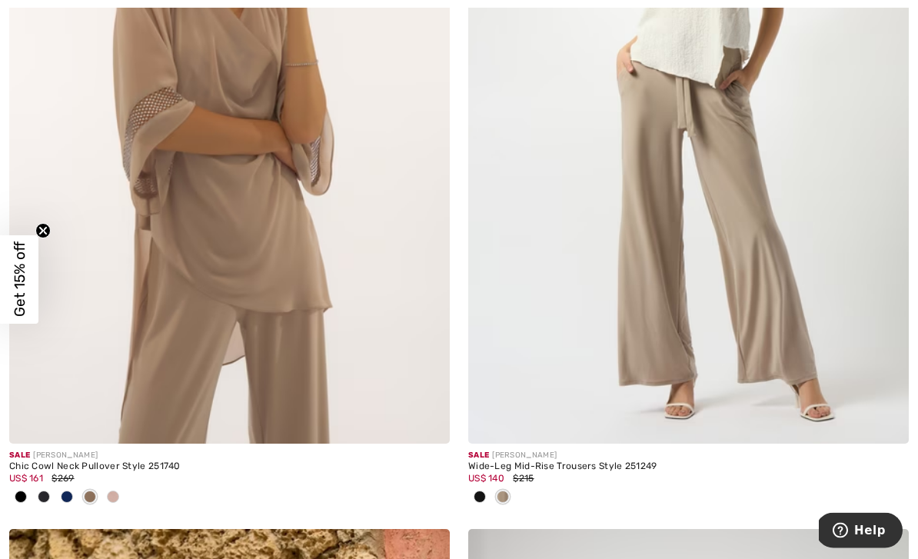
scroll to position [3352, 0]
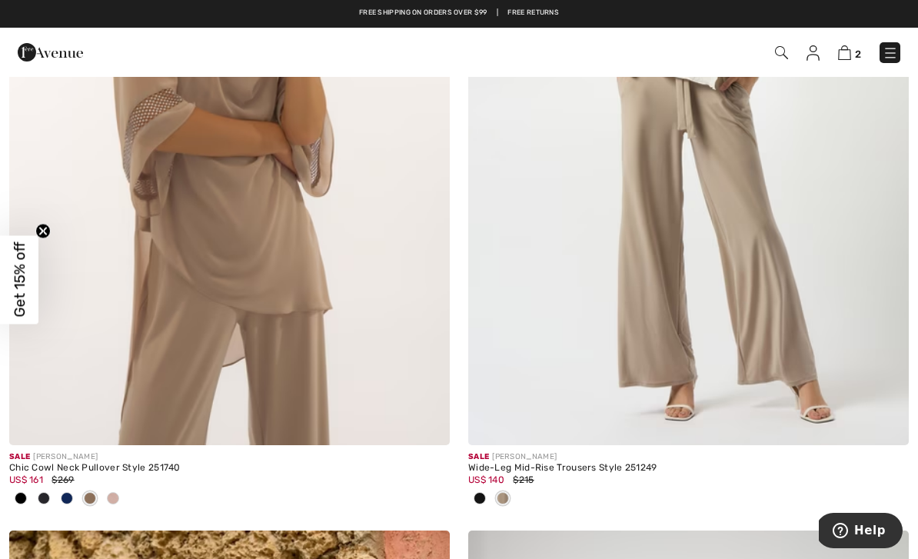
click at [284, 251] on img at bounding box center [229, 114] width 441 height 661
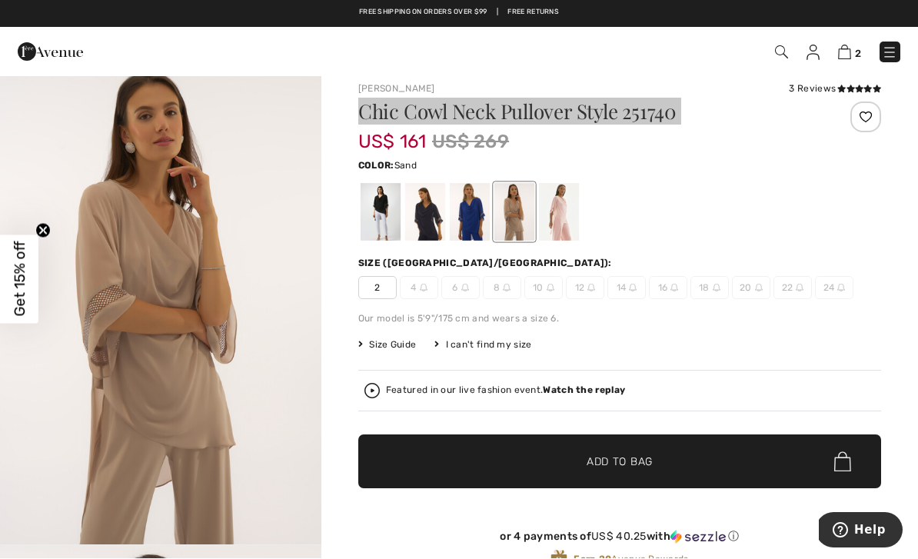
scroll to position [12, 0]
